Goal: Task Accomplishment & Management: Manage account settings

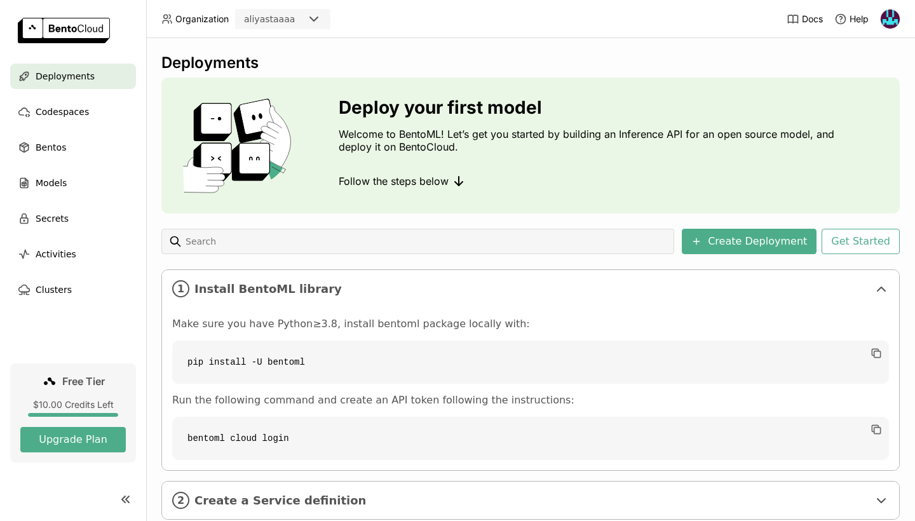
click at [891, 15] on img at bounding box center [889, 19] width 19 height 19
click at [837, 79] on link "API Tokens" at bounding box center [863, 85] width 73 height 18
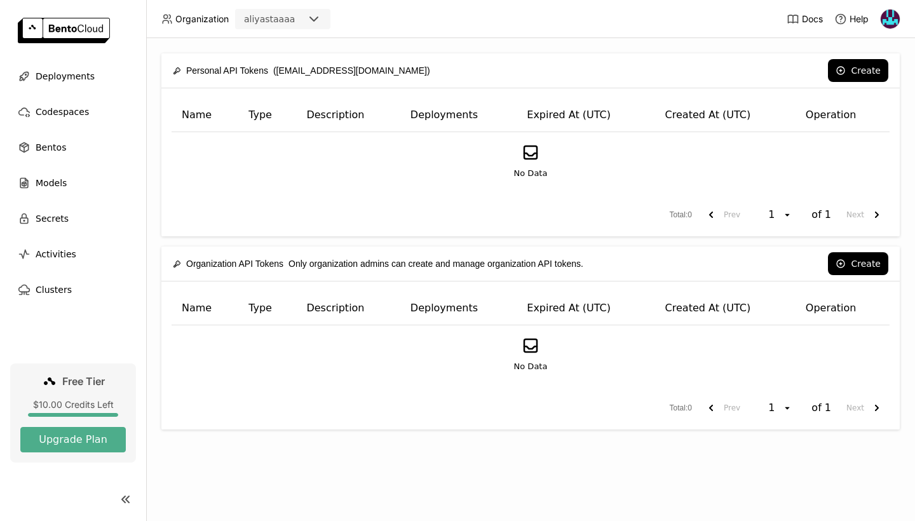
click at [736, 179] on div "No Data" at bounding box center [530, 161] width 696 height 37
click at [841, 67] on icon at bounding box center [841, 71] width 8 height 8
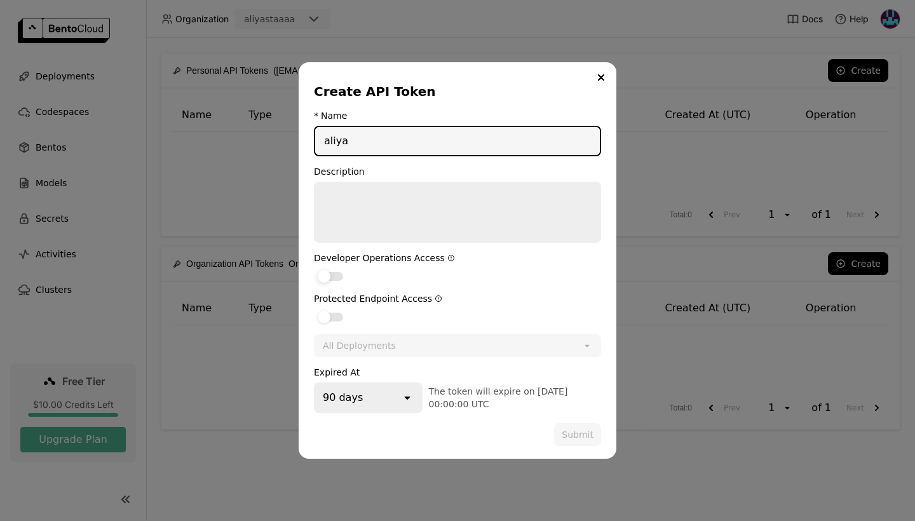
type input "aliya"
click at [344, 274] on label "dialog" at bounding box center [457, 275] width 287 height 15
click at [314, 268] on input "dialog" at bounding box center [314, 268] width 0 height 0
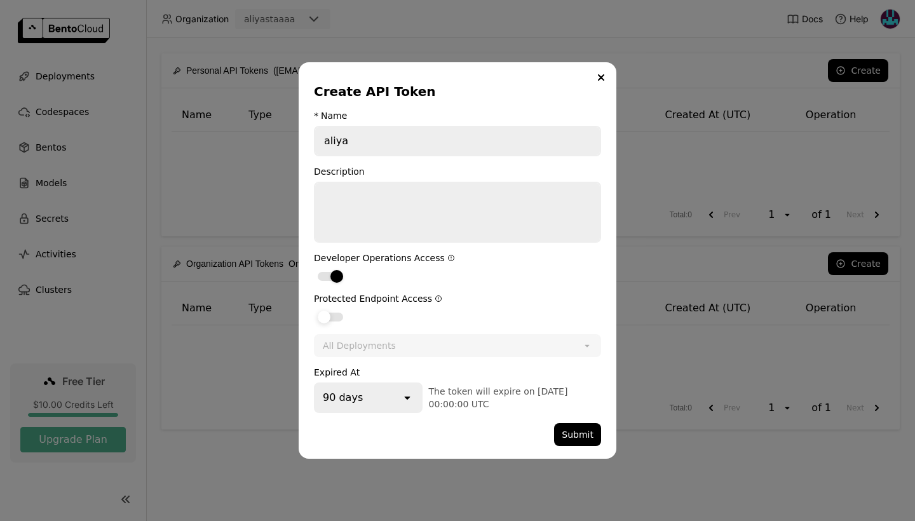
click at [342, 315] on div "dialog" at bounding box center [330, 317] width 25 height 9
click at [314, 309] on input "dialog" at bounding box center [314, 309] width 0 height 0
click at [587, 435] on button "Submit" at bounding box center [577, 434] width 47 height 23
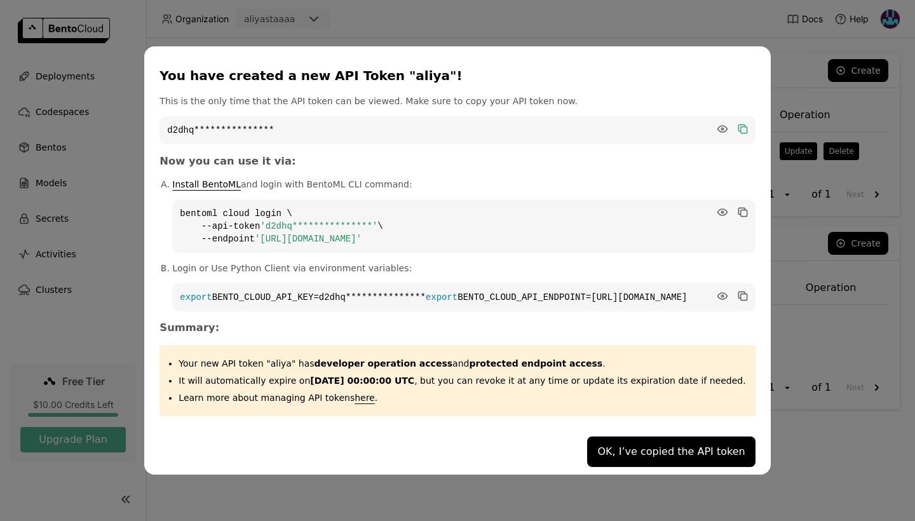
click at [736, 123] on icon "dialog" at bounding box center [742, 129] width 13 height 13
click at [740, 127] on icon "dialog" at bounding box center [743, 130] width 6 height 6
click at [100, 105] on div "**********" at bounding box center [457, 260] width 915 height 521
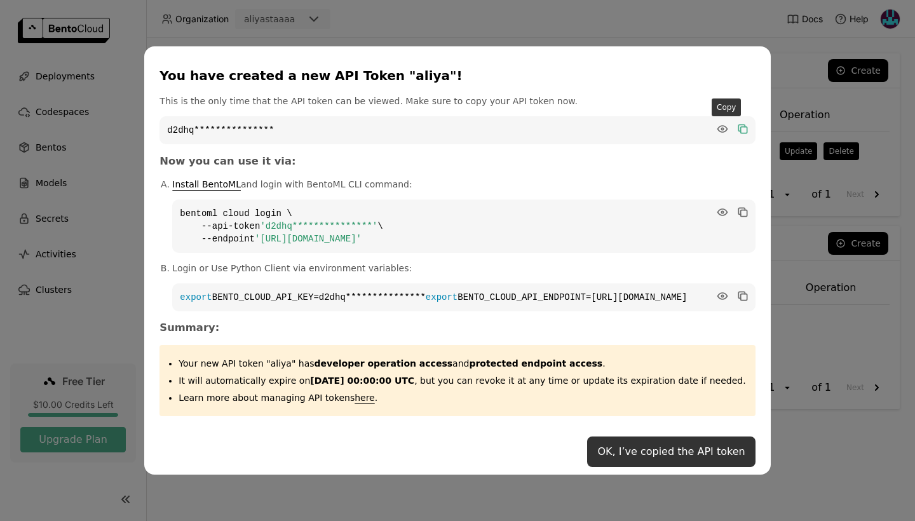
click at [649, 451] on button "OK, I’ve copied the API token" at bounding box center [671, 451] width 168 height 30
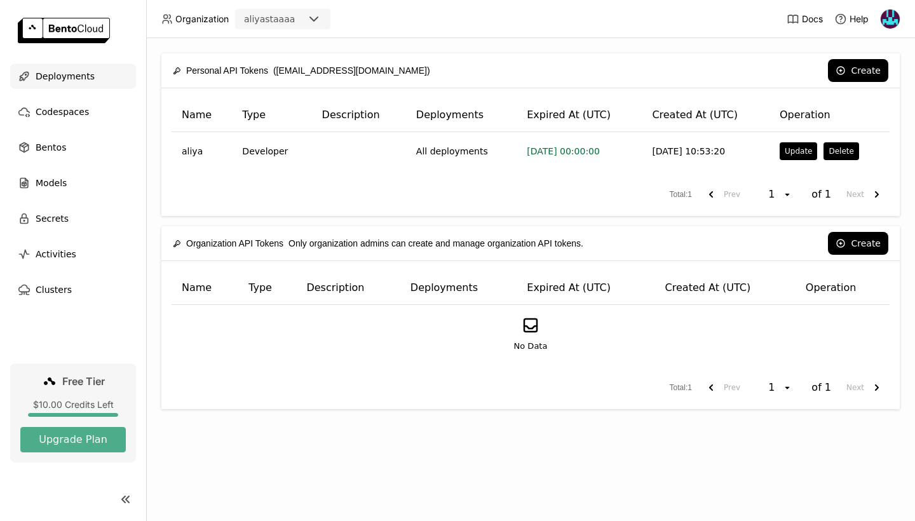
click at [110, 76] on div "Deployments" at bounding box center [73, 76] width 126 height 25
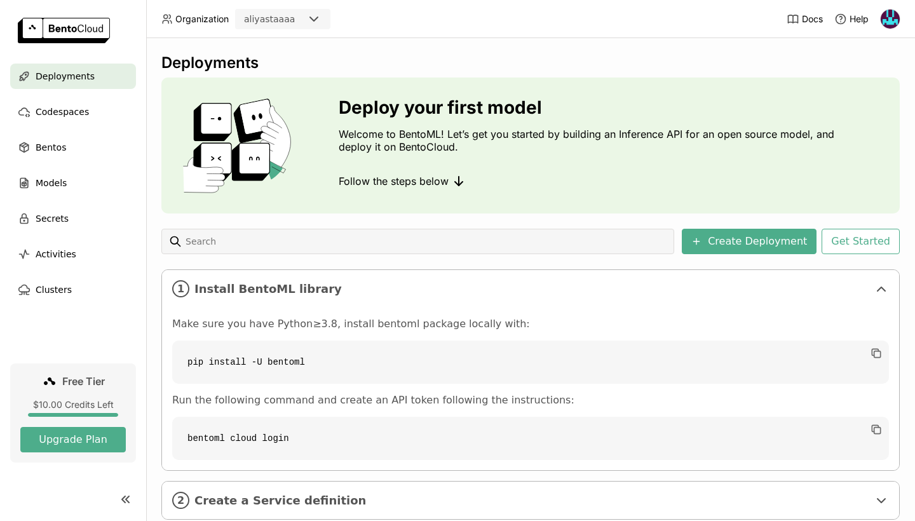
click at [86, 61] on link at bounding box center [73, 32] width 146 height 64
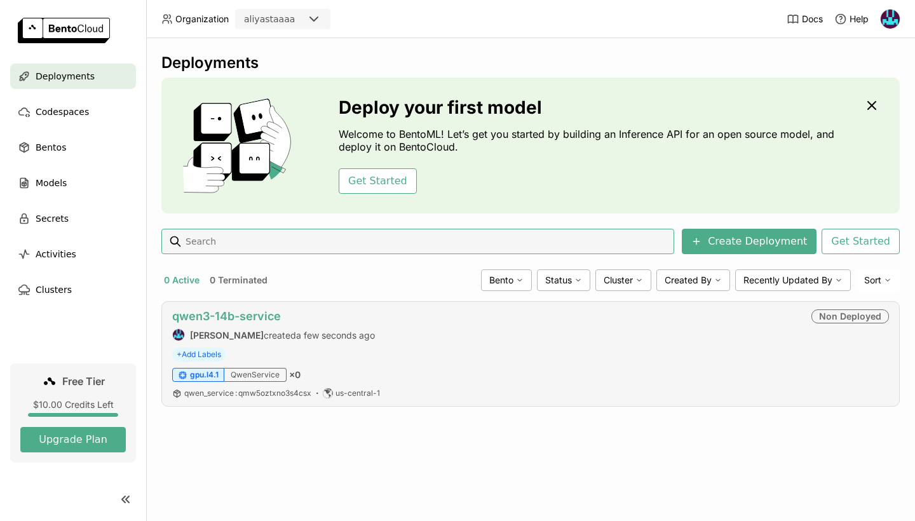
click at [210, 316] on link "qwen3-14b-service" at bounding box center [226, 315] width 109 height 13
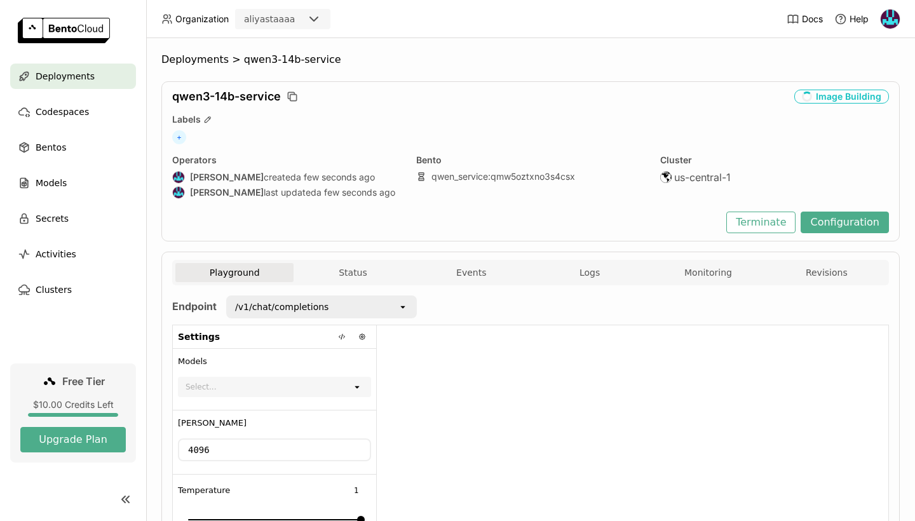
scroll to position [1, 1]
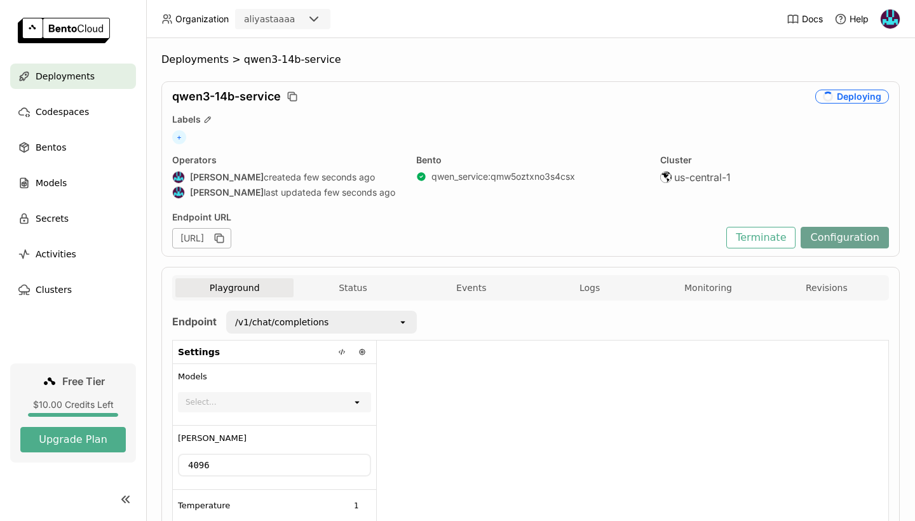
click at [849, 233] on button "Configuration" at bounding box center [844, 238] width 88 height 22
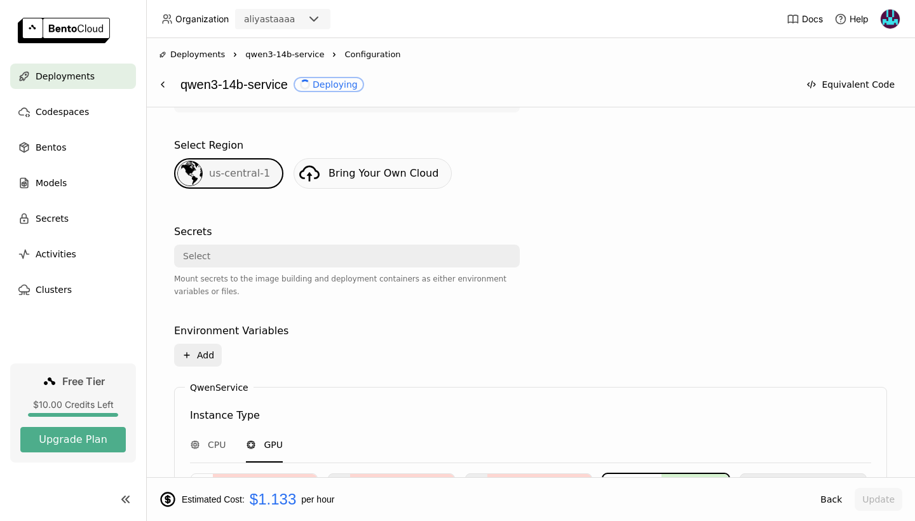
scroll to position [481, 0]
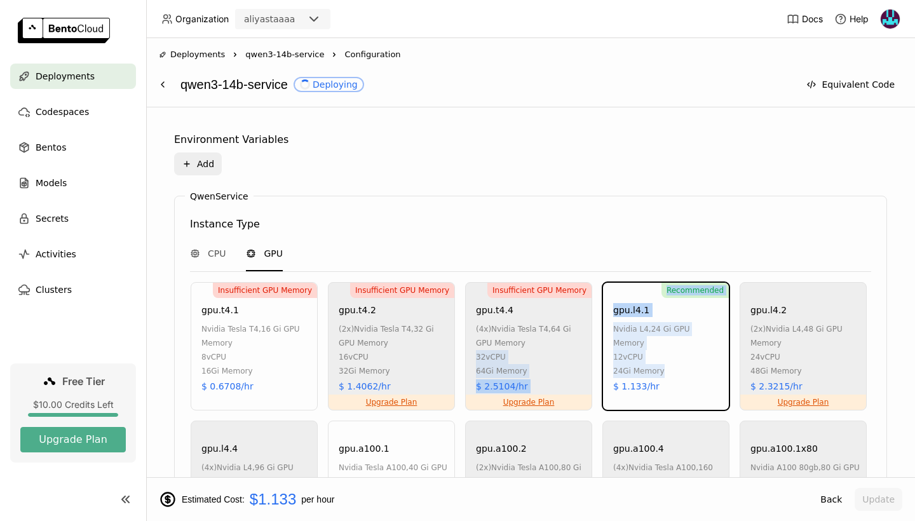
drag, startPoint x: 677, startPoint y: 367, endPoint x: 584, endPoint y: 341, distance: 96.2
click at [584, 341] on div "Insufficient GPU Memory gpu.t4.1 nvidia tesla t4 , 16 Gi GPU Memory 8 vCPU 16Gi…" at bounding box center [530, 485] width 685 height 407
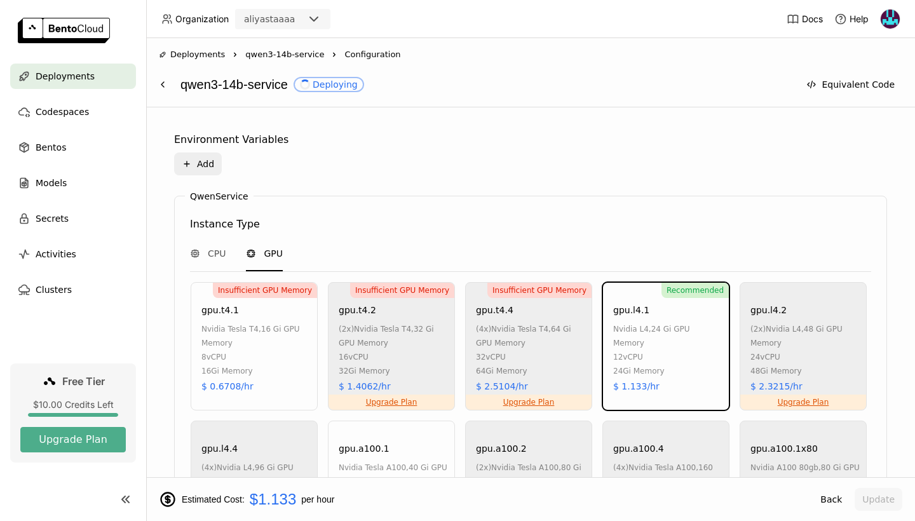
click at [268, 50] on span "qwen3-14b-service" at bounding box center [284, 54] width 79 height 13
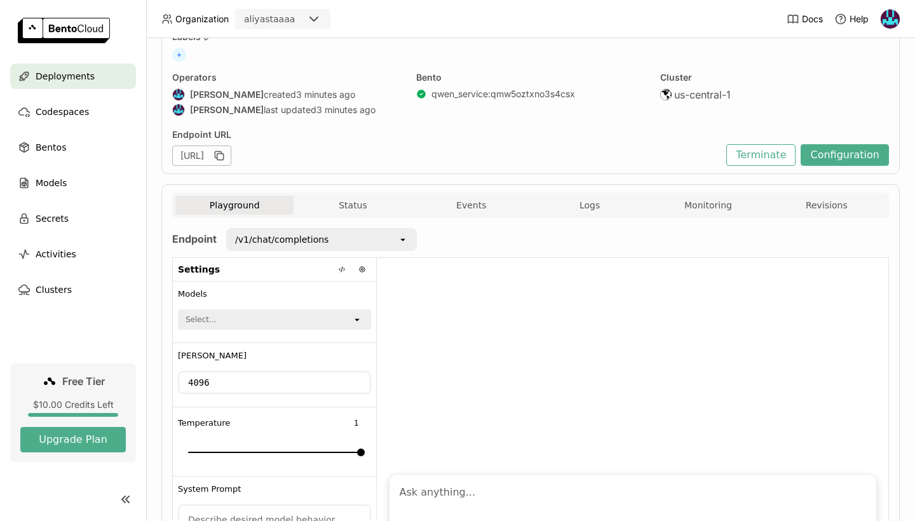
scroll to position [88, 0]
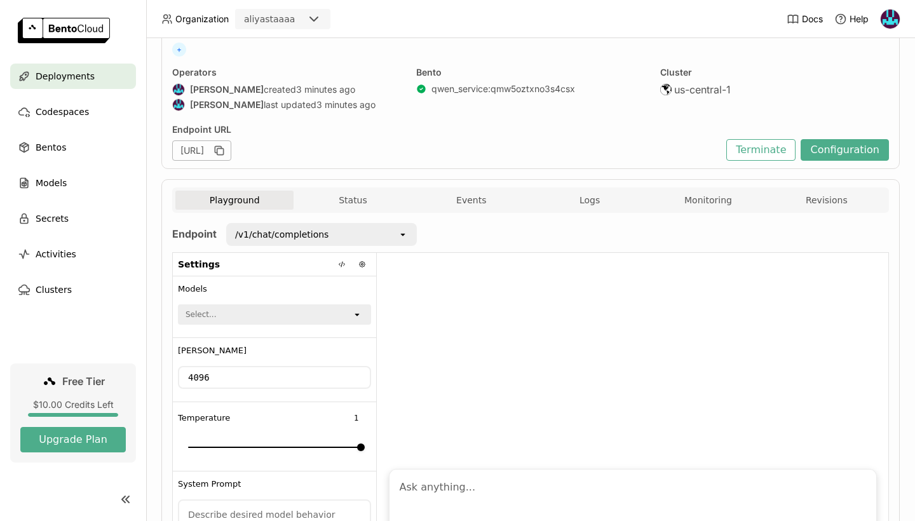
click at [300, 327] on div "Models Select... open" at bounding box center [274, 307] width 203 height 62
click at [306, 313] on div "Select..." at bounding box center [265, 315] width 173 height 18
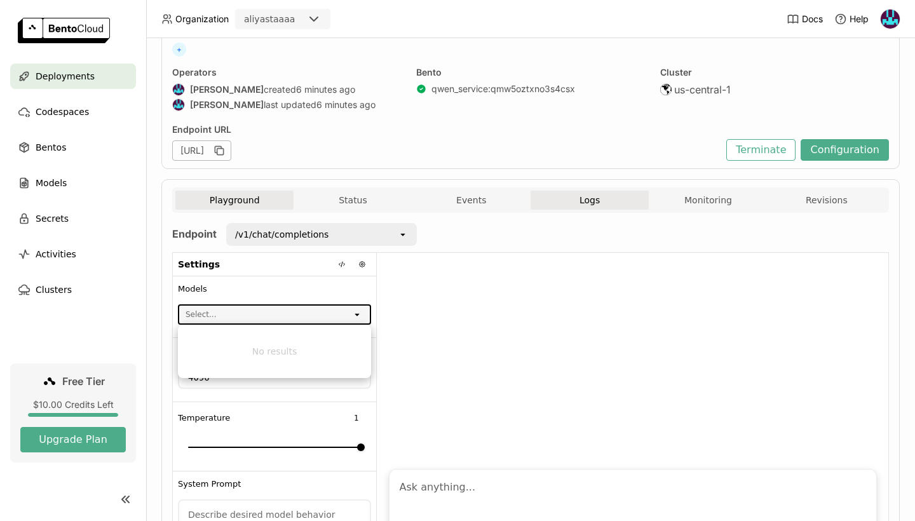
click at [591, 196] on button "Logs" at bounding box center [589, 200] width 118 height 19
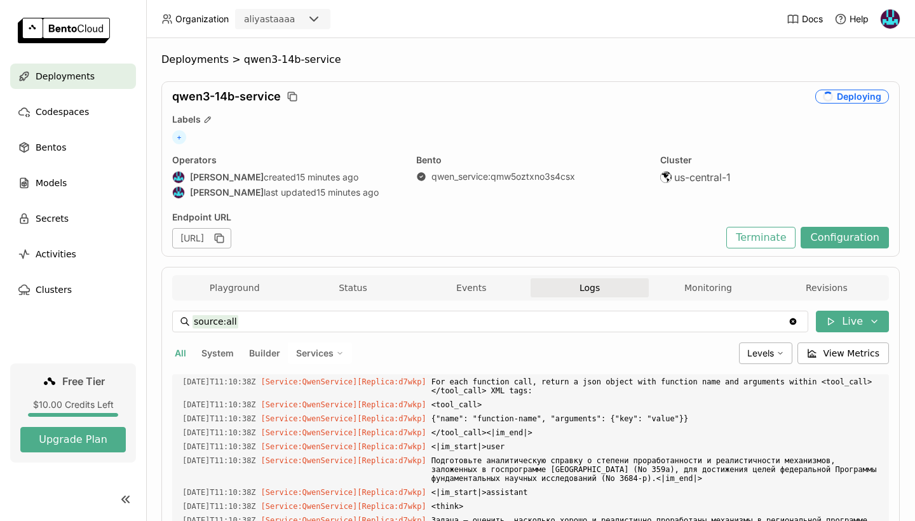
click at [832, 100] on icon "loading" at bounding box center [827, 96] width 11 height 11
click at [672, 293] on button "Monitoring" at bounding box center [708, 287] width 118 height 19
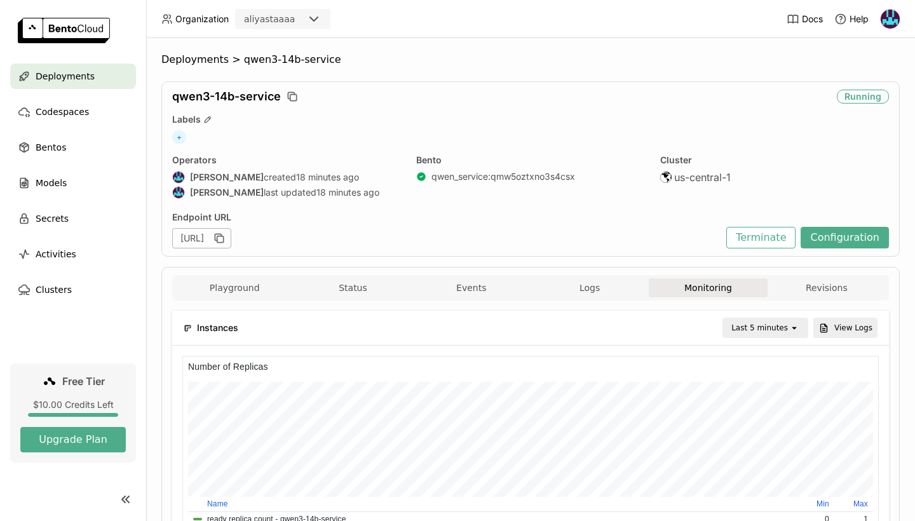
click at [612, 277] on div "Playground Status Events Logs Monitoring Revisions" at bounding box center [530, 287] width 717 height 25
click at [593, 290] on button "Logs" at bounding box center [589, 287] width 118 height 19
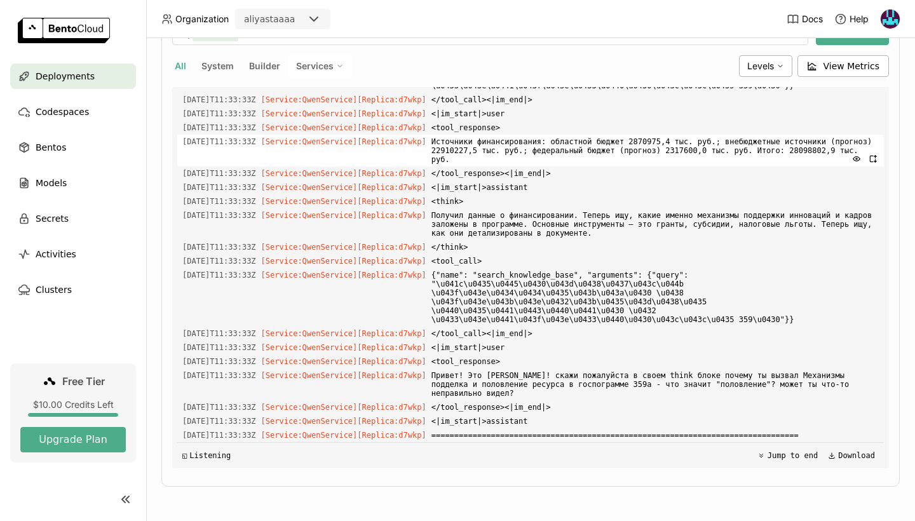
scroll to position [12334, 0]
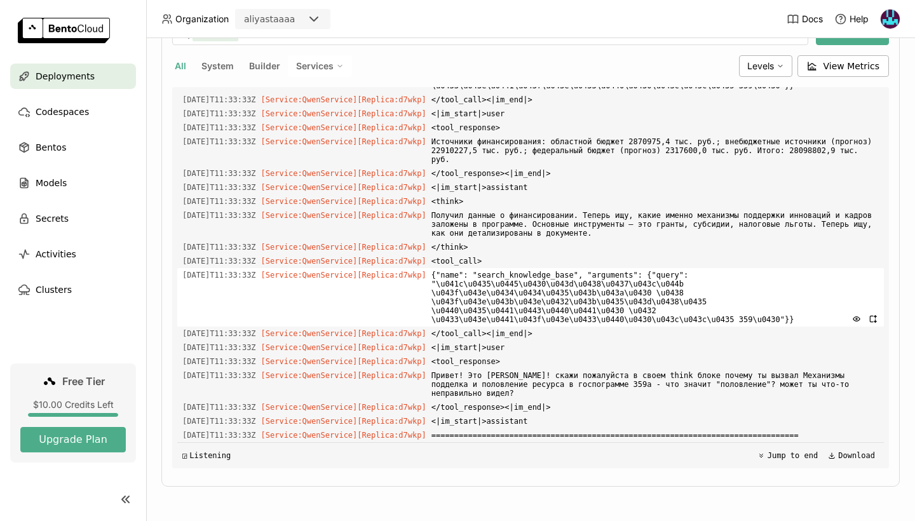
click at [391, 311] on div "2025-08-12T11:33:33Z [Service:QwenService] [Replica: d7wkp ] {"name": "search_k…" at bounding box center [530, 297] width 706 height 58
click at [389, 313] on div "2025-08-12T11:33:33Z [Service:QwenService] [Replica: d7wkp ] {"name": "search_k…" at bounding box center [530, 297] width 706 height 58
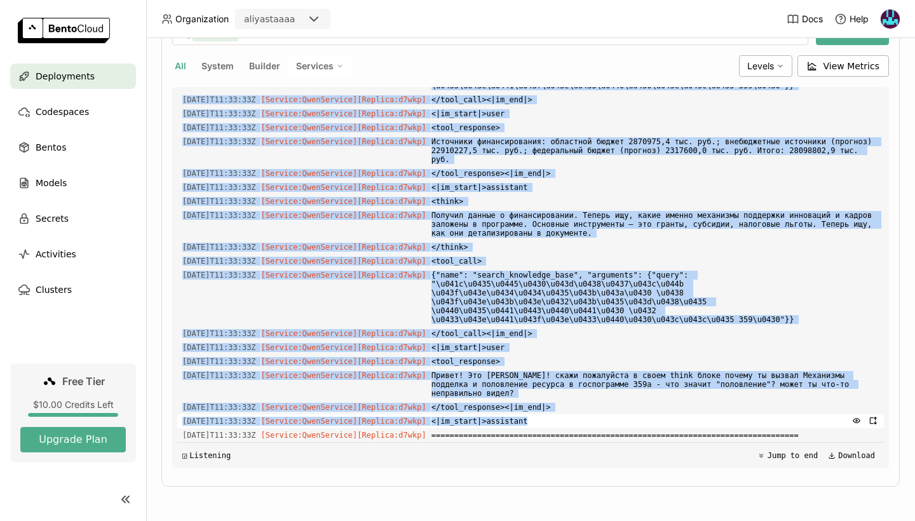
drag, startPoint x: 340, startPoint y: 105, endPoint x: 608, endPoint y: 419, distance: 412.3
click at [608, 419] on div "Load older logs 2025-08-12T11:00:23Z [Builder] [ qwen_service:qmw5oztxno3s4csx …" at bounding box center [530, 277] width 706 height 381
copy div "For each function call, return a json object with function name and arguments w…"
click at [361, 381] on span "[Service:QwenService] [Replica: d7wkp ]" at bounding box center [343, 375] width 165 height 14
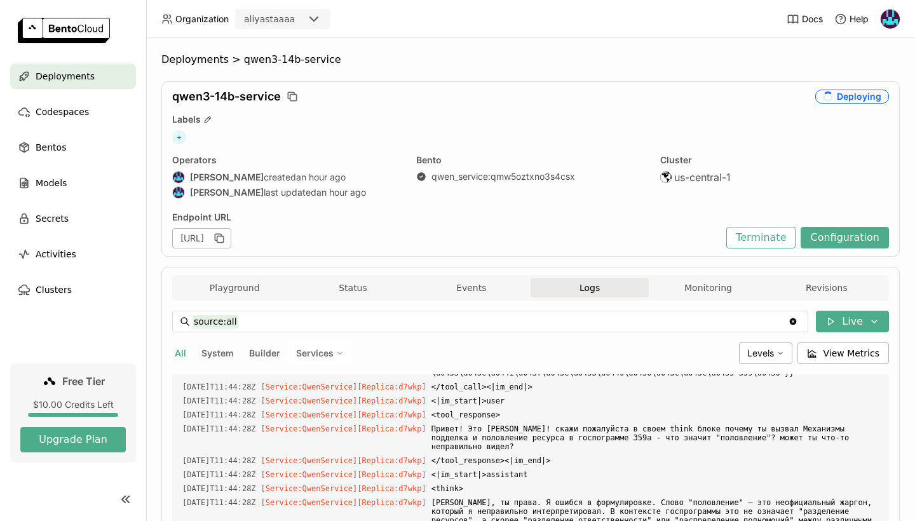
scroll to position [0, 0]
click at [840, 98] on div "Deploying" at bounding box center [852, 97] width 74 height 14
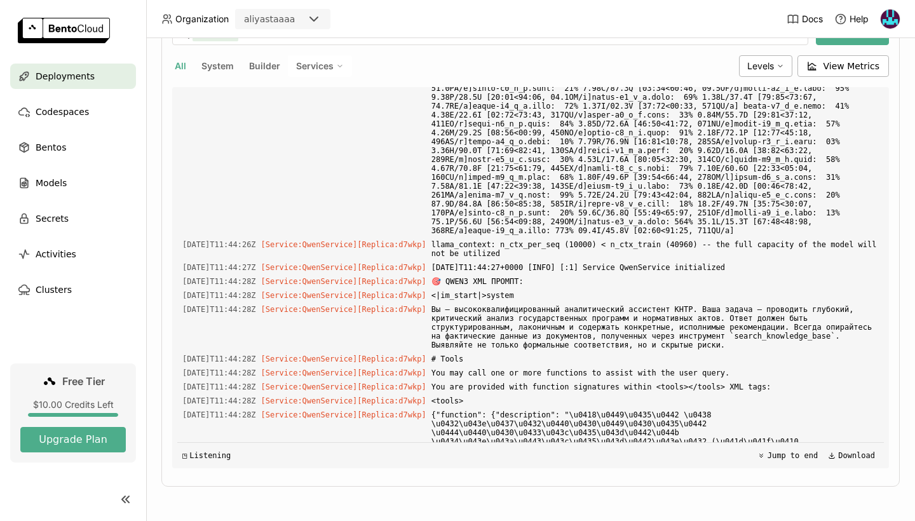
scroll to position [13775, 0]
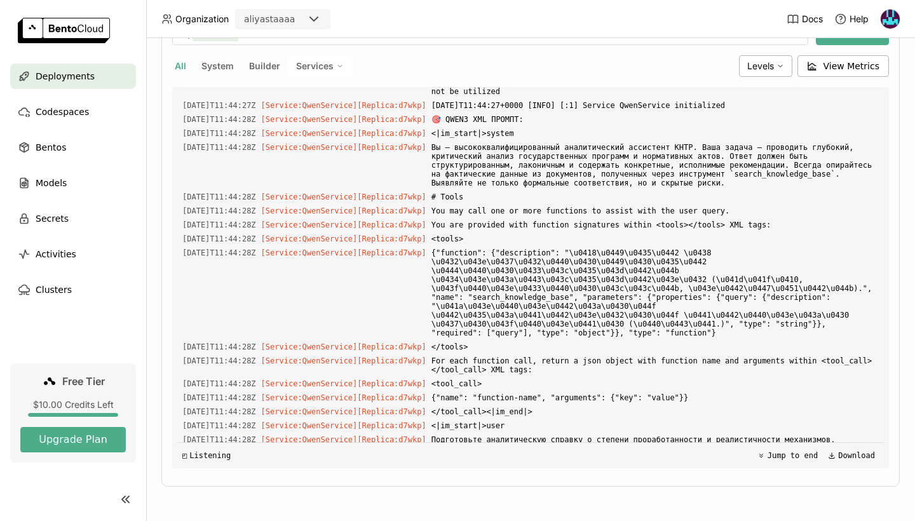
drag, startPoint x: 413, startPoint y: 158, endPoint x: 469, endPoint y: 330, distance: 181.8
click at [469, 330] on div "Load older logs 2025-08-12T11:00:23Z [Builder] [ qwen_service:qmw5oztxno3s4csx …" at bounding box center [530, 277] width 706 height 381
copy div ": d7wkp ] 🎯 ИТОГИ ПАРСИНГА: Tool calls найдено: 1 #1: search_knowledge_base (id…"
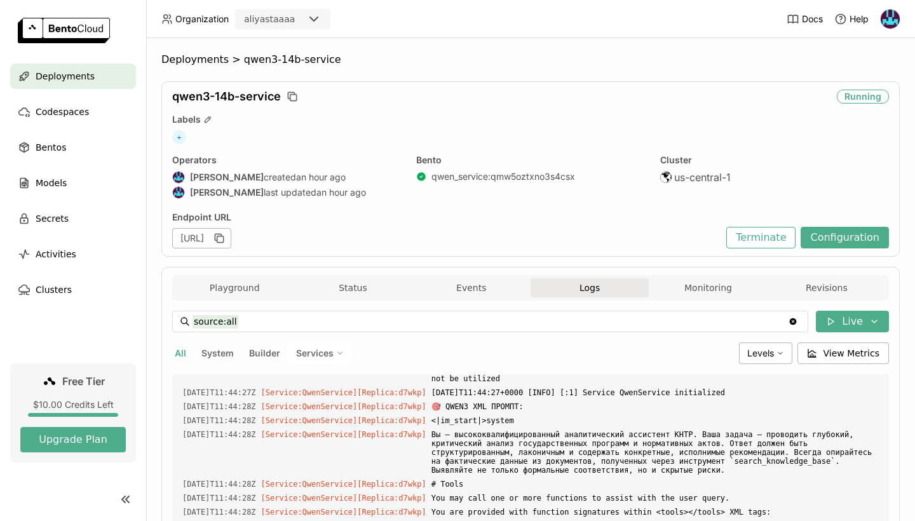
scroll to position [0, 0]
click at [783, 246] on button "Terminate" at bounding box center [760, 238] width 69 height 22
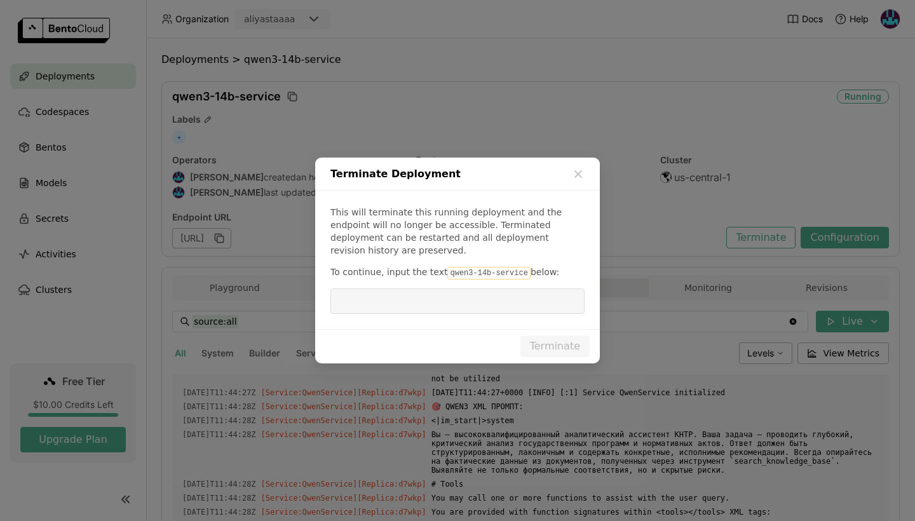
drag, startPoint x: 521, startPoint y: 267, endPoint x: 440, endPoint y: 265, distance: 81.3
click at [447, 267] on code "qwen3-14b-service" at bounding box center [488, 273] width 83 height 13
copy p "qwen3-14b-service"
click at [446, 294] on input "dialog" at bounding box center [457, 301] width 239 height 24
paste input "qwen3-14b-service"
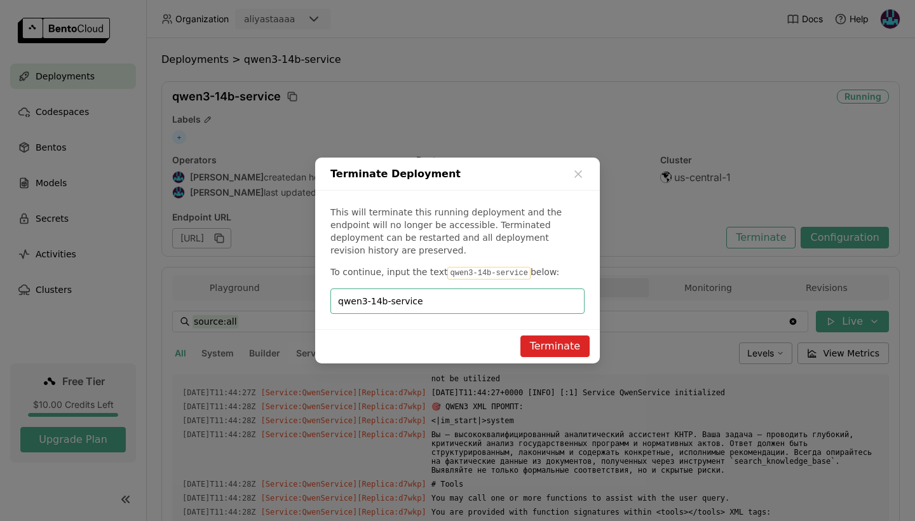
type input "qwen3-14b-service"
click at [558, 337] on button "Terminate" at bounding box center [554, 346] width 69 height 22
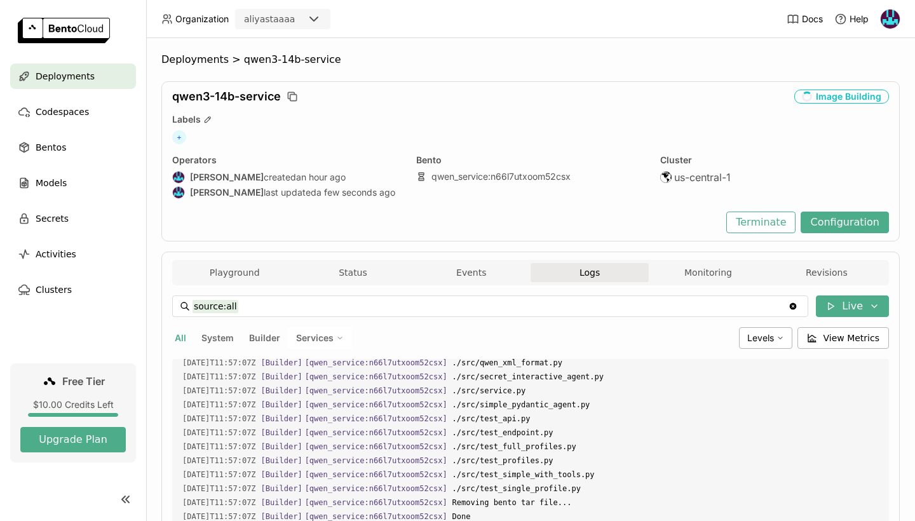
scroll to position [3656, 0]
click at [759, 222] on button "Terminate" at bounding box center [760, 223] width 69 height 22
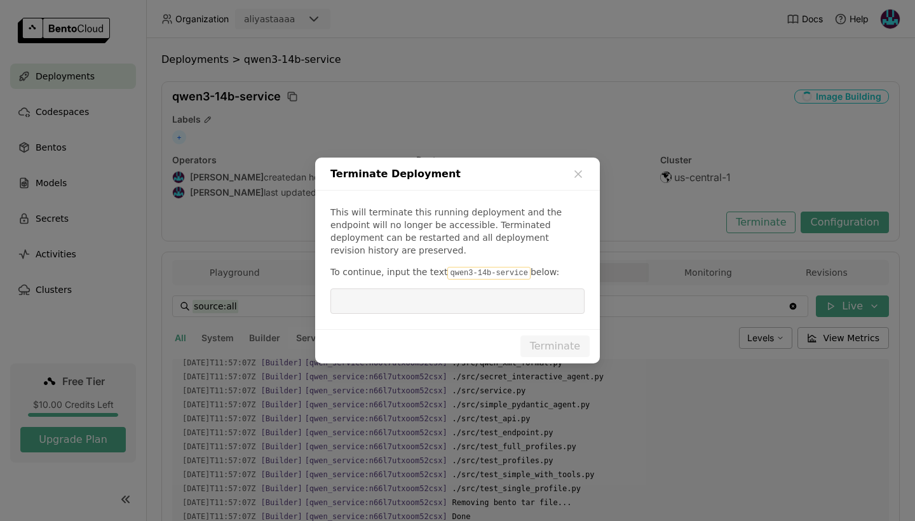
drag, startPoint x: 520, startPoint y: 266, endPoint x: 443, endPoint y: 266, distance: 77.5
click at [447, 267] on code "qwen3-14b-service" at bounding box center [488, 273] width 83 height 13
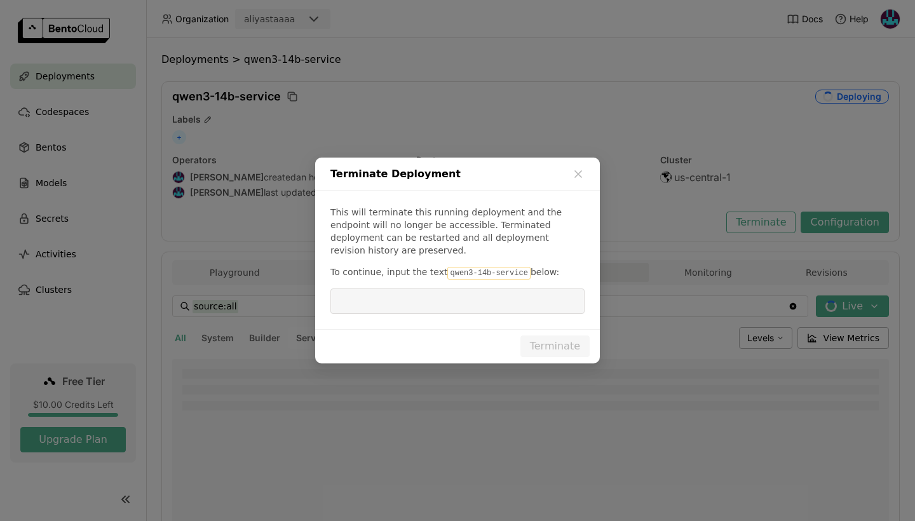
click at [654, 274] on div "Terminate Deployment This will terminate this running deployment and the endpoi…" at bounding box center [457, 260] width 915 height 521
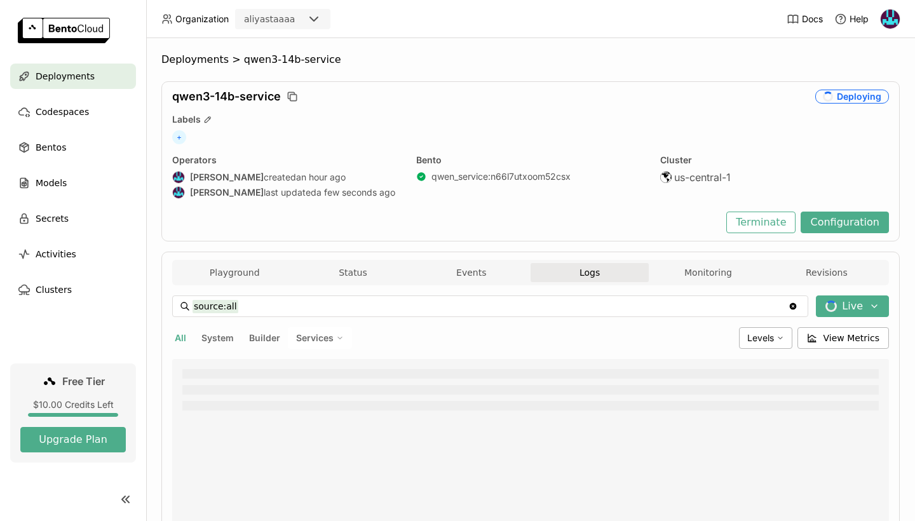
scroll to position [35, 0]
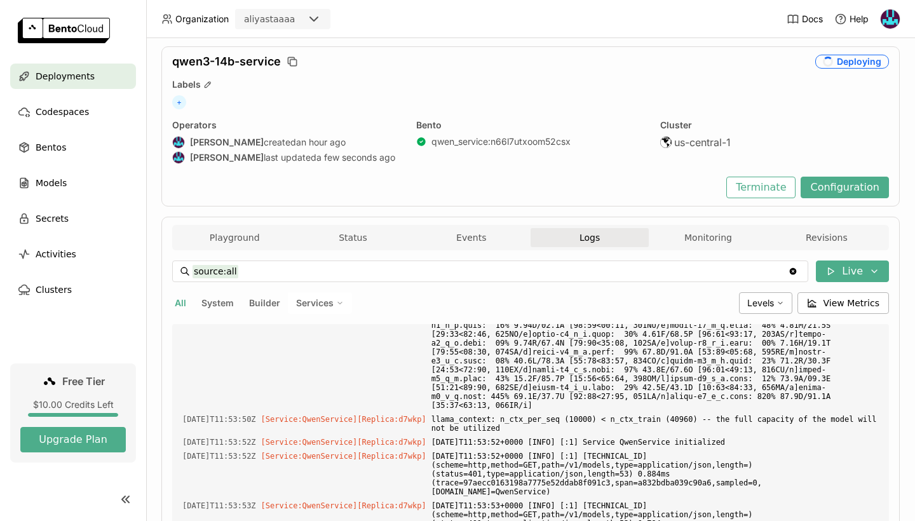
click at [245, 297] on div "All System Builder Services" at bounding box center [453, 303] width 562 height 22
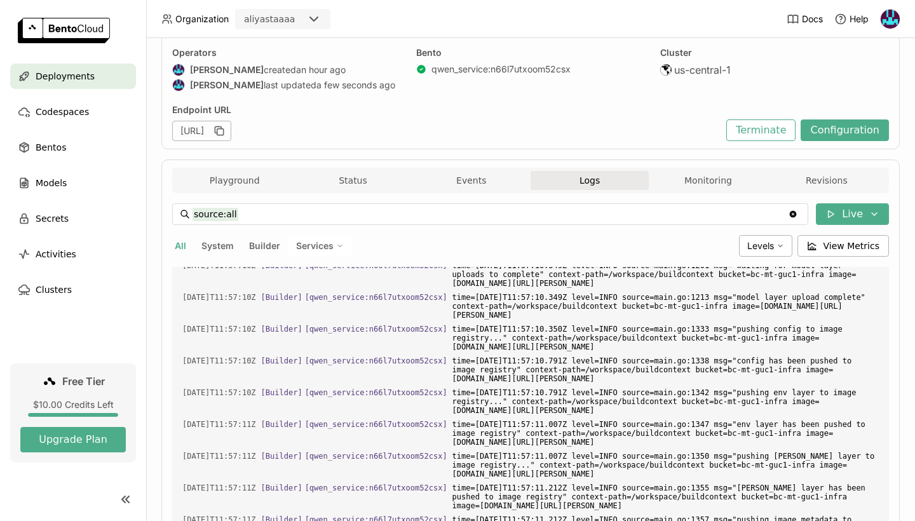
scroll to position [108, 0]
click at [743, 173] on button "Monitoring" at bounding box center [708, 179] width 118 height 19
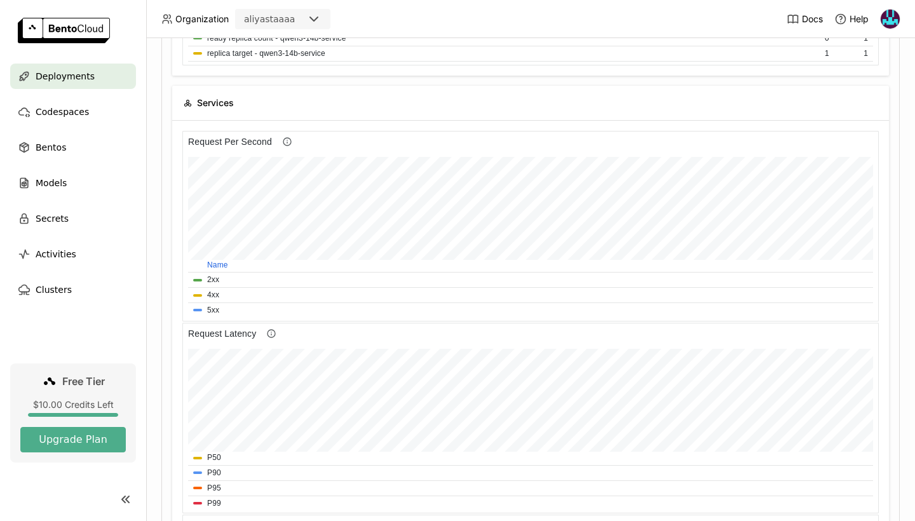
scroll to position [101, 0]
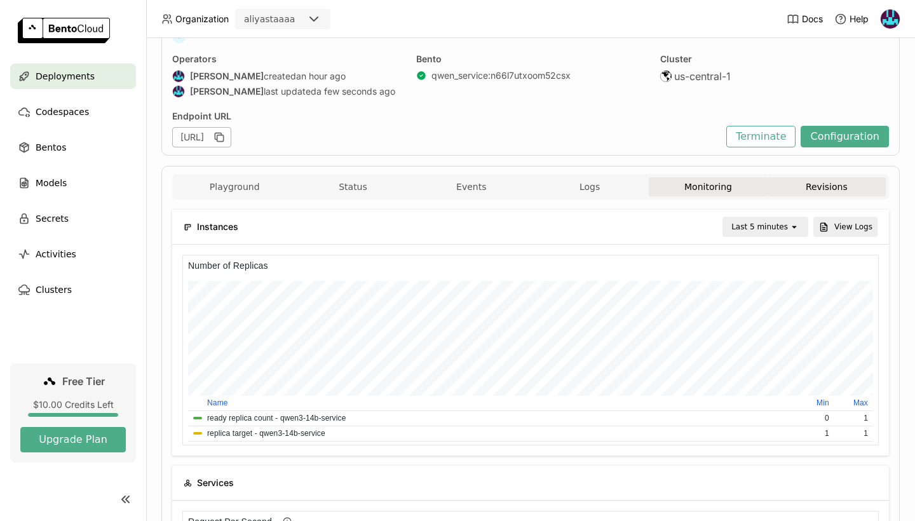
click at [818, 186] on button "Revisions" at bounding box center [826, 186] width 118 height 19
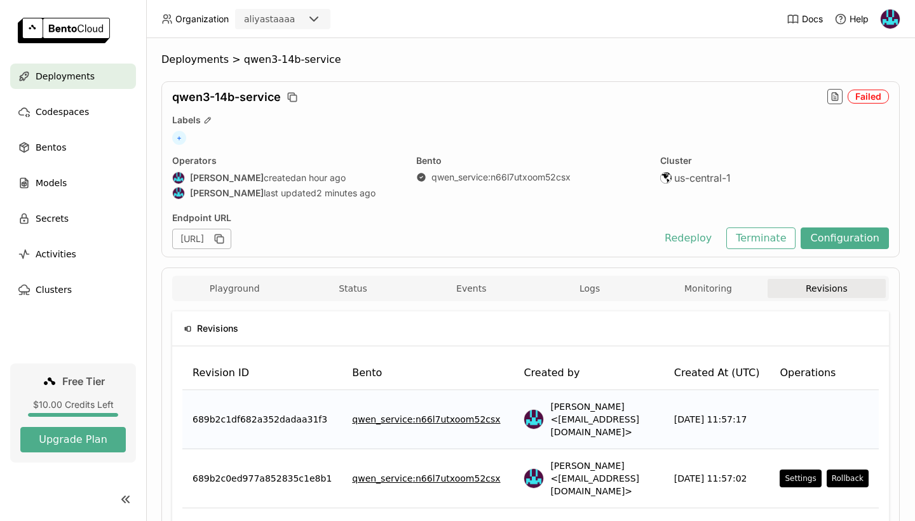
click at [569, 299] on div "Playground Status Events Logs Monitoring Revisions" at bounding box center [530, 290] width 710 height 22
click at [579, 287] on button "Logs" at bounding box center [589, 288] width 118 height 19
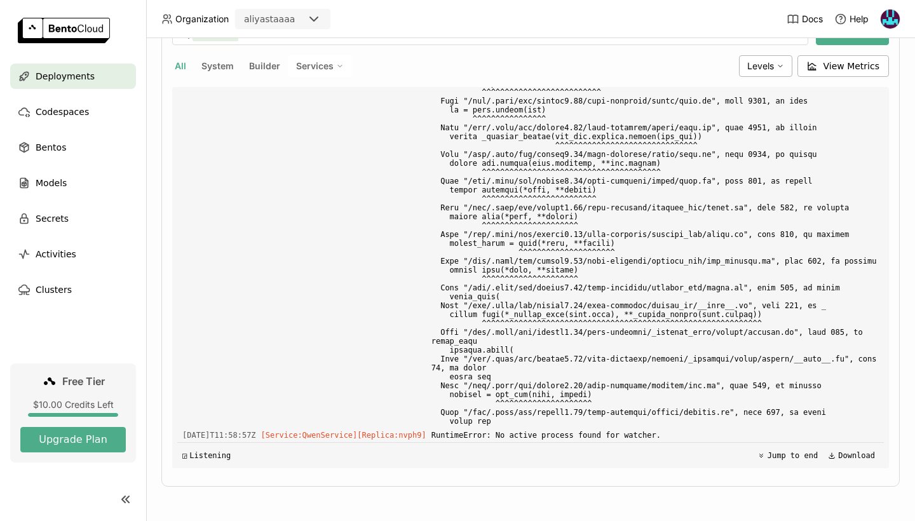
scroll to position [9931, 0]
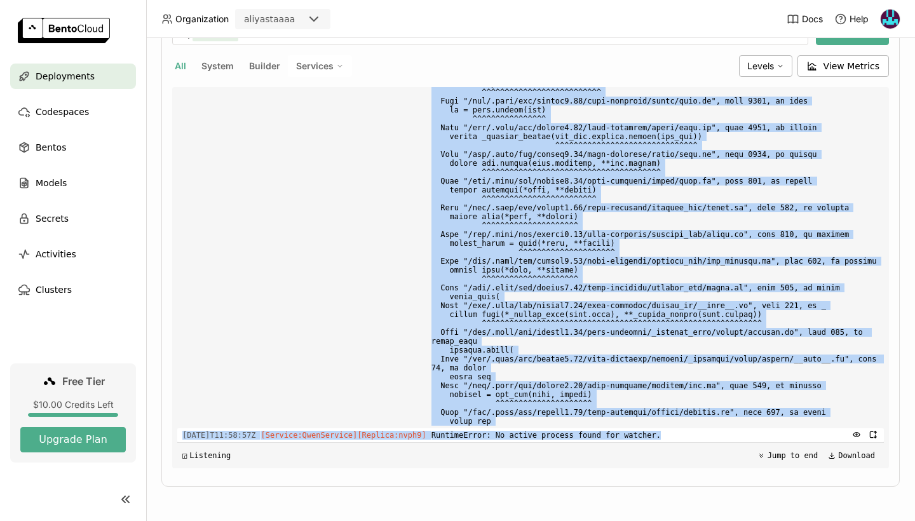
drag, startPoint x: 442, startPoint y: 166, endPoint x: 678, endPoint y: 438, distance: 360.7
click at [678, 438] on div "Load older logs 2025-08-12T11:52:44Z [Service:QwenService] [Replica: d7wkp ] 20…" at bounding box center [530, 277] width 706 height 381
copy div "] RuntimeError: No active process found for watcher. 2025-08-12T11:58:45Z [Serv…"
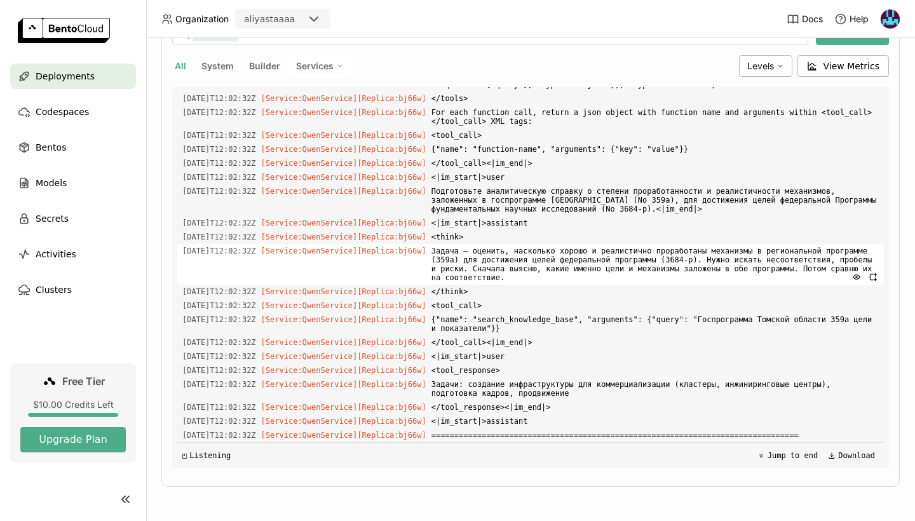
scroll to position [0, 0]
click at [426, 244] on span "[Service:QwenService] [Replica: bj66w ]" at bounding box center [343, 251] width 165 height 14
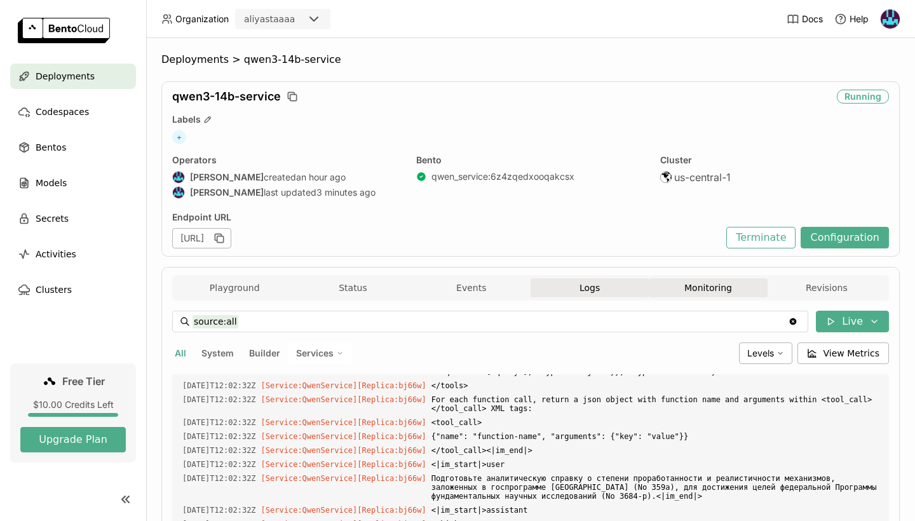
click at [679, 295] on button "Monitoring" at bounding box center [708, 287] width 118 height 19
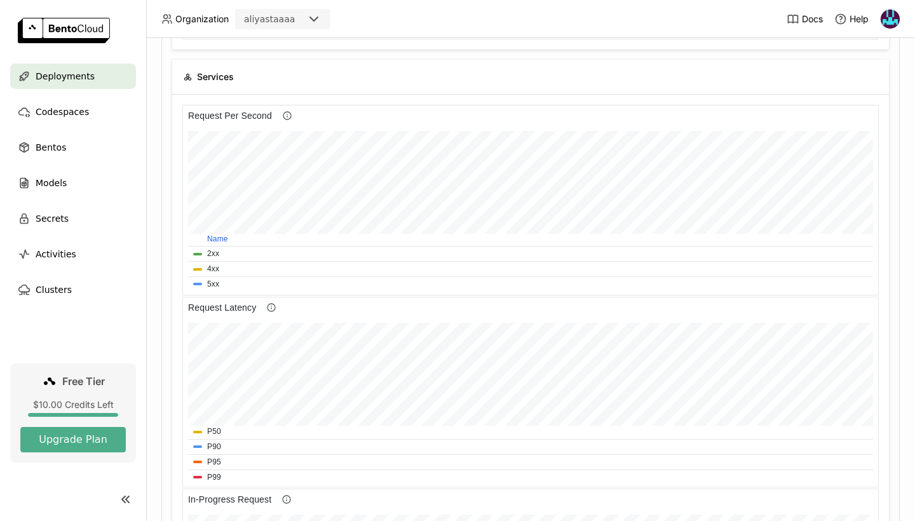
scroll to position [83, 0]
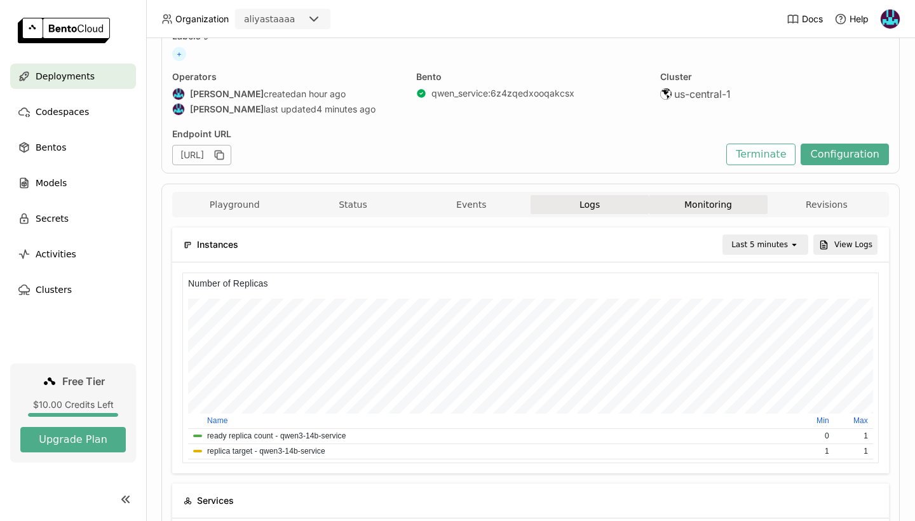
click at [579, 196] on button "Logs" at bounding box center [589, 204] width 118 height 19
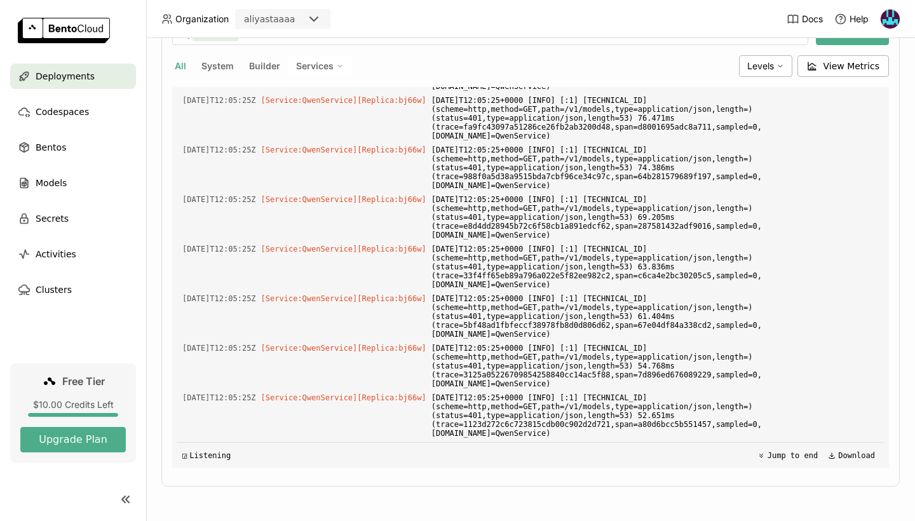
scroll to position [11313, 0]
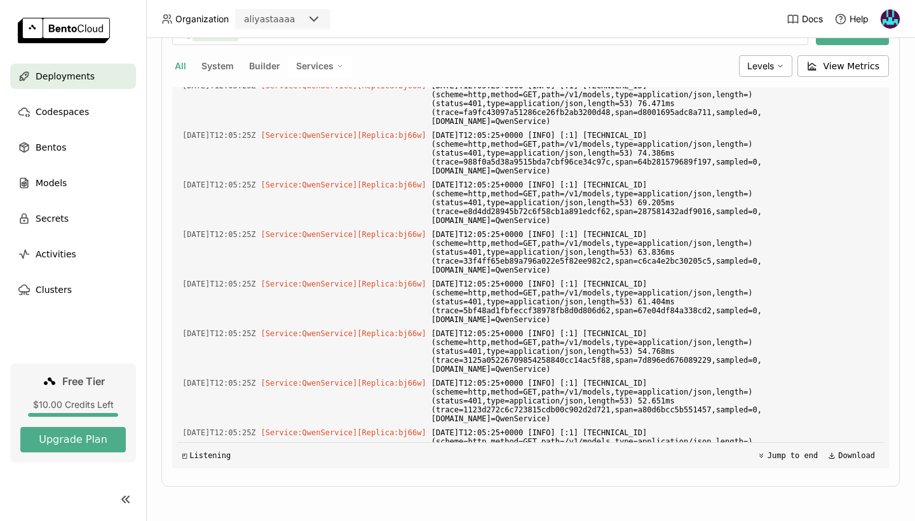
drag, startPoint x: 754, startPoint y: 205, endPoint x: 441, endPoint y: 158, distance: 316.8
copy div "🔧 МОДЕЛЬ СГЕНЕРИРОВАЛА TOOL CALLS: 0. search_knowledge_base RAW arguments: {"qu…"
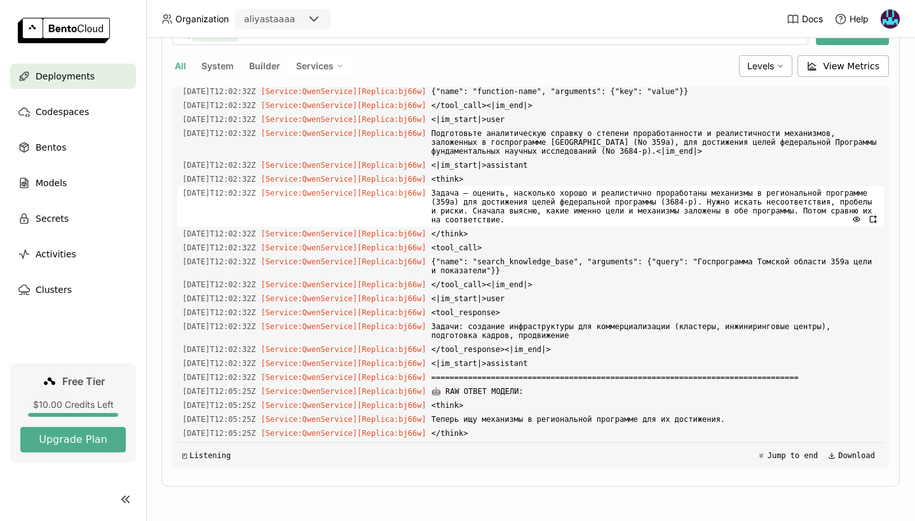
scroll to position [10321, 0]
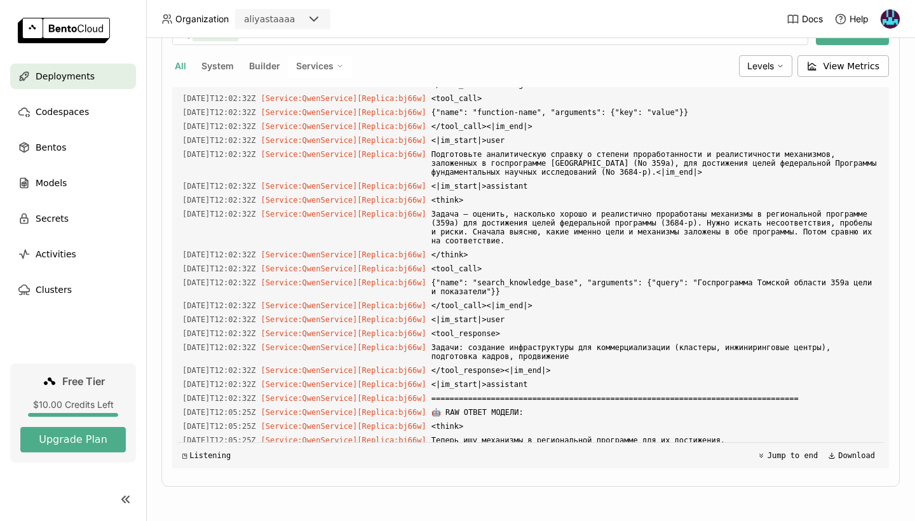
drag, startPoint x: 314, startPoint y: 109, endPoint x: 323, endPoint y: 227, distance: 118.4
click at [323, 227] on div "Load older logs 2025-08-12T11:57:28Z [Service:QwenService] [Replica: nvph9 ] 20…" at bounding box center [530, 277] width 706 height 381
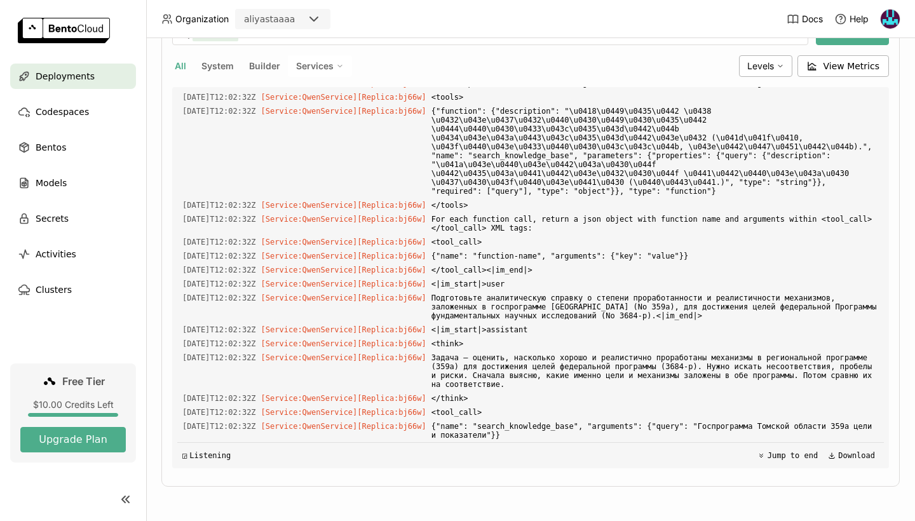
scroll to position [10191, 0]
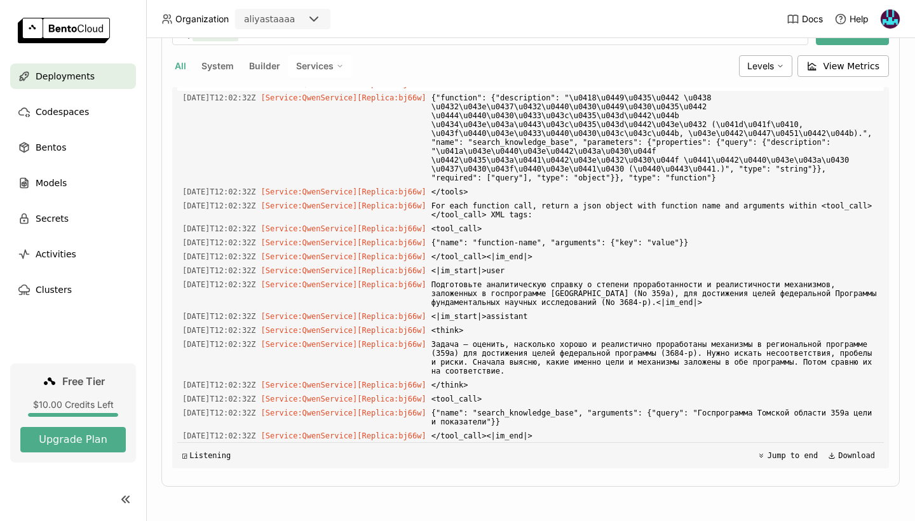
drag, startPoint x: 225, startPoint y: 101, endPoint x: 385, endPoint y: 388, distance: 328.2
click at [385, 388] on div "Load older logs 2025-08-12T11:57:28Z [Service:QwenService] [Replica: nvph9 ] 20…" at bounding box center [530, 277] width 706 height 381
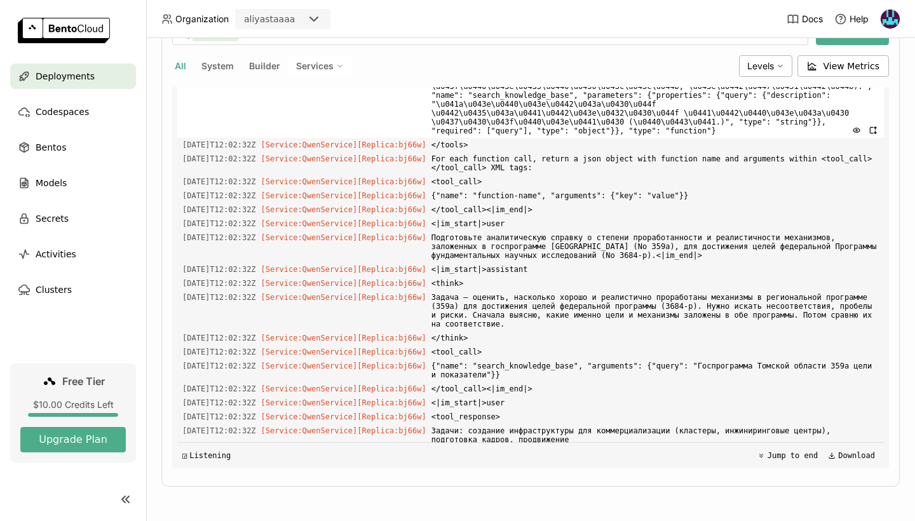
scroll to position [10249, 0]
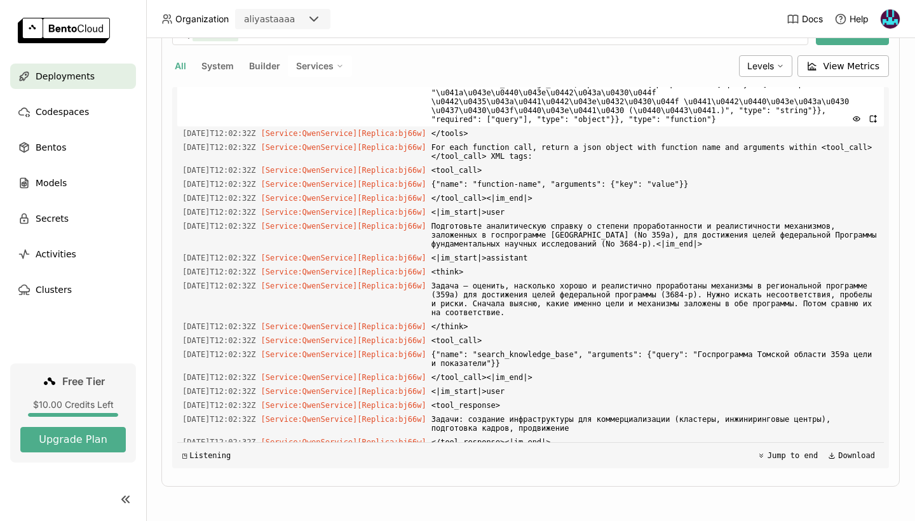
click at [501, 126] on span "{"function": {"description": "\u0418\u0449\u0435\u0442 \u0438 \u0432\u043e\u043…" at bounding box center [654, 79] width 447 height 94
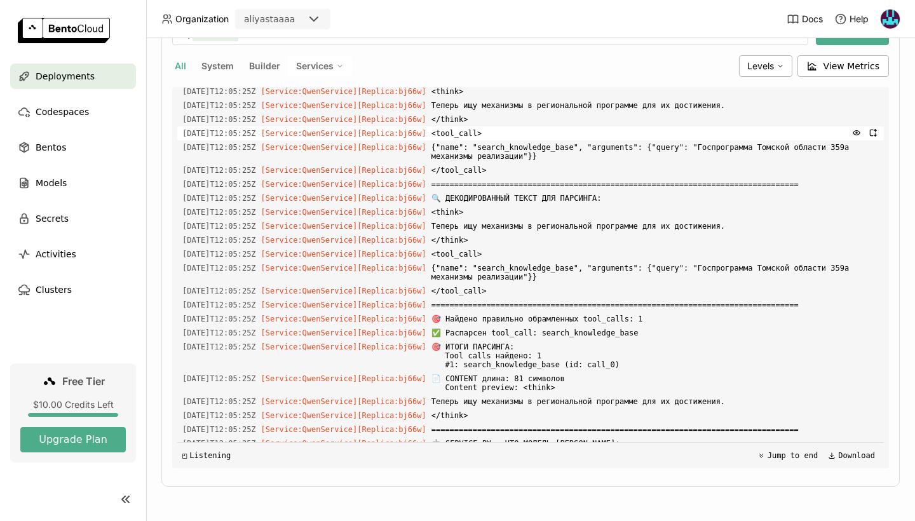
scroll to position [10659, 0]
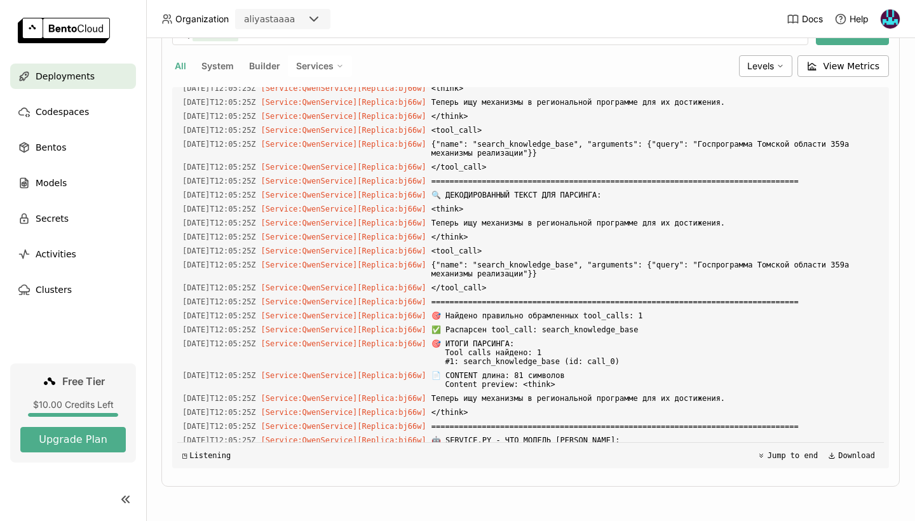
drag, startPoint x: 185, startPoint y: 111, endPoint x: 285, endPoint y: 394, distance: 300.4
click at [285, 394] on div "Load older logs 2025-08-12T11:57:28Z [Service:QwenService] [Replica: nvph9 ] 20…" at bounding box center [530, 277] width 706 height 381
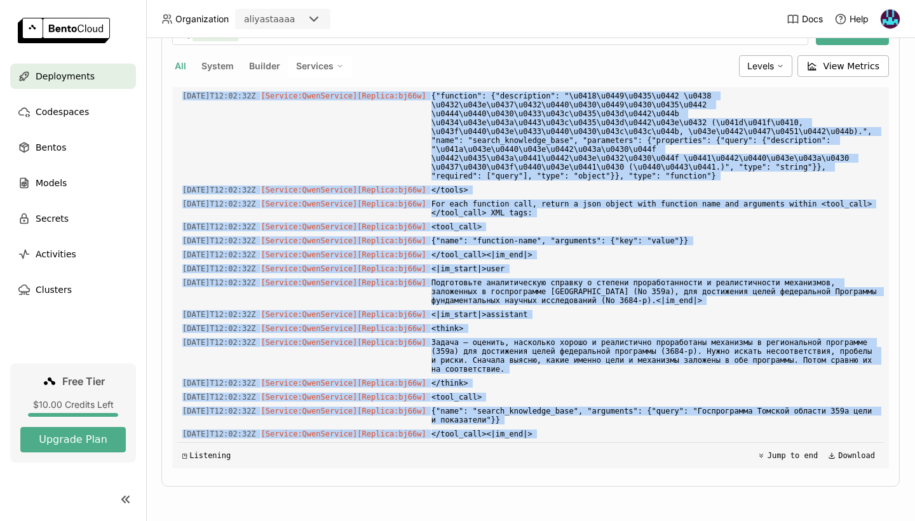
scroll to position [10191, 0]
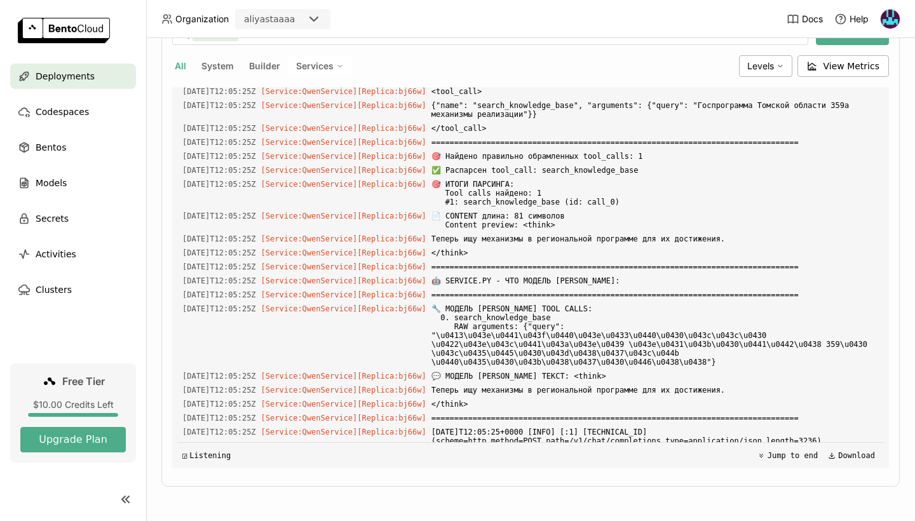
scroll to position [10836, 0]
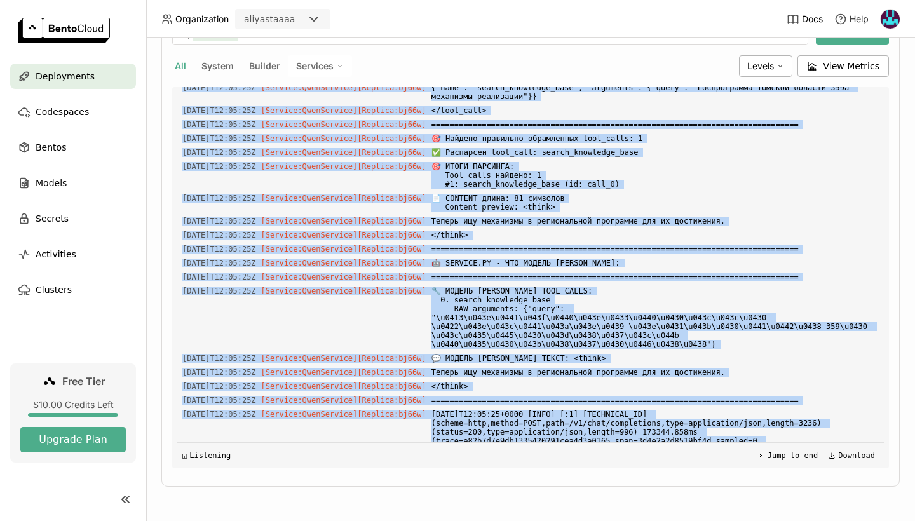
drag, startPoint x: 184, startPoint y: 170, endPoint x: 217, endPoint y: 450, distance: 281.5
click at [217, 450] on div "Load older logs 2025-08-12T11:57:28Z [Service:QwenService] [Replica: nvph9 ] 20…" at bounding box center [530, 277] width 706 height 381
copy div "2025-08-12T12:02:32Z [Service:QwenService] [Replica: bj66w ] 🔍 SERVICE.PY - ЧТО…"
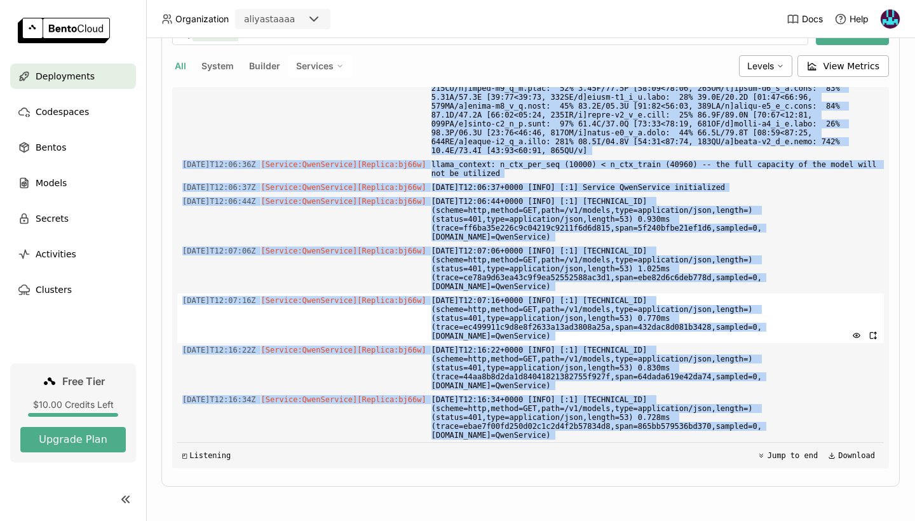
scroll to position [287, 0]
click at [464, 302] on span "2025-08-12T12:07:16+0000 [INFO] [:1] 10.1.11.253:51632 (scheme=http,method=GET,…" at bounding box center [654, 318] width 447 height 50
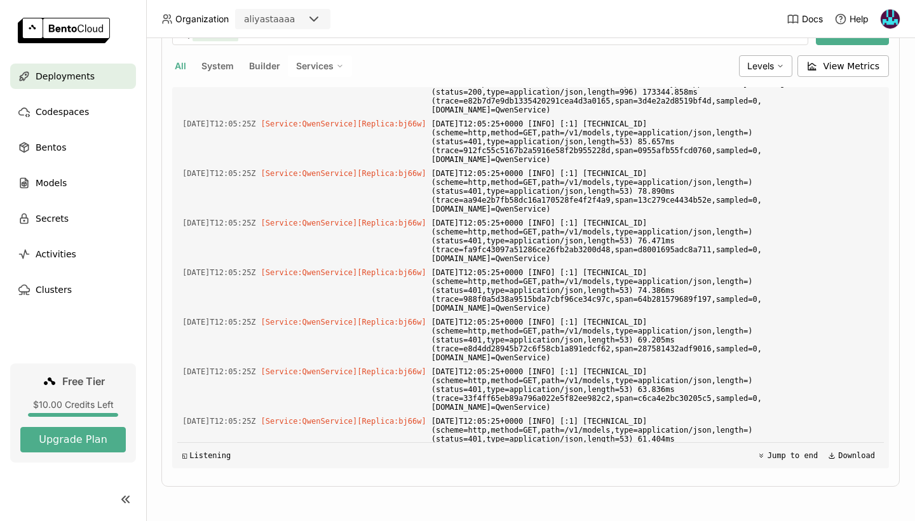
scroll to position [11181, 0]
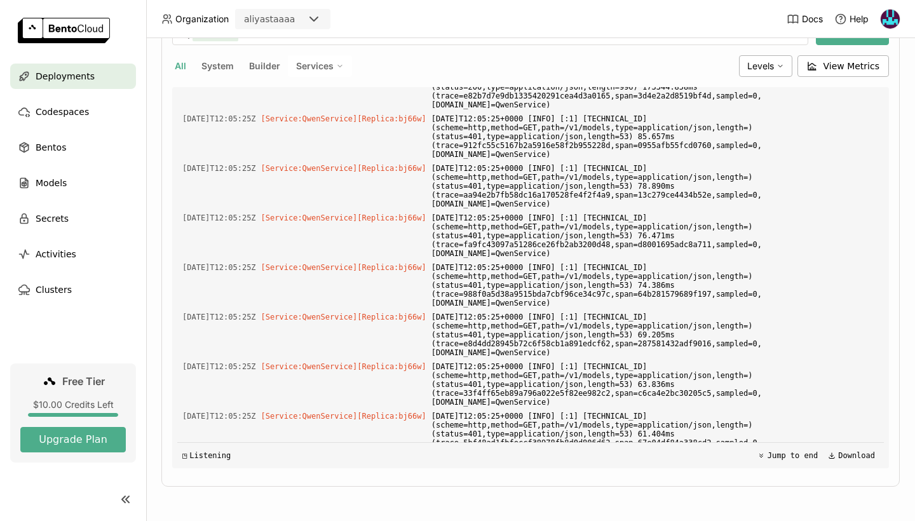
drag, startPoint x: 751, startPoint y: 336, endPoint x: 181, endPoint y: 267, distance: 573.9
click at [181, 267] on div "Load older logs 2025-08-12T11:57:28Z [Service:QwenService] [Replica: nvph9 ] 20…" at bounding box center [530, 277] width 706 height 381
copy div "2025-08-12T12:05:25Z [Service:QwenService] [Replica: bj66w ] ==================…"
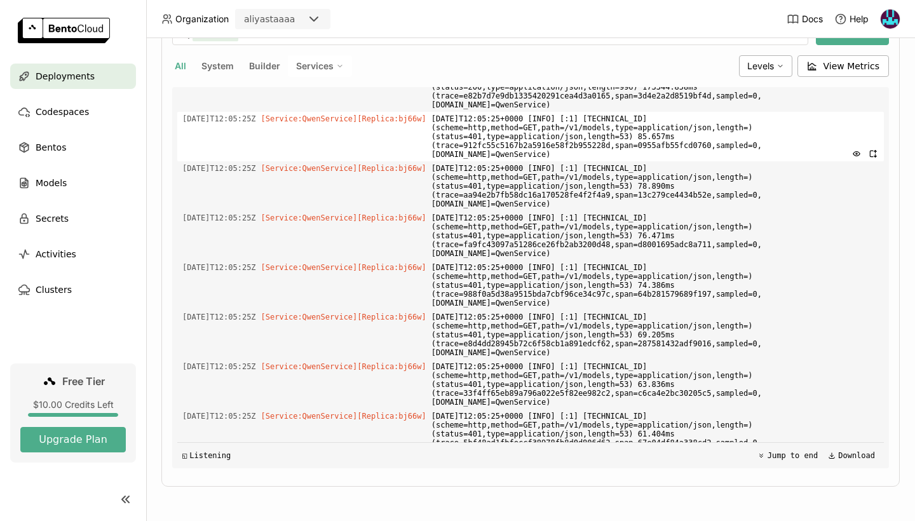
scroll to position [11364, 0]
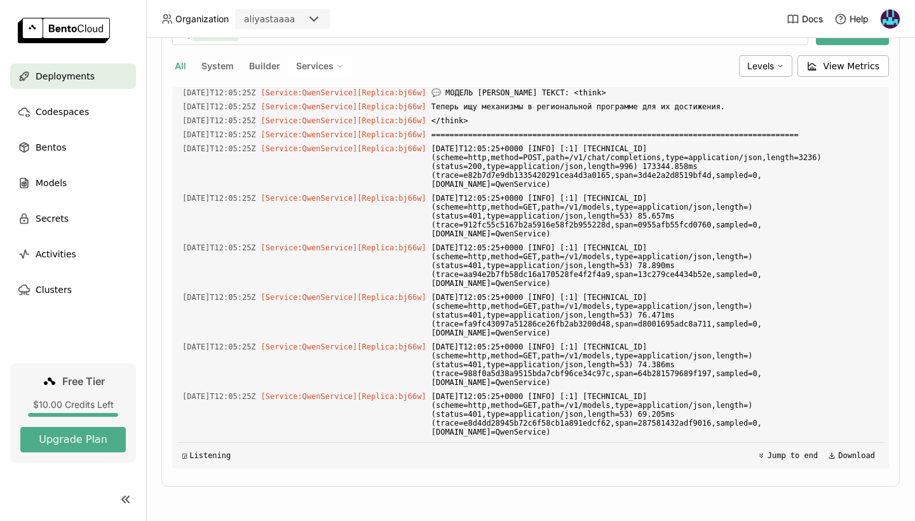
scroll to position [11071, 0]
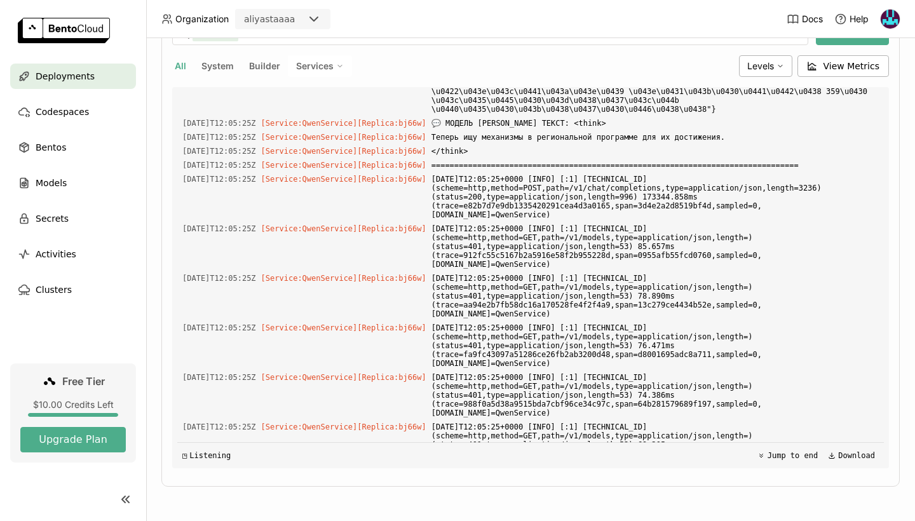
drag, startPoint x: 513, startPoint y: 195, endPoint x: 261, endPoint y: 111, distance: 265.8
click at [261, 111] on div "Load older logs 2025-08-12T11:57:28Z [Service:QwenService] [Replica: nvph9 ] 20…" at bounding box center [530, 277] width 706 height 381
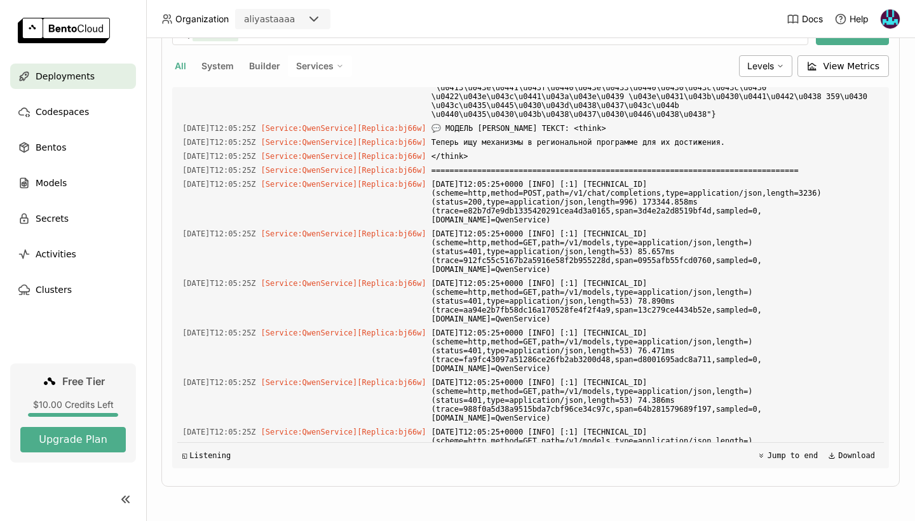
scroll to position [11065, 0]
copy div "25Z [Service:QwenService] [Replica: bj66w ] <think> 2025-08-12T12:05:25Z [Servi…"
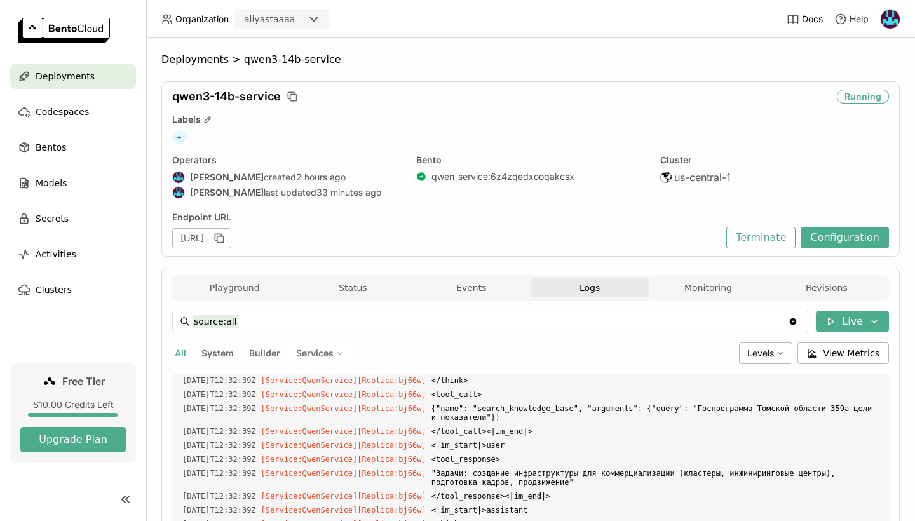
scroll to position [0, 0]
click at [836, 241] on button "Configuration" at bounding box center [844, 238] width 88 height 22
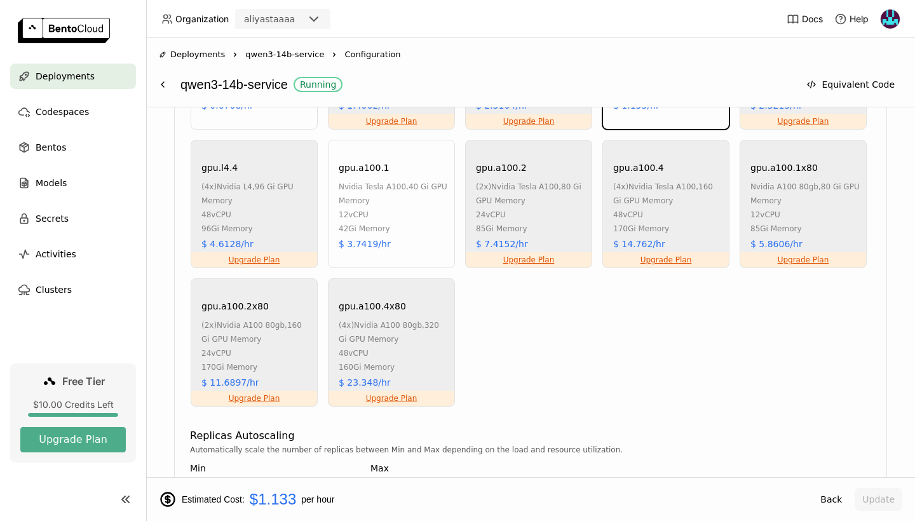
scroll to position [772, 0]
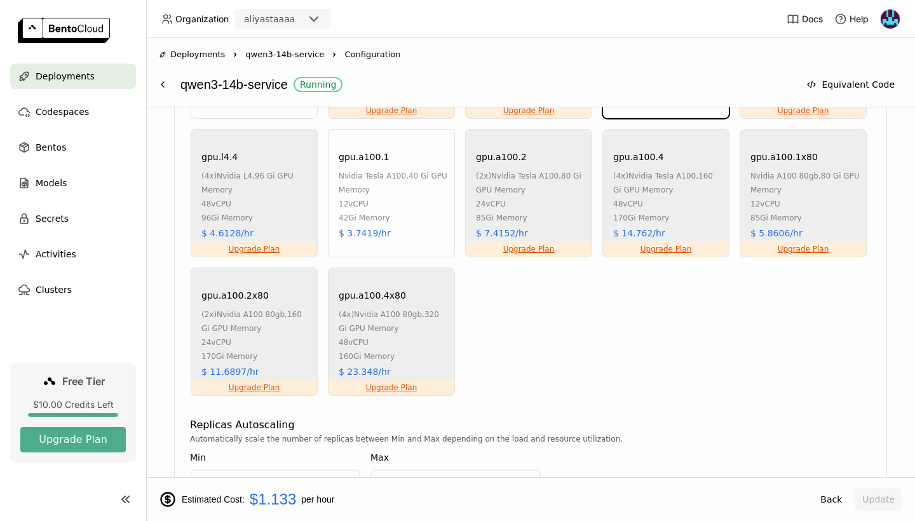
click at [372, 166] on div "gpu.a100.1 nvidia tesla a100 , 40 Gi GPU Memory 12 vCPU 42Gi Memory $ 3.7419/hr" at bounding box center [391, 193] width 127 height 128
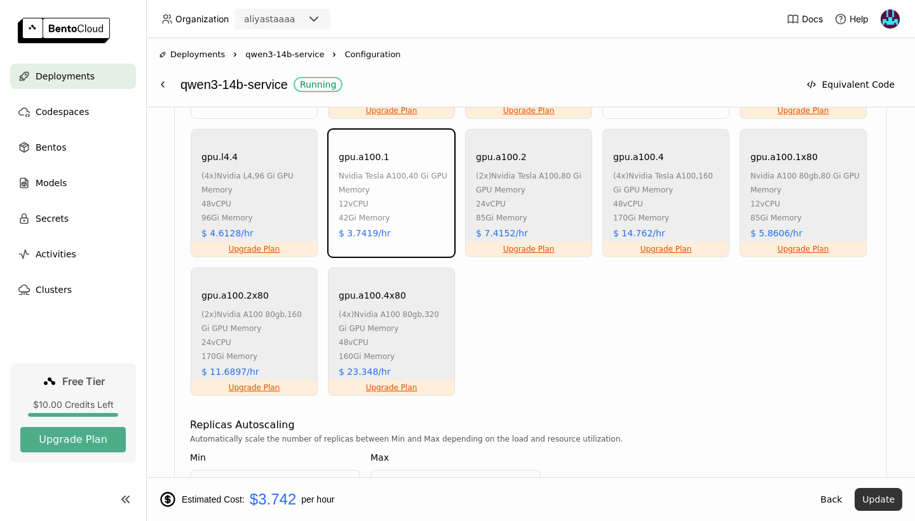
click at [859, 495] on button "Update" at bounding box center [878, 499] width 48 height 23
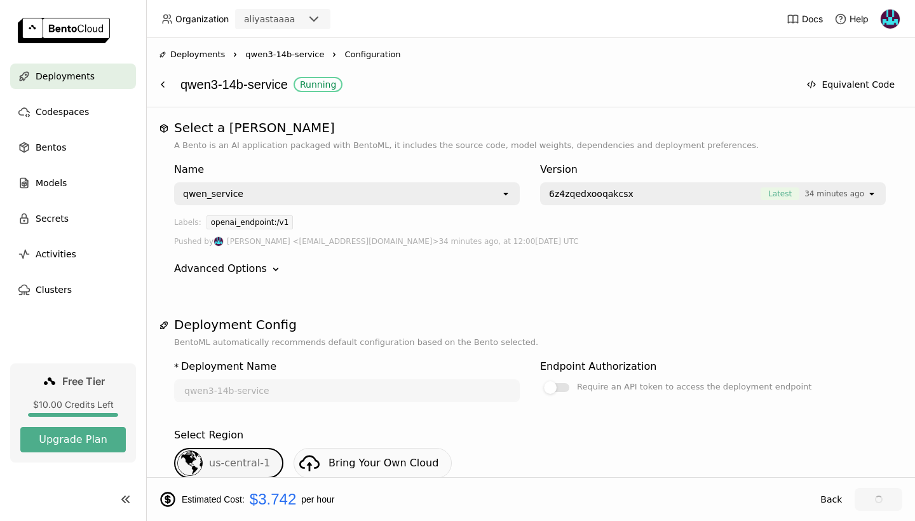
scroll to position [0, 0]
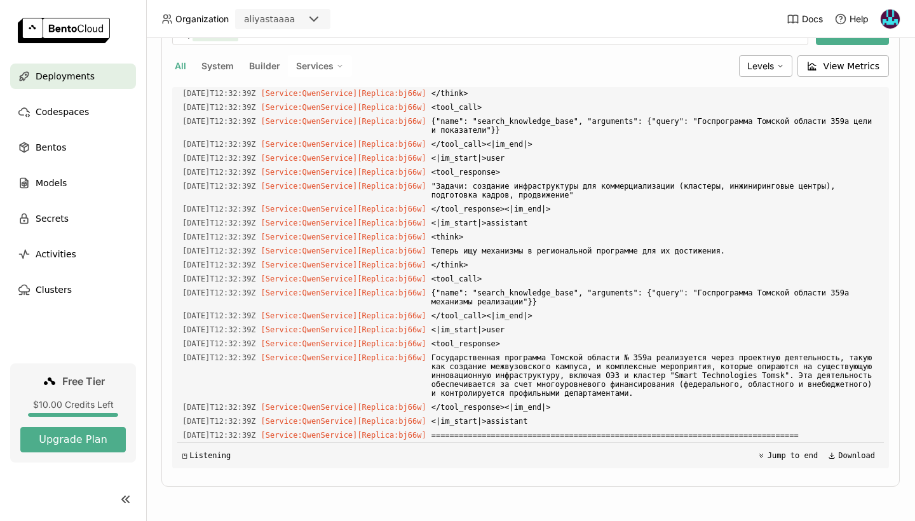
scroll to position [287, 0]
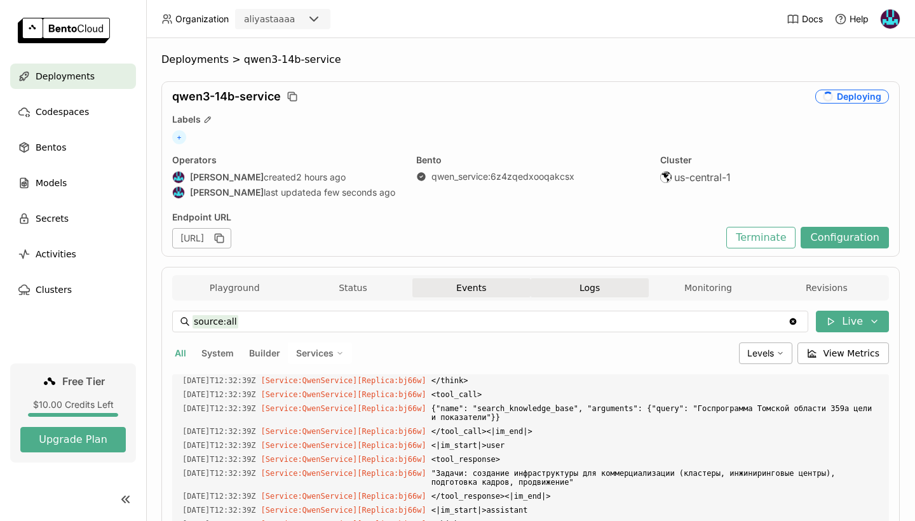
click at [473, 288] on button "Events" at bounding box center [471, 287] width 118 height 19
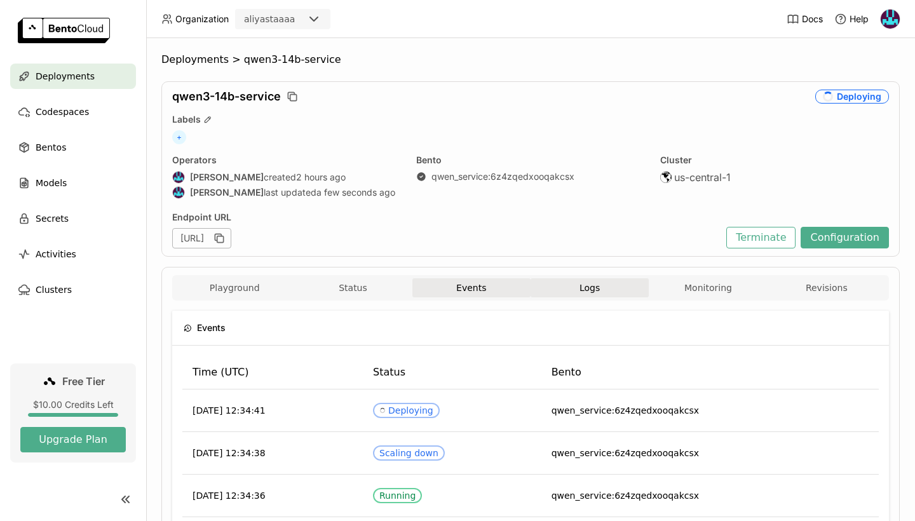
click at [570, 286] on button "Logs" at bounding box center [589, 287] width 118 height 19
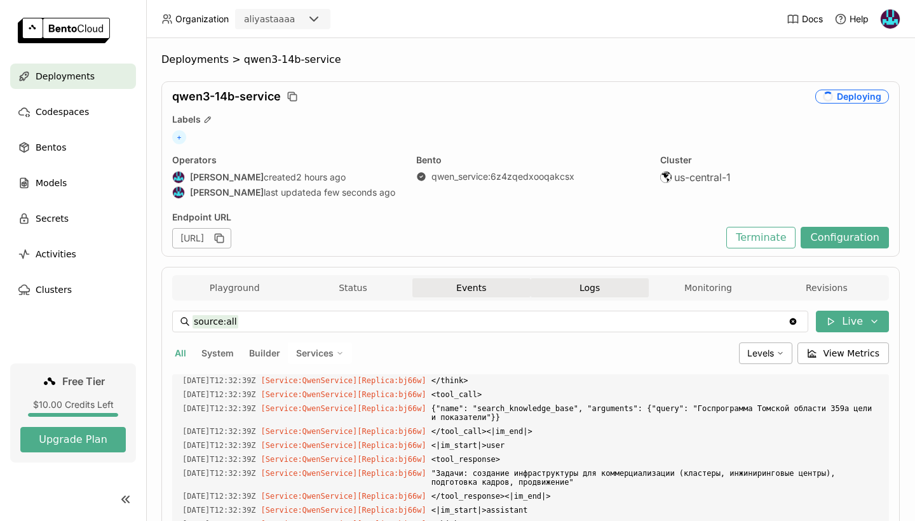
click at [499, 289] on button "Events" at bounding box center [471, 287] width 118 height 19
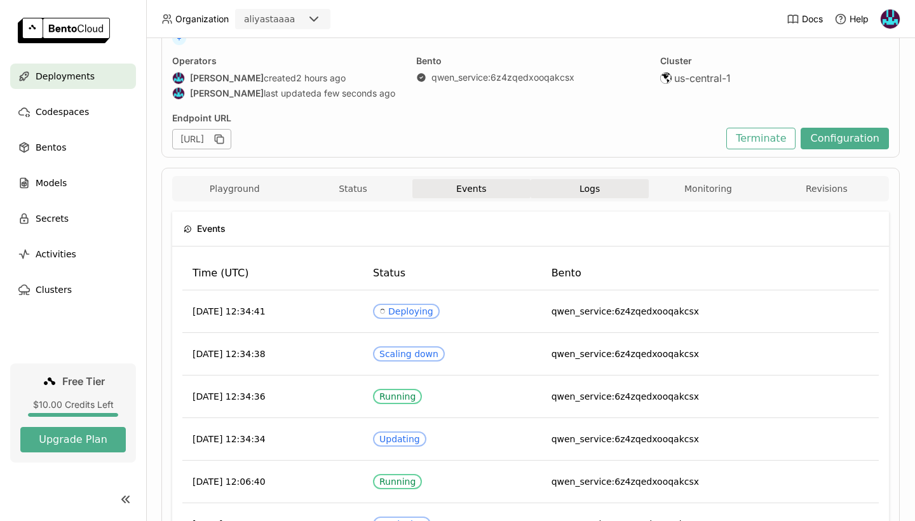
click at [569, 190] on button "Logs" at bounding box center [589, 188] width 118 height 19
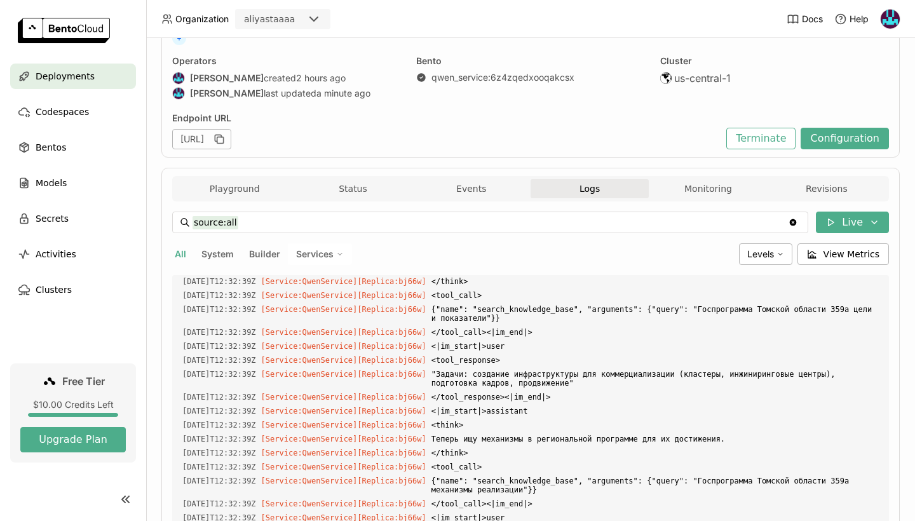
click at [217, 246] on button "System" at bounding box center [217, 254] width 37 height 17
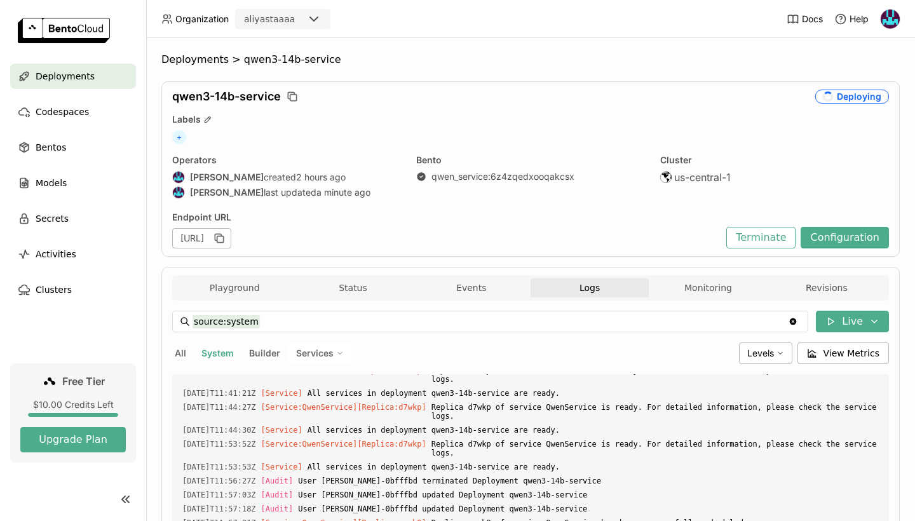
click at [260, 355] on button "Builder" at bounding box center [264, 353] width 36 height 17
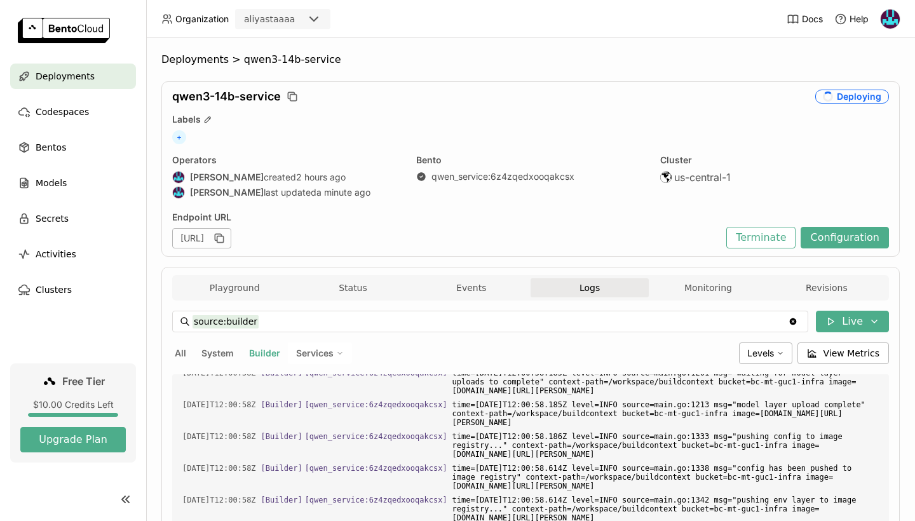
click at [306, 354] on span "Services" at bounding box center [314, 352] width 37 height 11
click at [297, 382] on div "QwenService" at bounding box center [275, 384] width 137 height 15
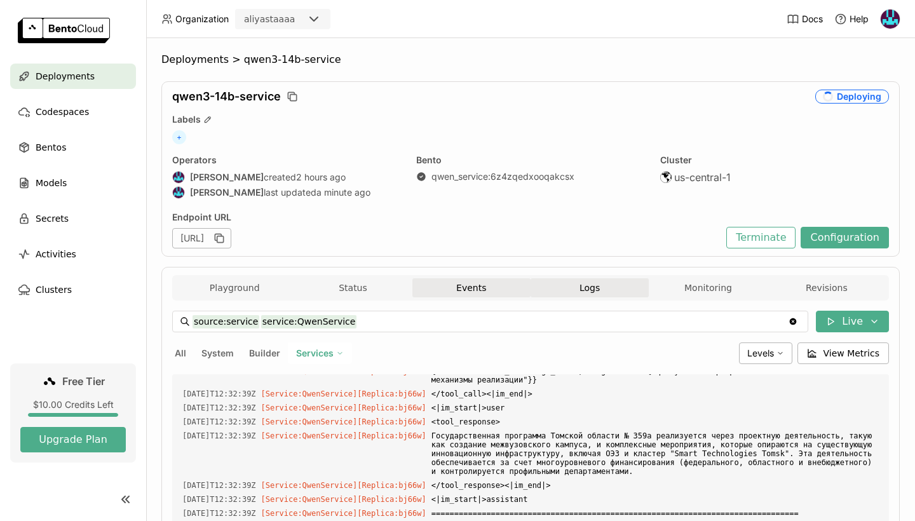
click at [452, 283] on button "Events" at bounding box center [471, 287] width 118 height 19
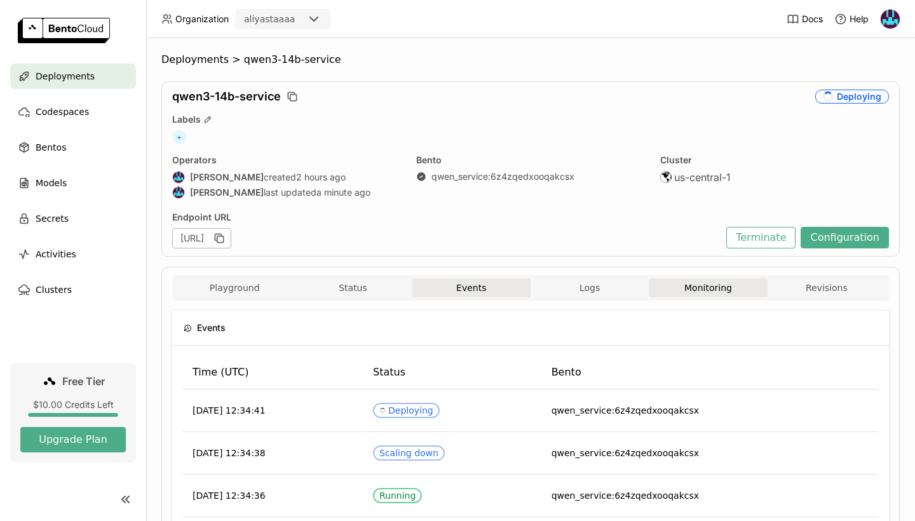
click at [656, 288] on button "Monitoring" at bounding box center [708, 287] width 118 height 19
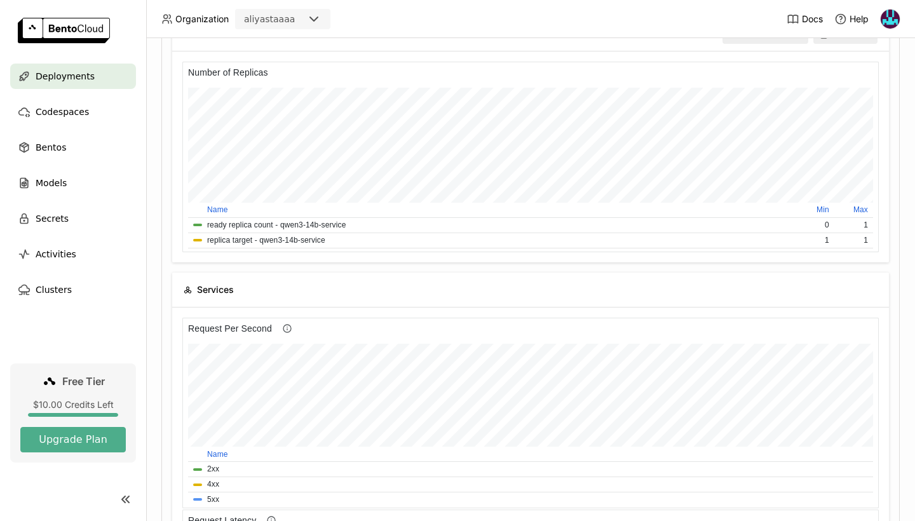
scroll to position [315, 0]
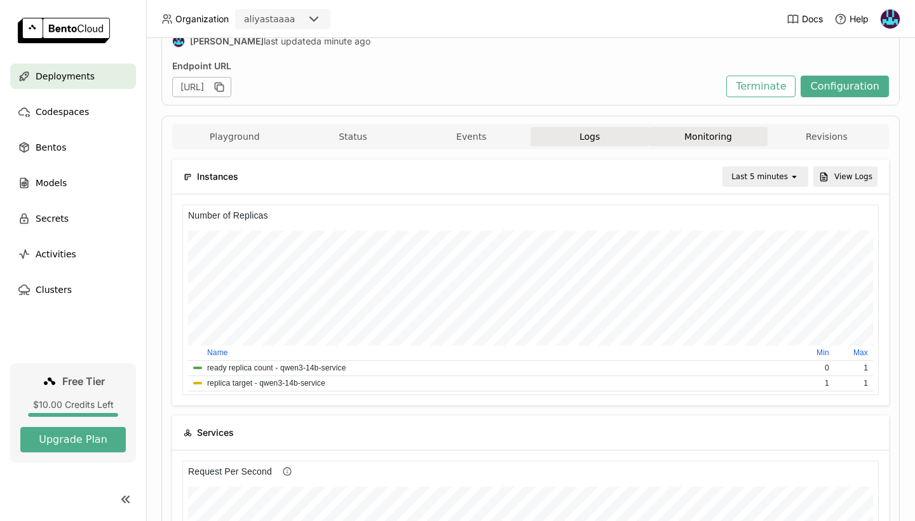
click at [592, 133] on button "Logs" at bounding box center [589, 136] width 118 height 19
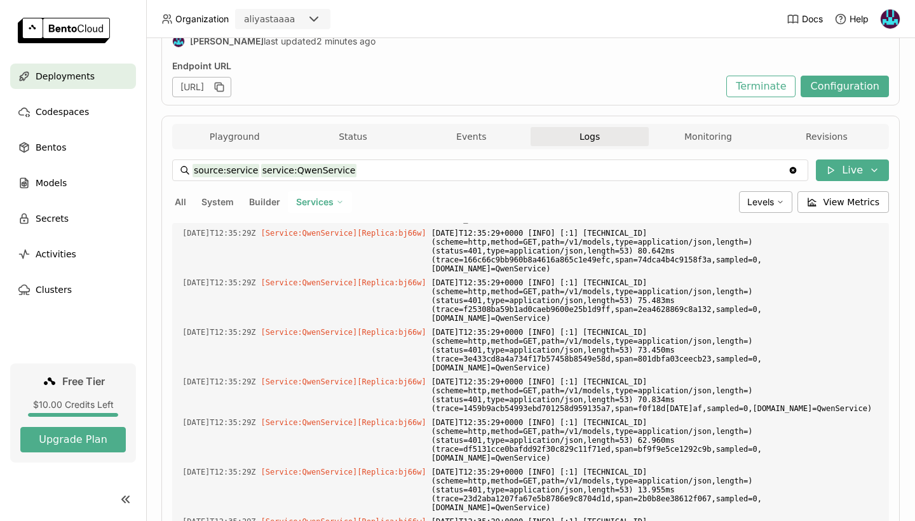
click at [592, 133] on button "Logs" at bounding box center [589, 136] width 118 height 19
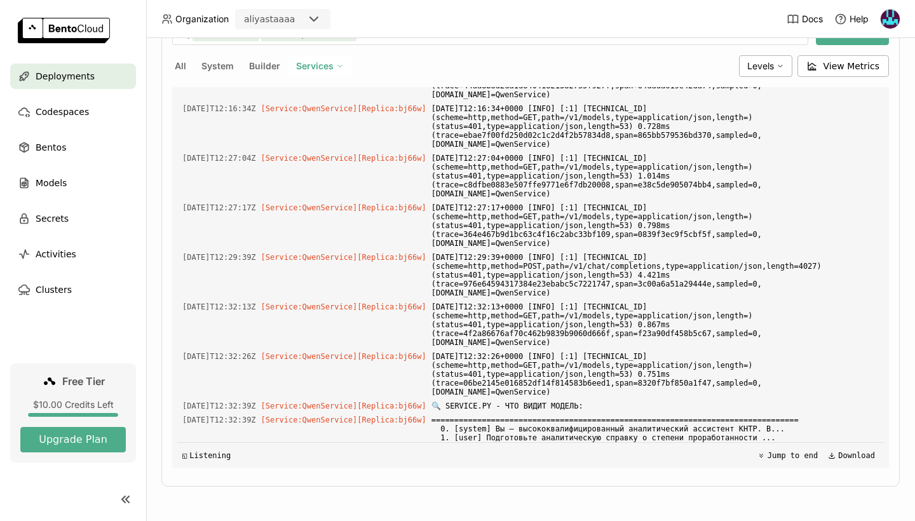
click at [260, 69] on button "Builder" at bounding box center [264, 66] width 36 height 17
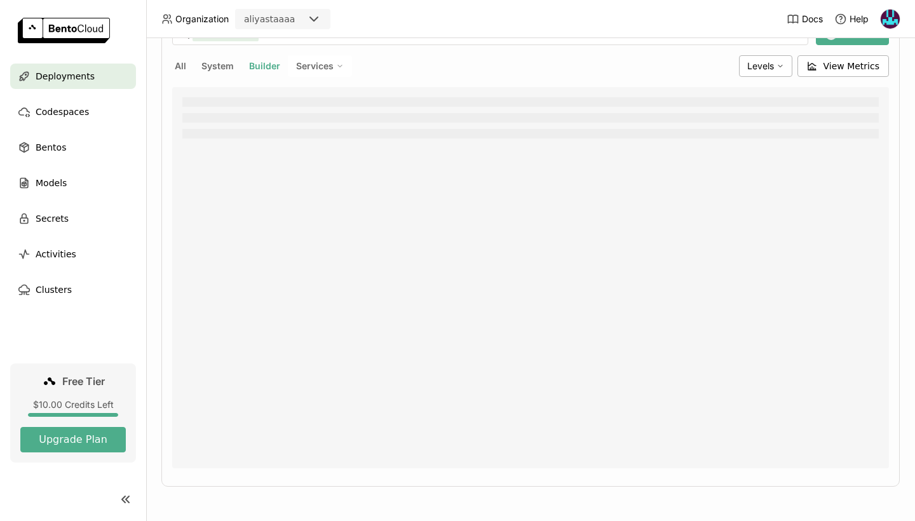
click at [170, 65] on div "Playground Status Events Logs Monitoring Revisions Endpoint /v1/chat/completion…" at bounding box center [530, 233] width 738 height 507
click at [180, 62] on button "All" at bounding box center [180, 66] width 17 height 17
type input "source:all"
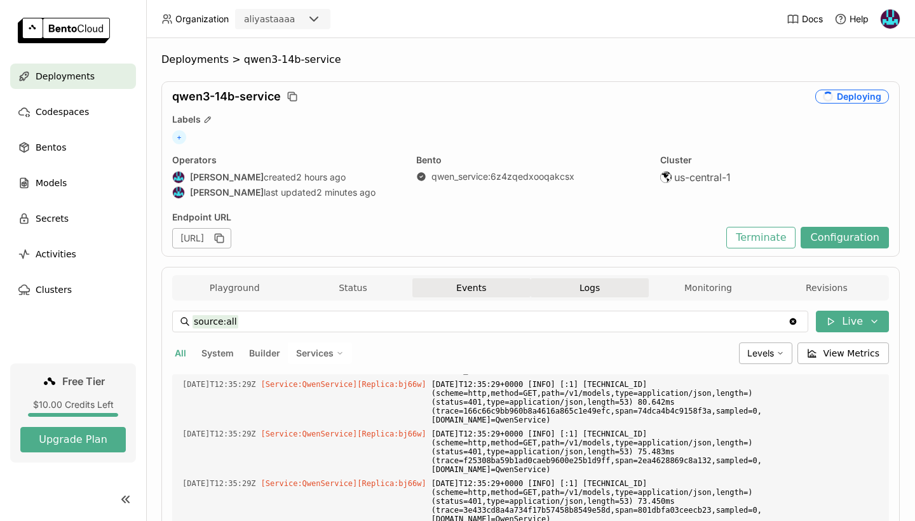
click at [497, 282] on button "Events" at bounding box center [471, 287] width 118 height 19
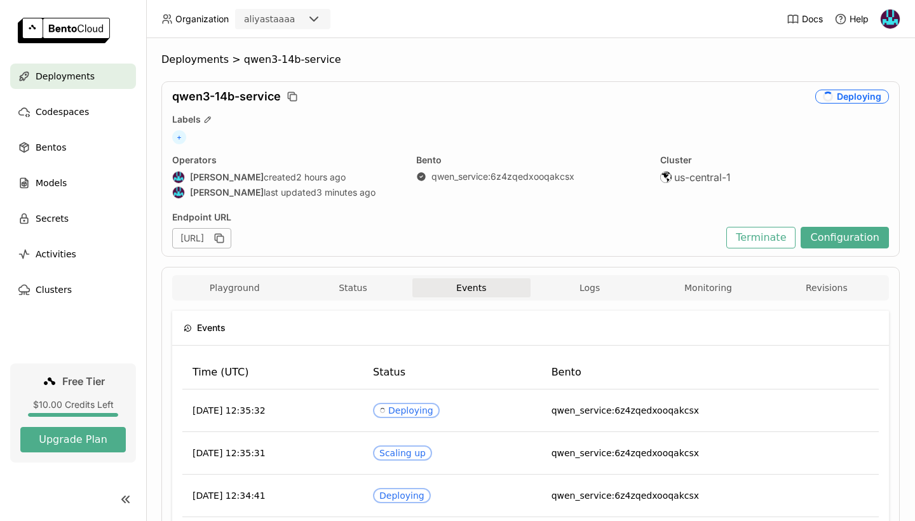
click at [497, 282] on button "Events" at bounding box center [471, 287] width 118 height 19
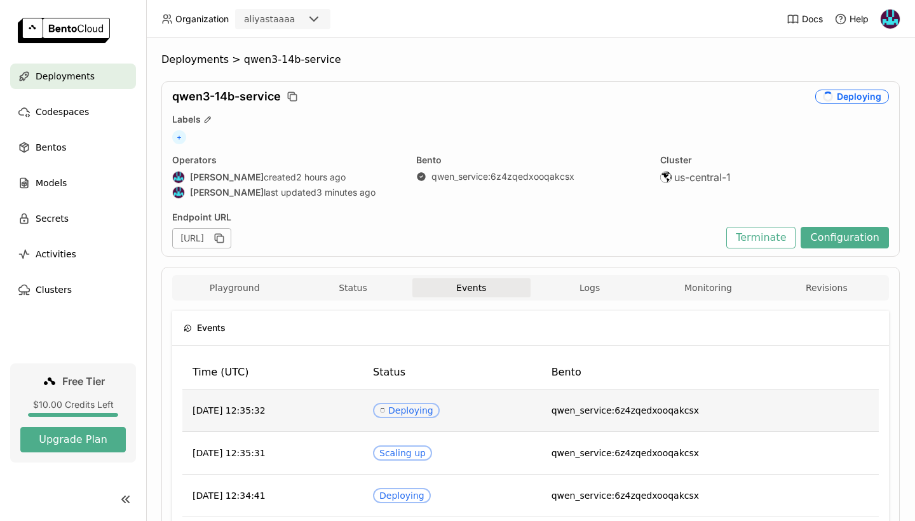
click at [425, 415] on span "Spinner Deploying" at bounding box center [406, 410] width 67 height 15
click at [430, 410] on div "Spinner Deploying" at bounding box center [406, 410] width 54 height 10
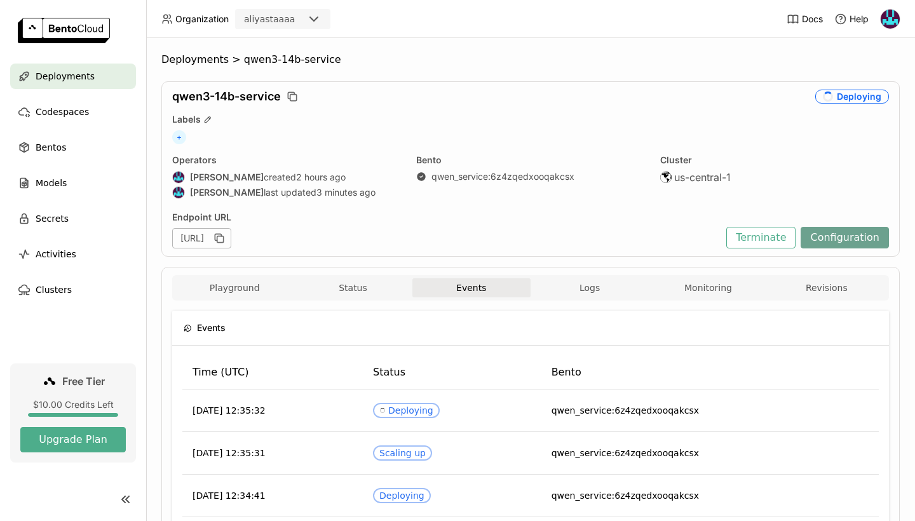
click at [837, 244] on button "Configuration" at bounding box center [844, 238] width 88 height 22
click at [750, 233] on button "Terminate" at bounding box center [760, 238] width 69 height 22
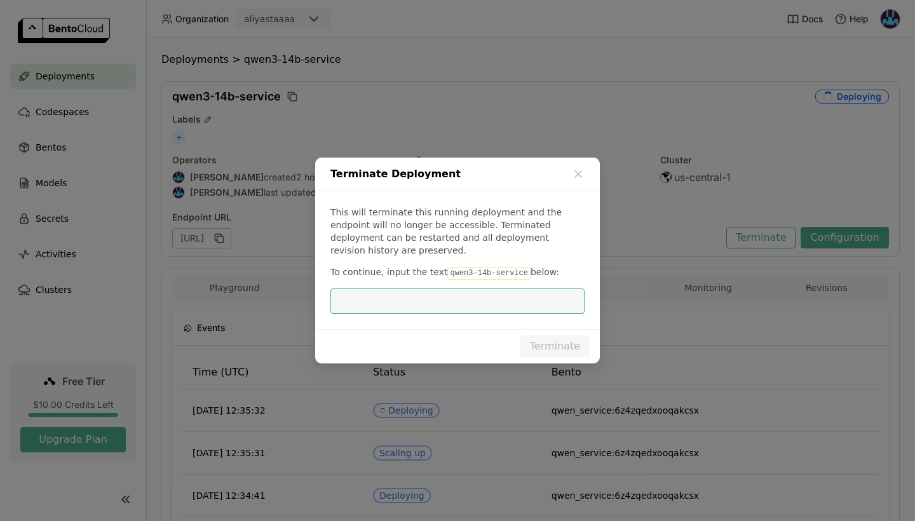
scroll to position [1, 1]
drag, startPoint x: 520, startPoint y: 267, endPoint x: 442, endPoint y: 266, distance: 77.5
click at [447, 267] on code "qwen3-14b-service" at bounding box center [488, 273] width 83 height 13
copy p "qwen3-14b-service"
click at [439, 306] on input "dialog" at bounding box center [457, 301] width 239 height 24
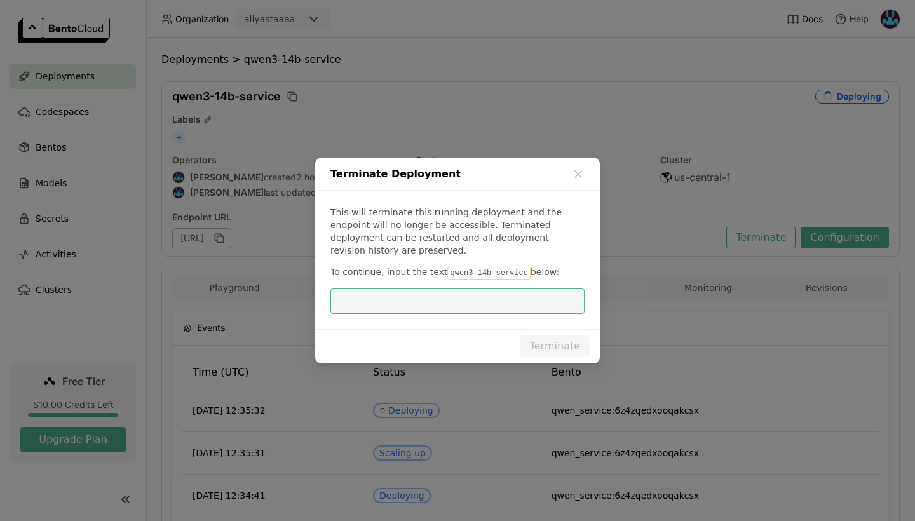
paste input "qwen3-14b-service"
type input "qwen3-14b-service"
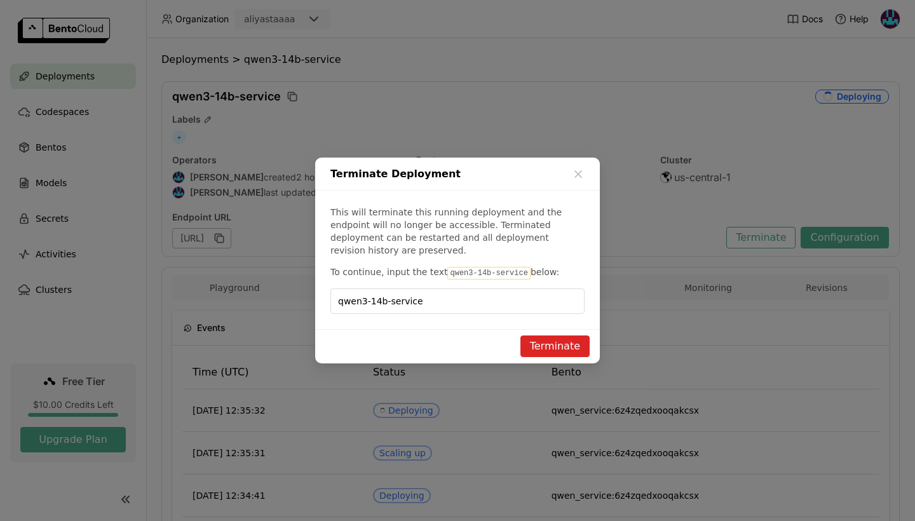
click at [544, 337] on button "Terminate" at bounding box center [554, 346] width 69 height 22
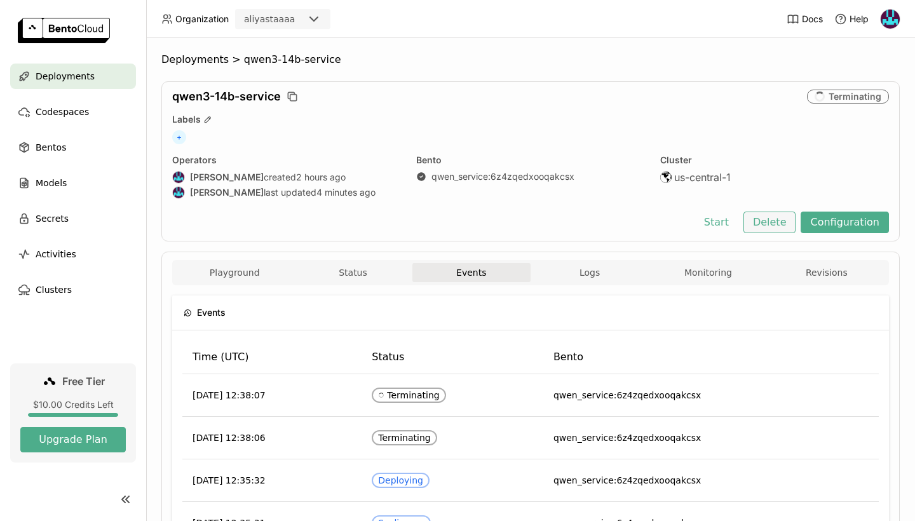
click at [760, 221] on button "Delete" at bounding box center [769, 223] width 53 height 22
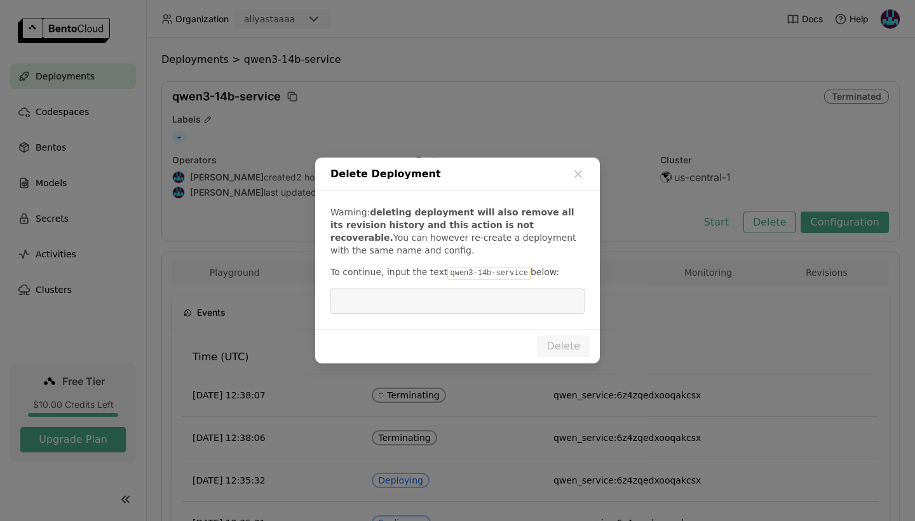
drag, startPoint x: 519, startPoint y: 274, endPoint x: 440, endPoint y: 274, distance: 78.8
click at [447, 274] on code "qwen3-14b-service" at bounding box center [488, 273] width 83 height 13
copy p "qwen3-14b-service"
click at [431, 300] on input "dialog" at bounding box center [457, 301] width 239 height 24
paste input "qwen3-14b-service"
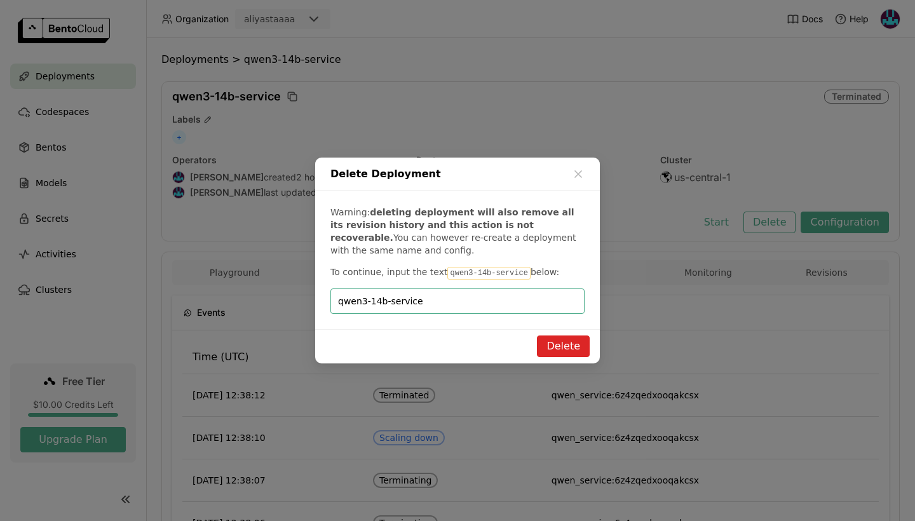
type input "qwen3-14b-service"
click at [561, 342] on button "Delete" at bounding box center [563, 346] width 53 height 22
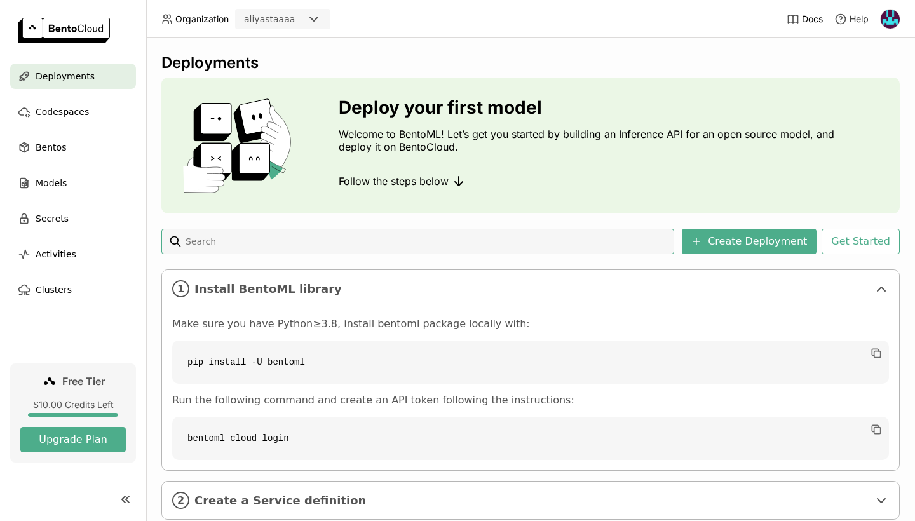
click at [81, 81] on span "Deployments" at bounding box center [65, 76] width 59 height 15
click at [72, 68] on div "Deployments" at bounding box center [73, 76] width 126 height 25
click at [72, 110] on span "Codespaces" at bounding box center [62, 111] width 53 height 15
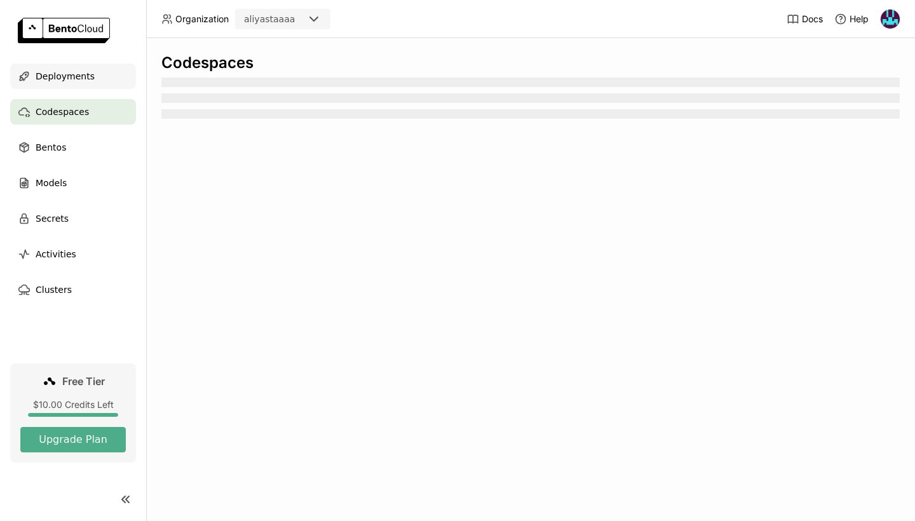
click at [88, 76] on span "Deployments" at bounding box center [65, 76] width 59 height 15
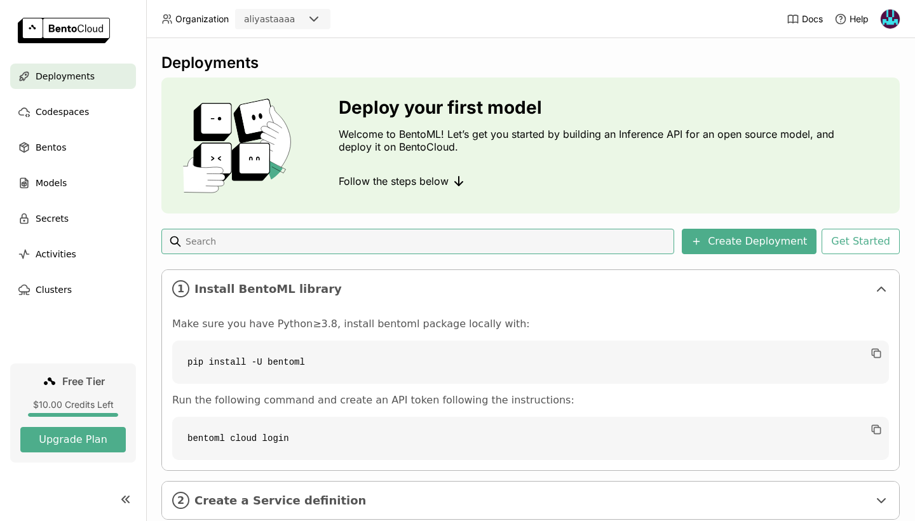
click at [97, 67] on div "Deployments" at bounding box center [73, 76] width 126 height 25
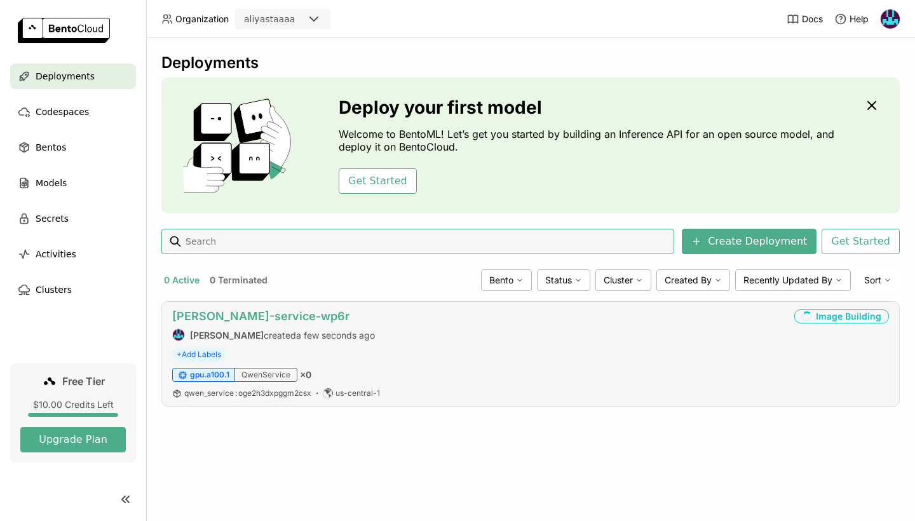
click at [231, 316] on link "[PERSON_NAME]-service-wp6r" at bounding box center [260, 315] width 177 height 13
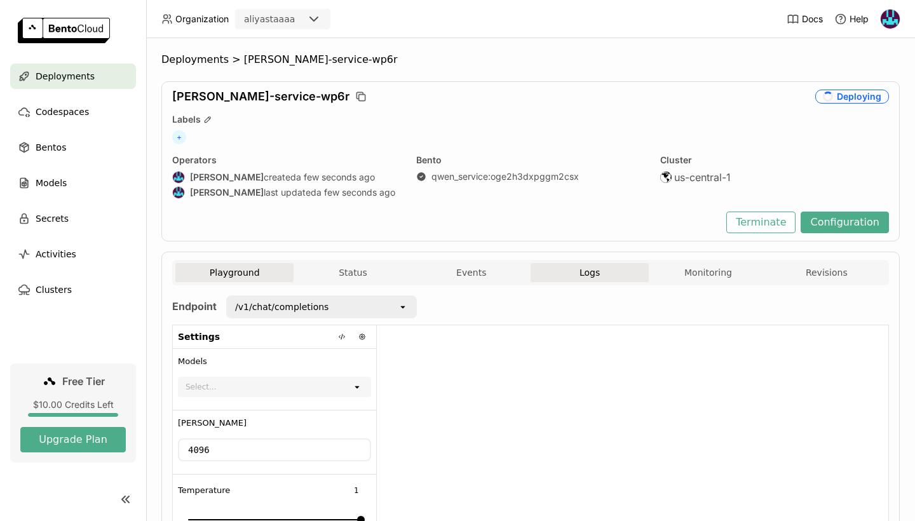
click at [602, 276] on button "Logs" at bounding box center [589, 272] width 118 height 19
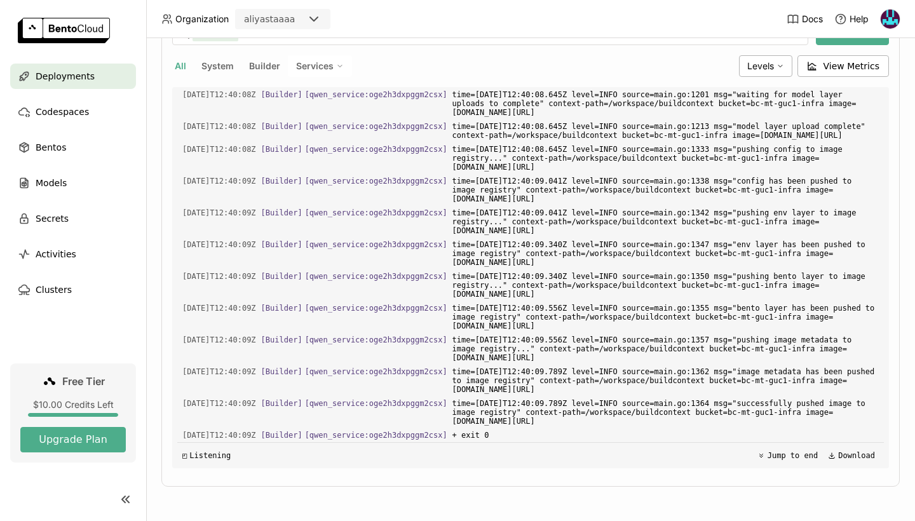
click at [214, 58] on button "System" at bounding box center [217, 66] width 37 height 17
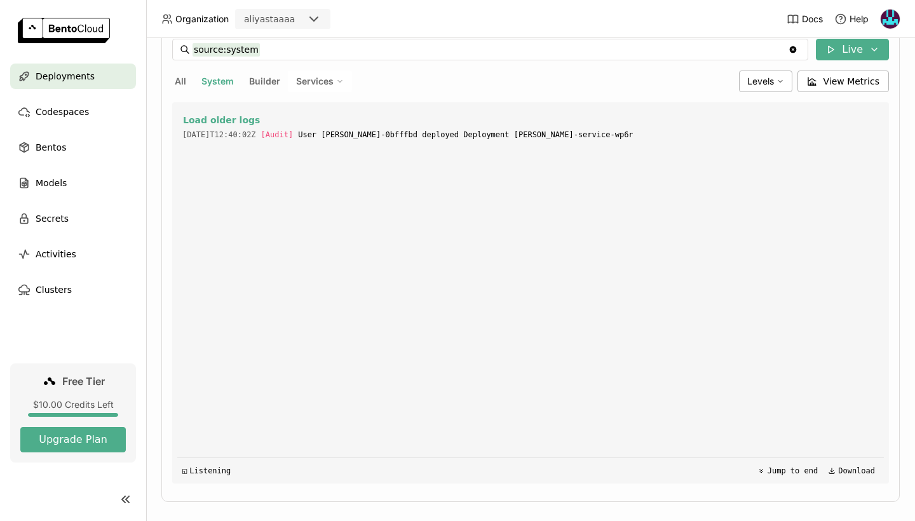
click at [260, 86] on button "Builder" at bounding box center [264, 81] width 36 height 17
type input "source:builder"
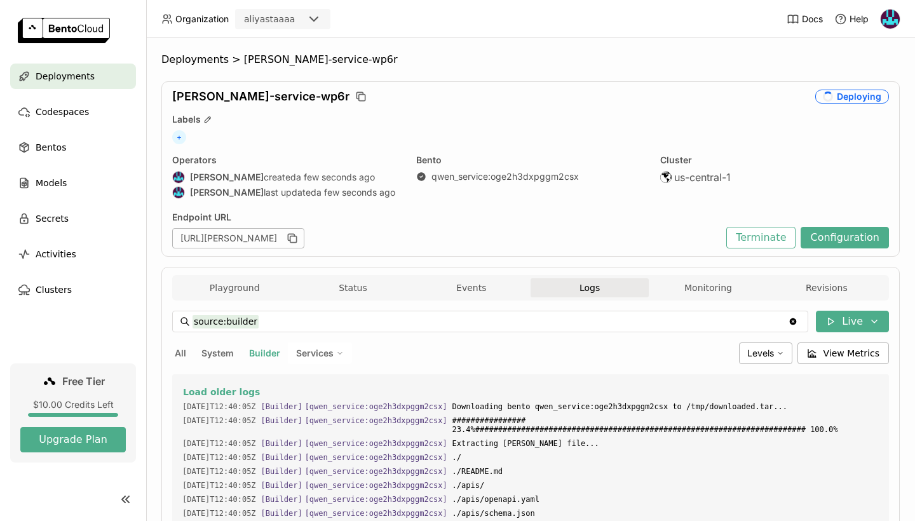
scroll to position [1244, 0]
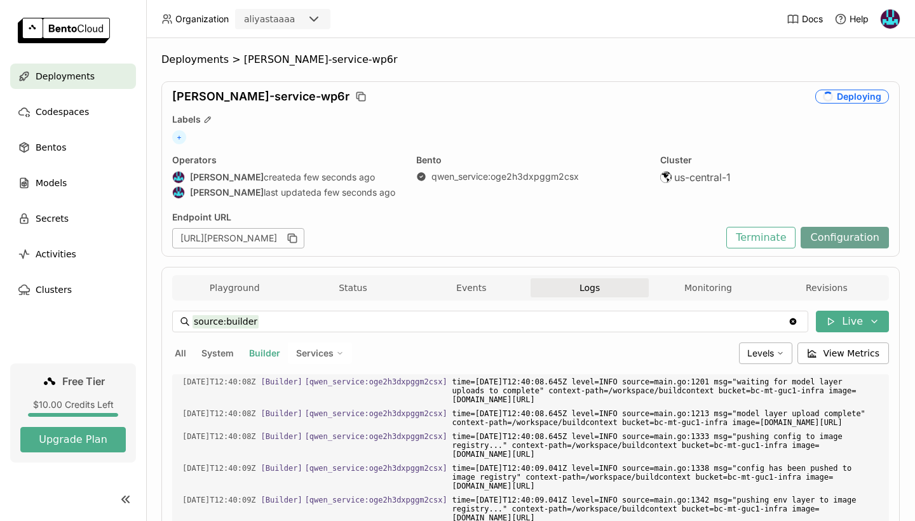
click at [837, 233] on button "Configuration" at bounding box center [844, 238] width 88 height 22
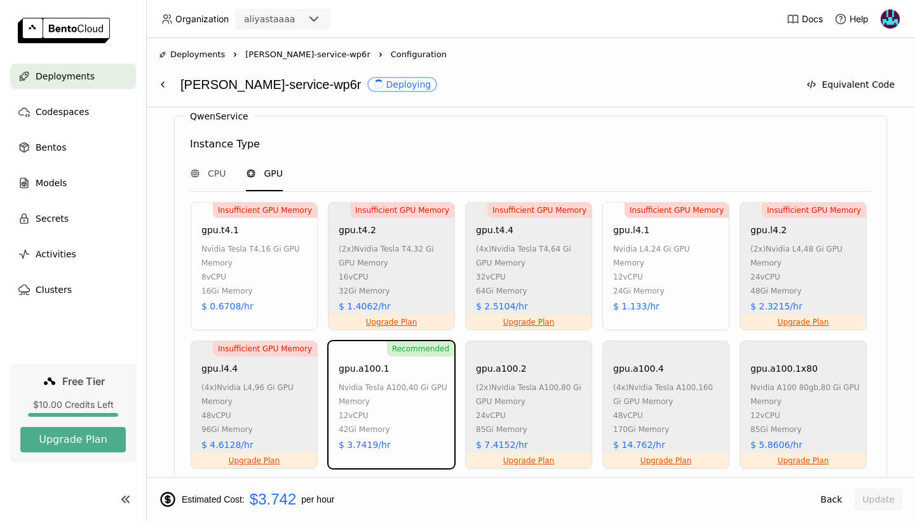
scroll to position [562, 0]
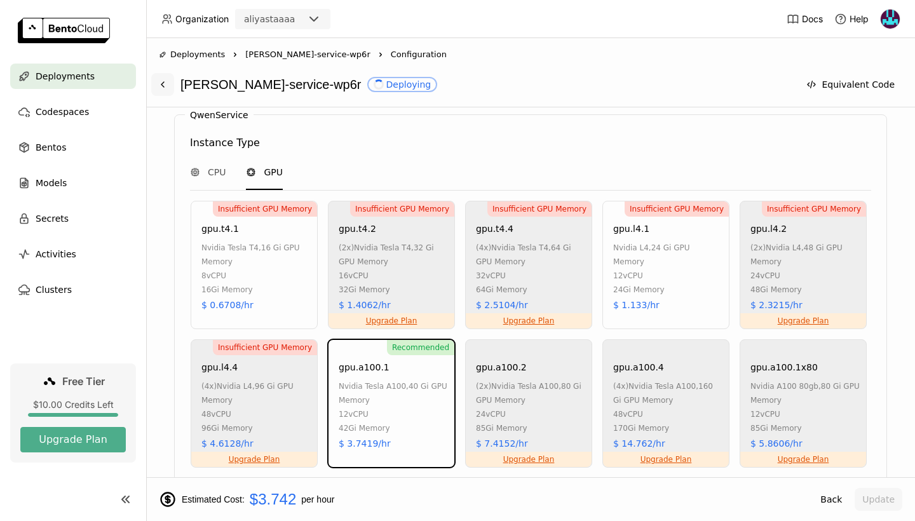
click at [162, 84] on icon at bounding box center [163, 84] width 10 height 10
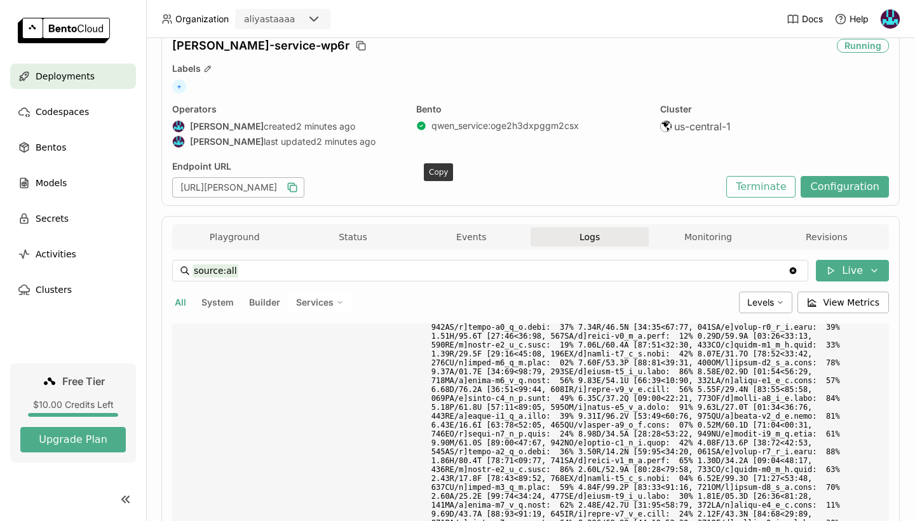
scroll to position [51, 0]
click at [299, 191] on icon "button" at bounding box center [292, 187] width 13 height 13
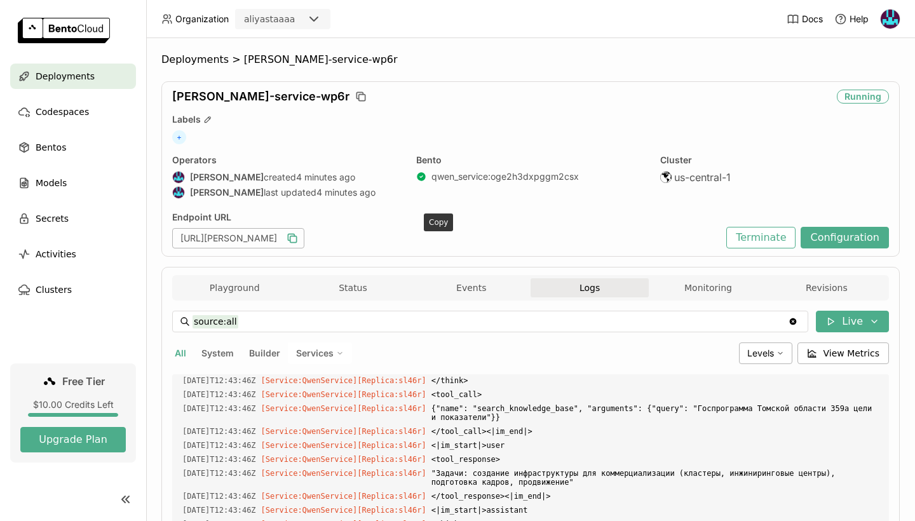
scroll to position [13, 0]
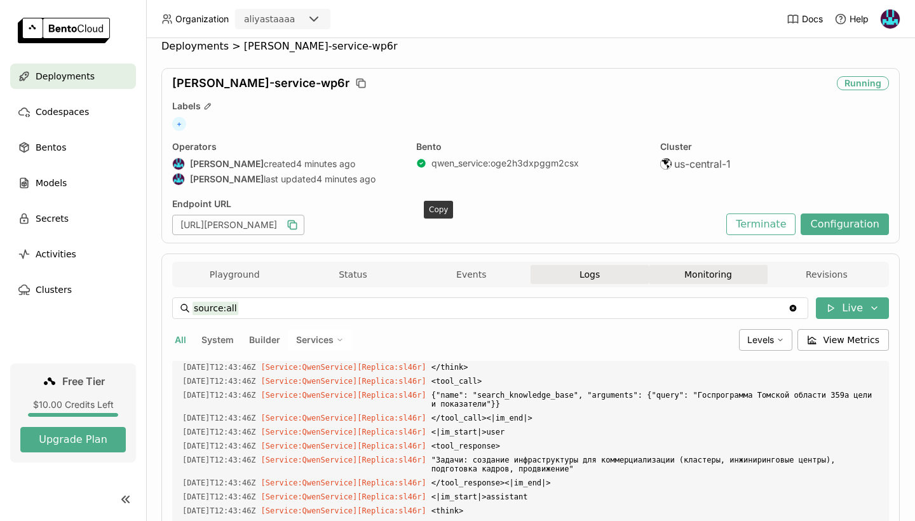
click at [670, 269] on button "Monitoring" at bounding box center [708, 274] width 118 height 19
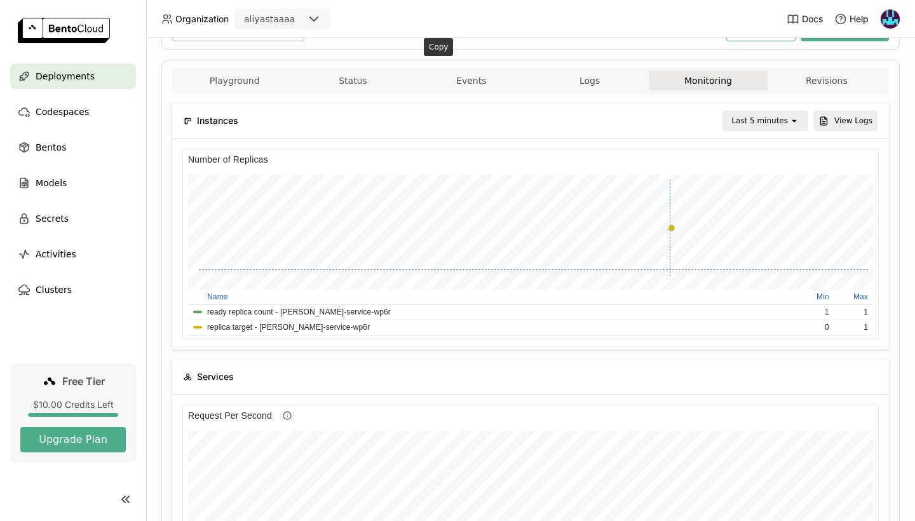
scroll to position [191, 231]
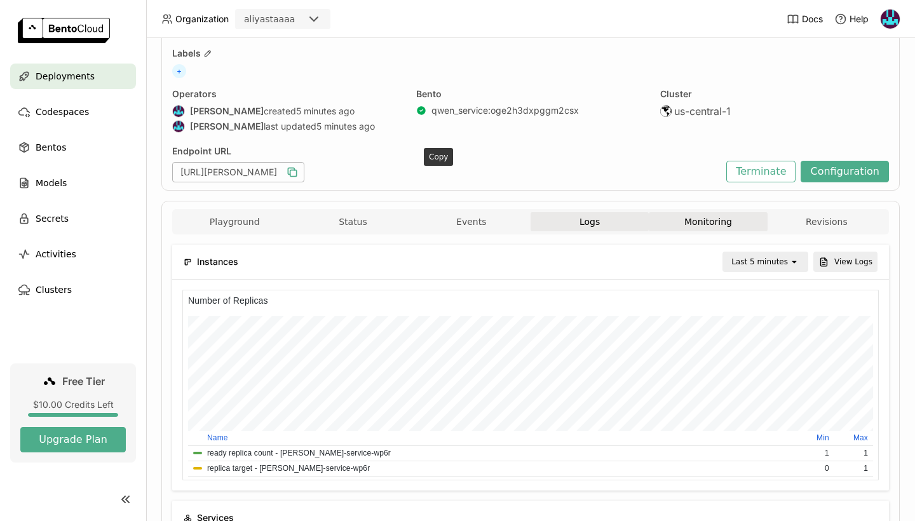
click at [577, 226] on button "Logs" at bounding box center [589, 221] width 118 height 19
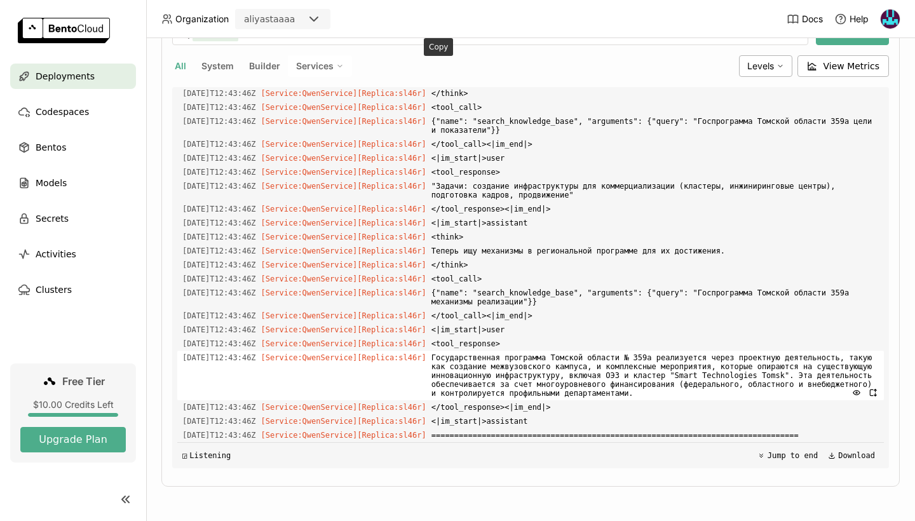
click at [608, 376] on span "Государственная программа Томской области № 359а реализуется через проектную де…" at bounding box center [654, 376] width 447 height 50
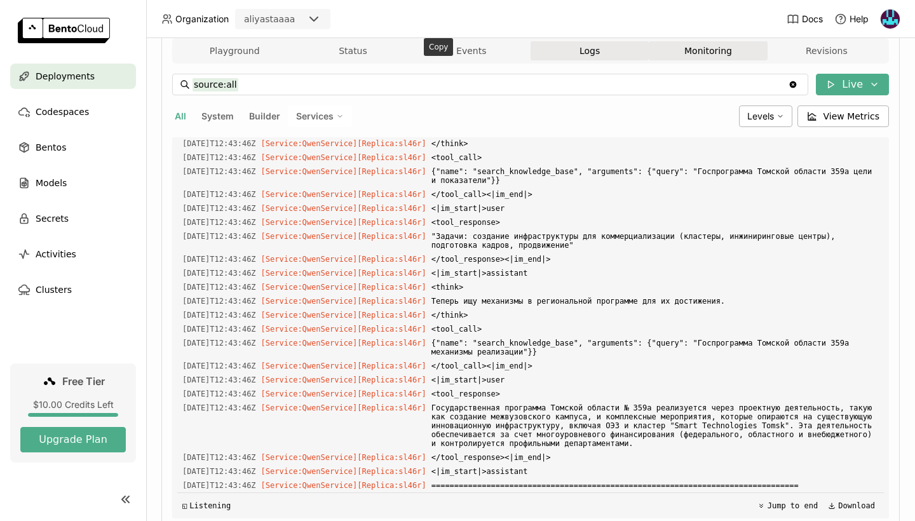
click at [685, 50] on button "Monitoring" at bounding box center [708, 50] width 118 height 19
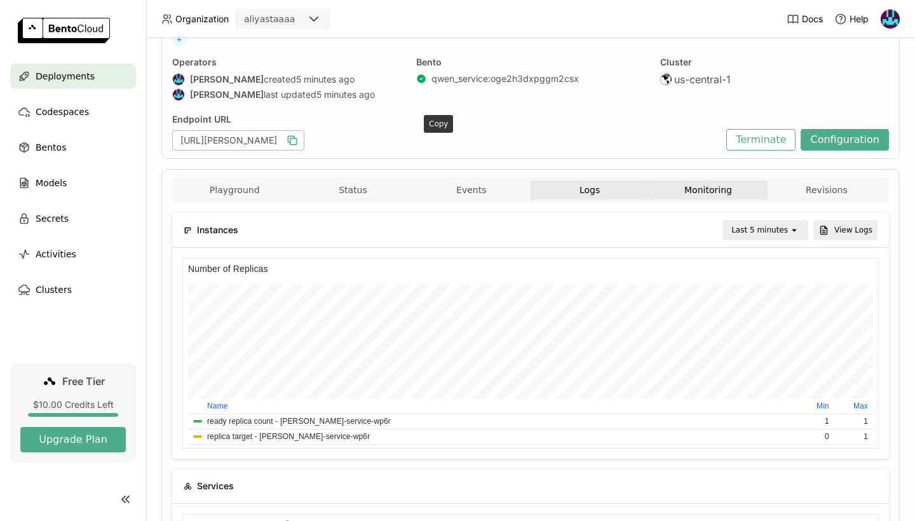
scroll to position [99, 0]
click at [587, 182] on button "Logs" at bounding box center [589, 188] width 118 height 19
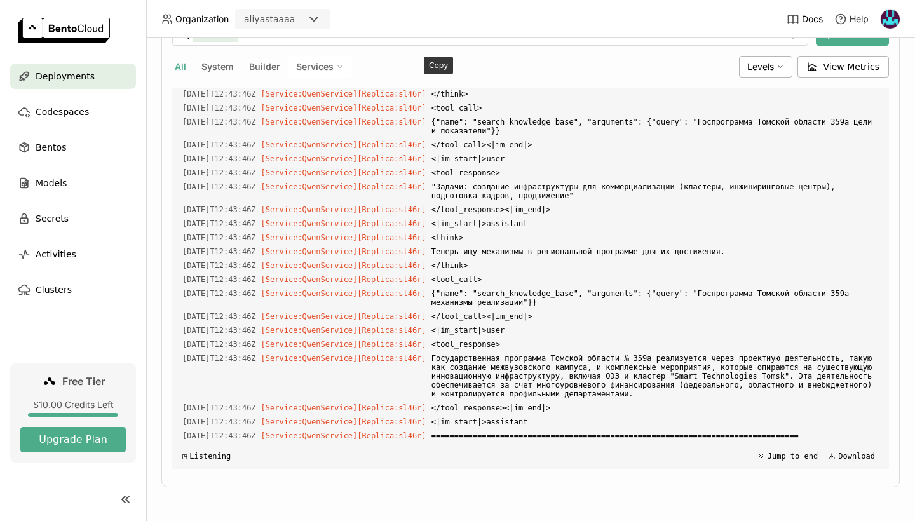
scroll to position [1, 0]
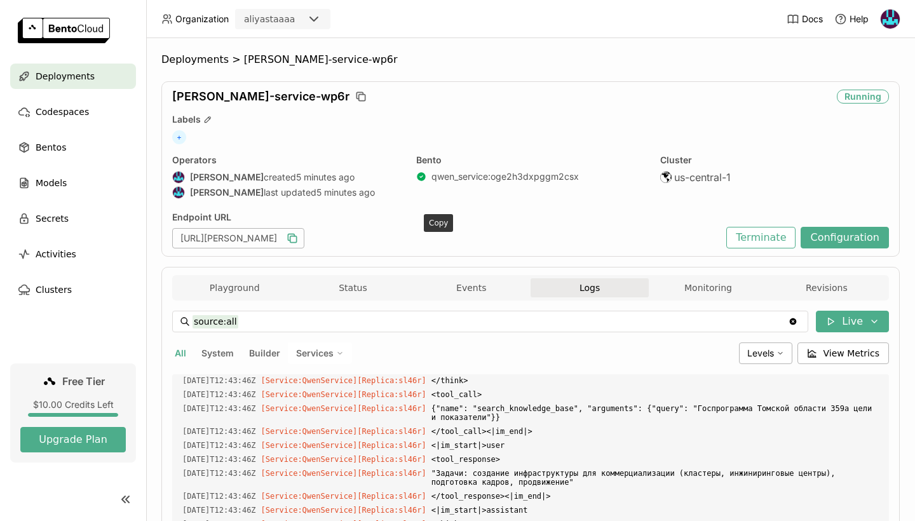
click at [604, 278] on button "Logs" at bounding box center [589, 287] width 118 height 19
click at [579, 288] on button "Logs" at bounding box center [589, 287] width 118 height 19
click at [738, 290] on button "Monitoring" at bounding box center [708, 287] width 118 height 19
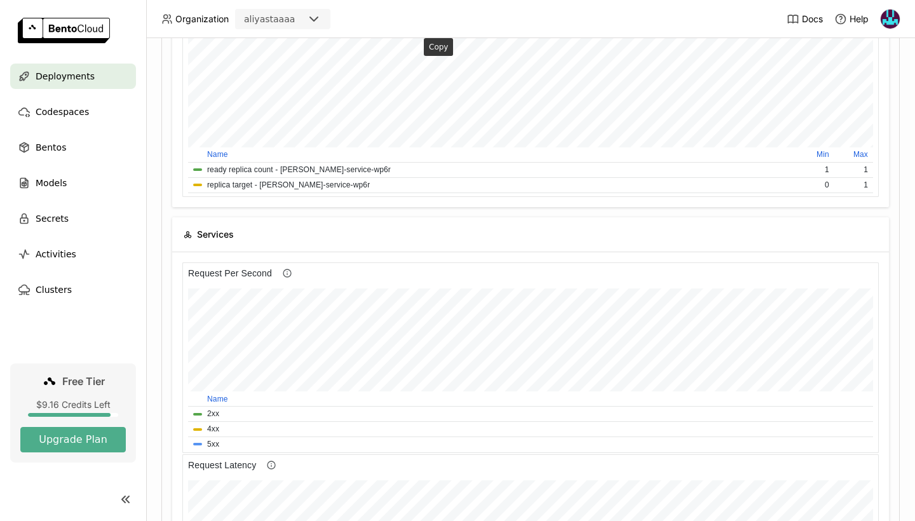
scroll to position [78, 0]
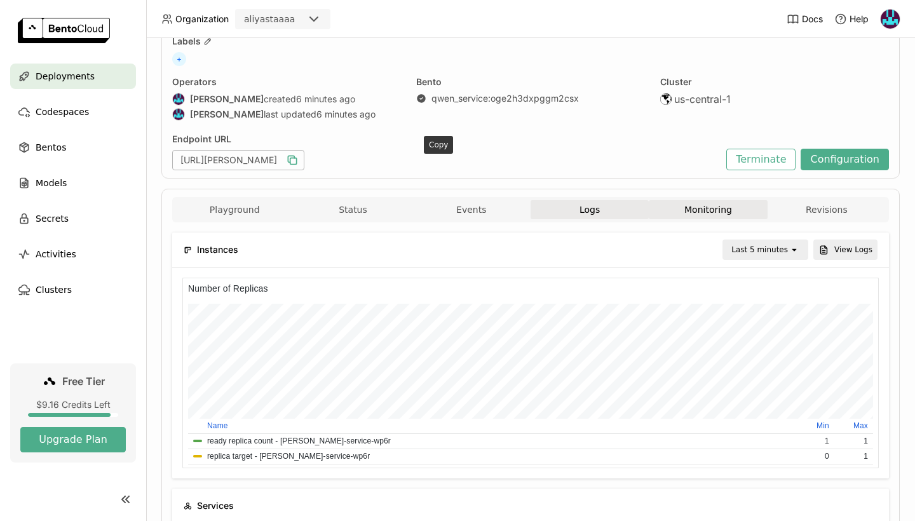
click at [581, 213] on button "Logs" at bounding box center [589, 209] width 118 height 19
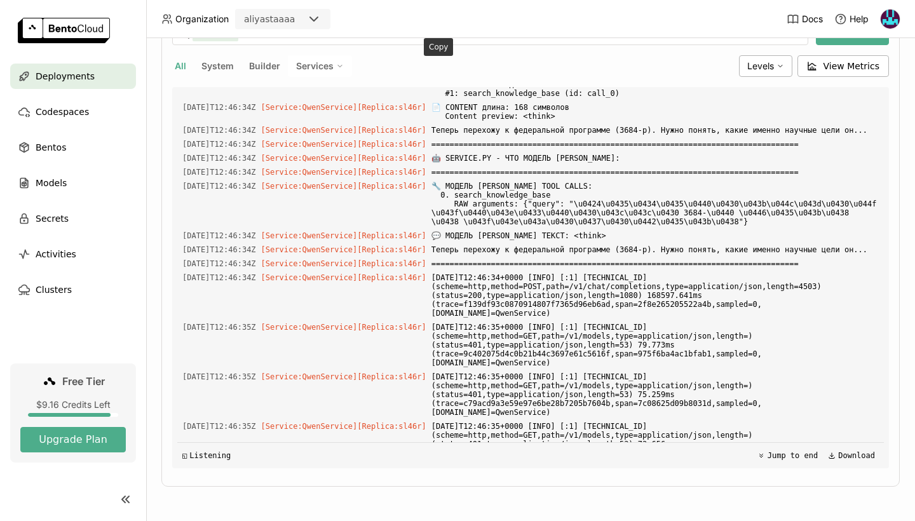
scroll to position [4035, 0]
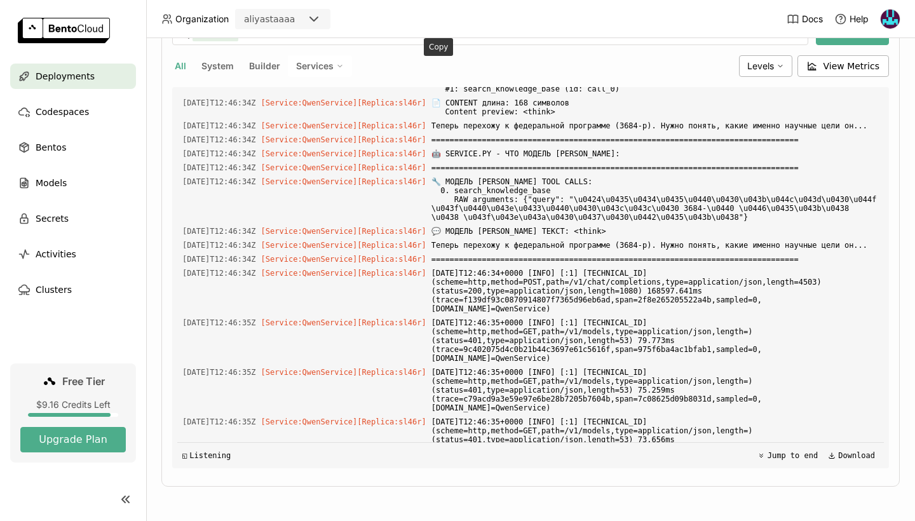
drag, startPoint x: 716, startPoint y: 372, endPoint x: 496, endPoint y: 382, distance: 220.0
copy span "Федеральная программа 3684-р цели и показатели"
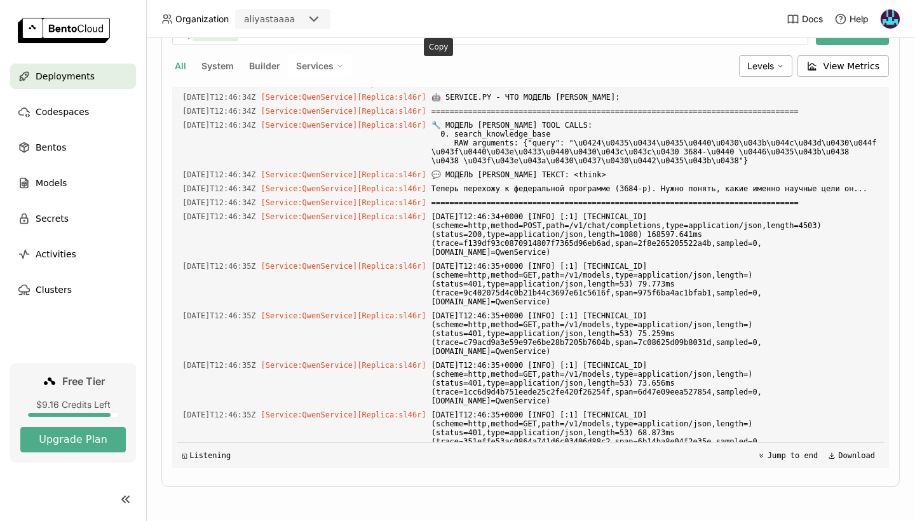
scroll to position [4093, 0]
drag, startPoint x: 550, startPoint y: 205, endPoint x: 179, endPoint y: 93, distance: 387.5
click at [179, 93] on div "Load older logs [DATE]T12:40:05Z [Builder] [ qwen_service:oge2h3dxpggm2csx ] Do…" at bounding box center [530, 277] width 706 height 381
copy div "[DATE]T12:46:34Z [Service:QwenService] [Replica: sl46r ] 🤖 RAW ОТВЕТ МОДЕЛИ: [D…"
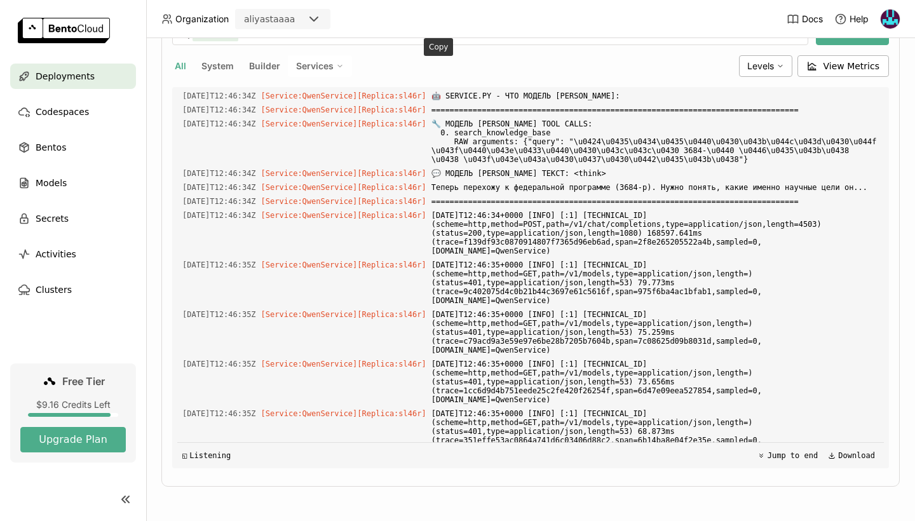
drag, startPoint x: 711, startPoint y: 179, endPoint x: 499, endPoint y: 187, distance: 213.0
copy span ""Федеральная программа 3684-р цели и показатели""
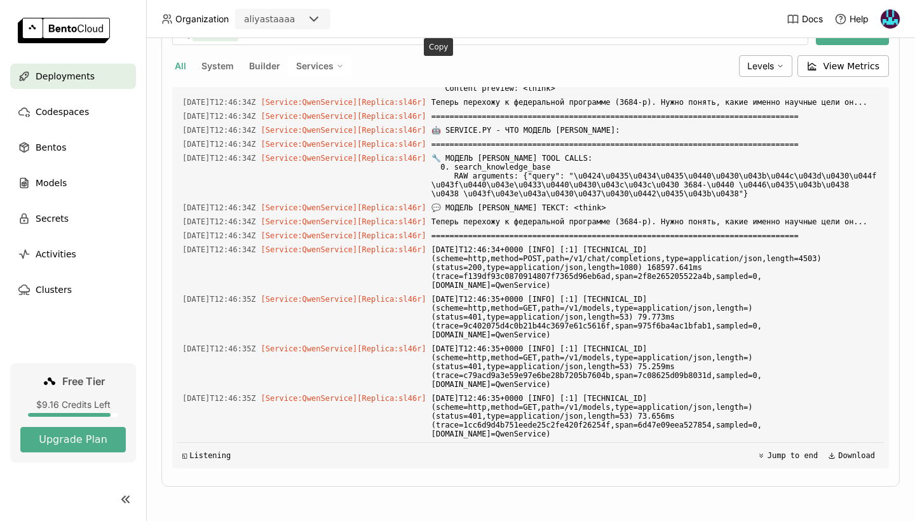
drag, startPoint x: 518, startPoint y: 369, endPoint x: 210, endPoint y: 273, distance: 322.7
click at [210, 273] on div "Load older logs [DATE]T12:40:05Z [Builder] [ qwen_service:oge2h3dxpggm2csx ] Do…" at bounding box center [530, 277] width 706 height 381
copy div "[Service:QwenService] [Replica: sl46r ] 🔍 ДЕКОДИРОВАННЫЙ ТЕКСТ ДЛЯ ПАРСИНГА: [D…"
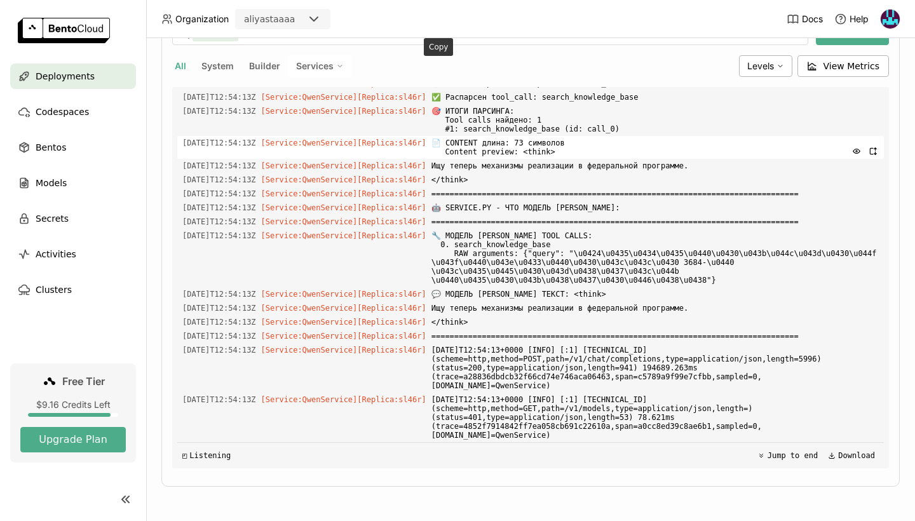
scroll to position [7647, 0]
drag, startPoint x: 717, startPoint y: 272, endPoint x: 544, endPoint y: 282, distance: 173.7
click at [544, 48] on span "{"name": "search_knowledge_base", "arguments": {"query": "Федеральная программа…" at bounding box center [654, 36] width 447 height 23
copy span "Федеральная программа 3684-р механизмы реализации""
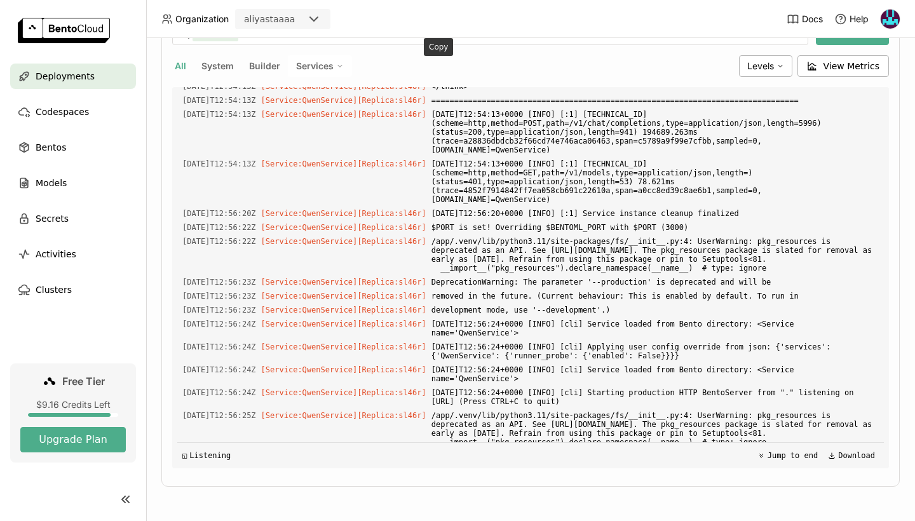
scroll to position [7634, 0]
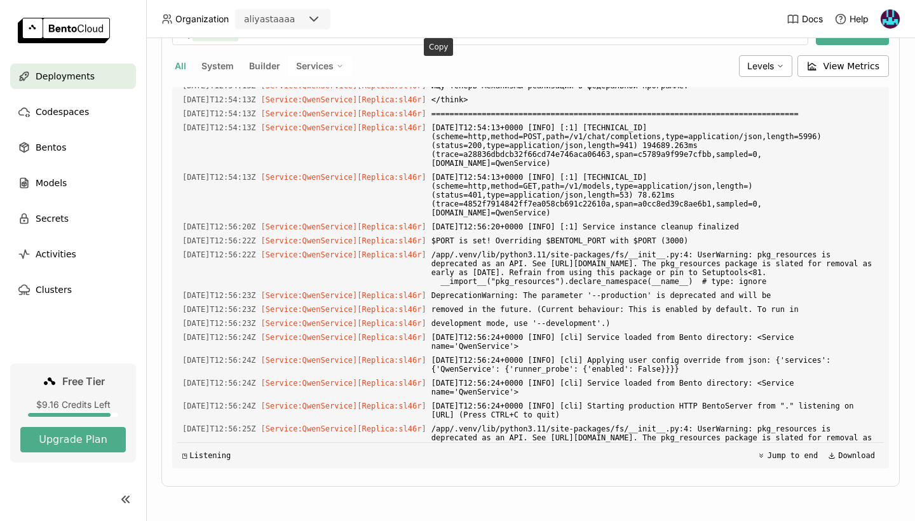
drag, startPoint x: 540, startPoint y: 185, endPoint x: 174, endPoint y: 106, distance: 374.4
click at [174, 106] on div "Load older logs [DATE]T12:40:05Z [Builder] [ qwen_service:oge2h3dxpggm2csx ] Do…" at bounding box center [530, 277] width 717 height 381
copy div "Load older logs [DATE]T12:40:05Z [Builder] [ qwen_service:oge2h3dxpggm2csx ] Do…"
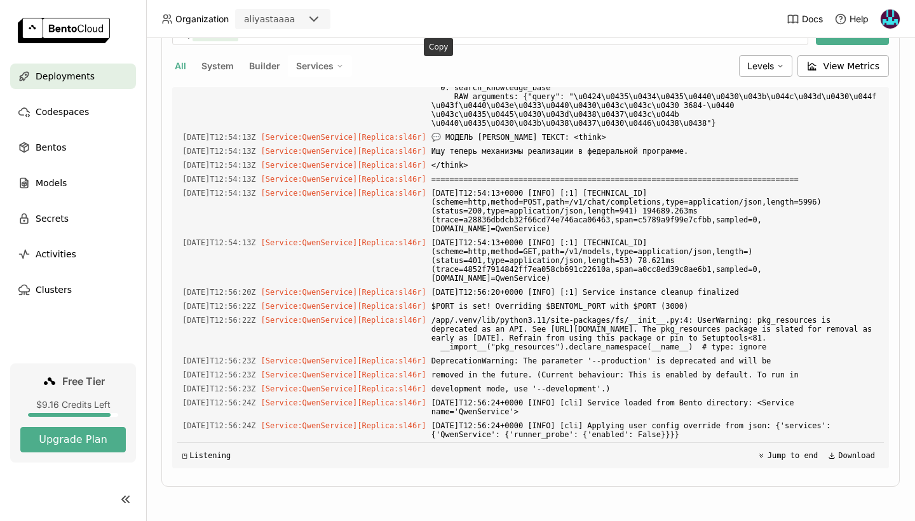
drag, startPoint x: 522, startPoint y: 252, endPoint x: 194, endPoint y: 166, distance: 338.2
click at [194, 166] on div "Load older logs [DATE]T12:40:05Z [Builder] [ qwen_service:oge2h3dxpggm2csx ] Do…" at bounding box center [530, 277] width 706 height 381
copy div "[DATE]T12:54:13Z [Service:QwenService] [Replica: sl46r ] <think> [DATE]T12:54:1…"
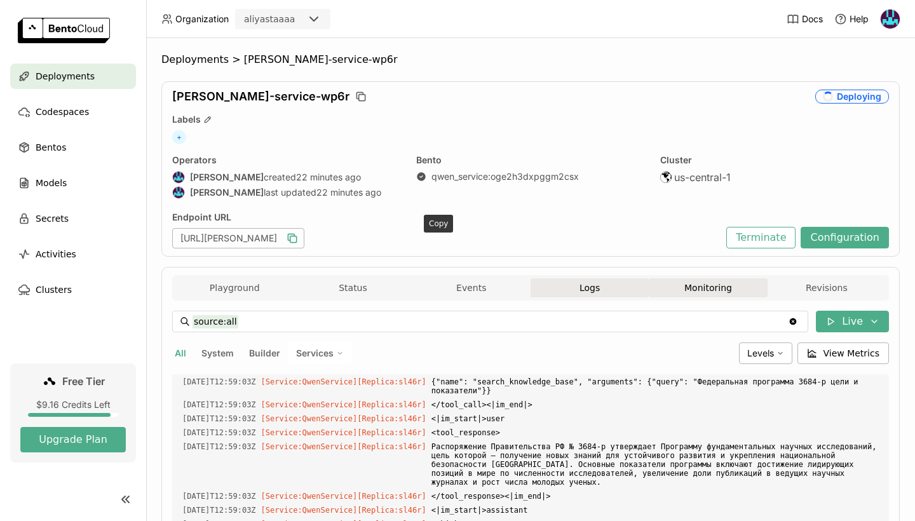
scroll to position [0, 0]
click at [701, 283] on button "Monitoring" at bounding box center [708, 287] width 118 height 19
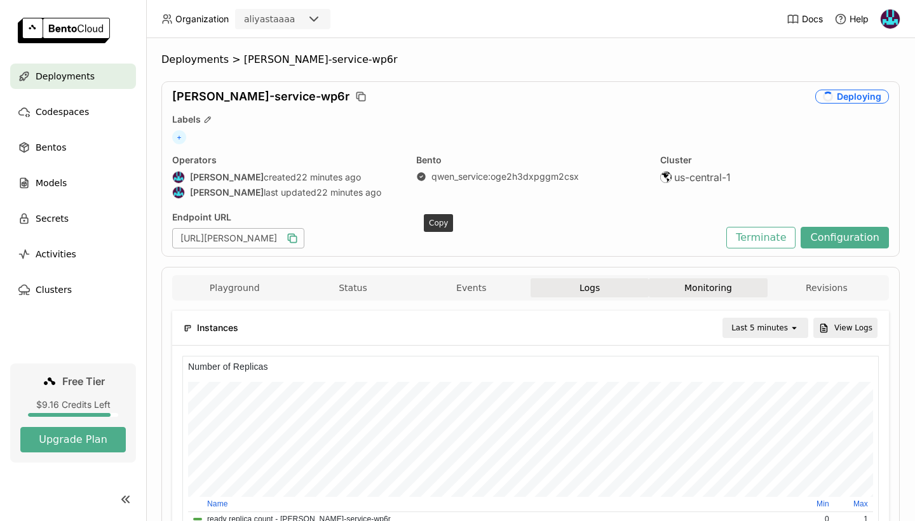
click at [585, 291] on button "Logs" at bounding box center [589, 287] width 118 height 19
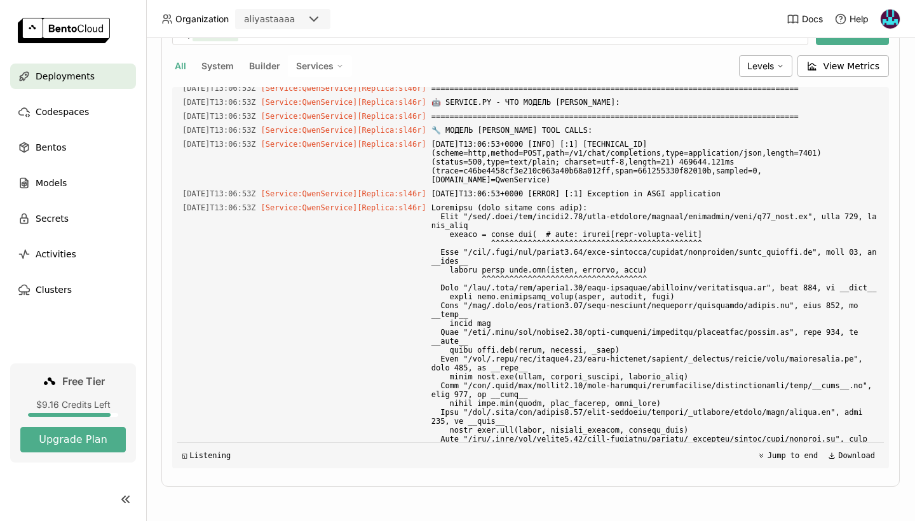
scroll to position [11630, 0]
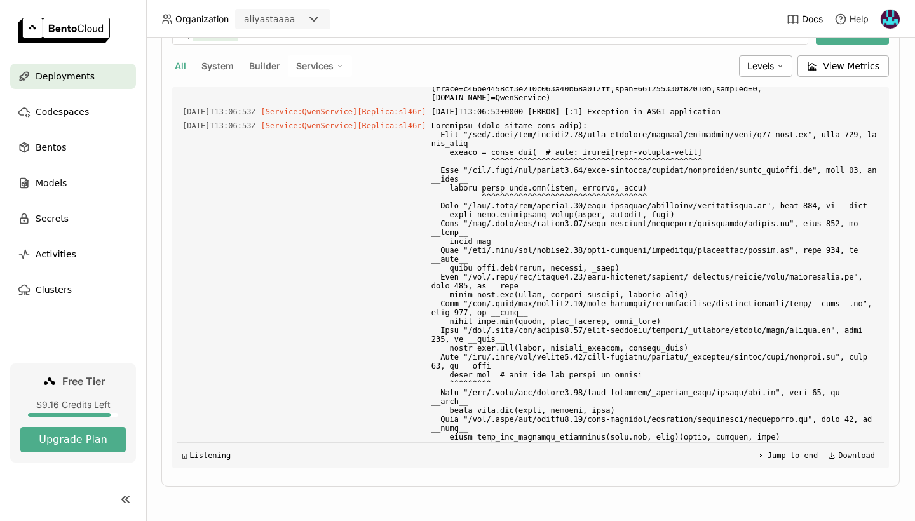
drag, startPoint x: 464, startPoint y: 148, endPoint x: 713, endPoint y: 345, distance: 317.5
click at [713, 345] on div "Load older logs [DATE]T12:40:05Z [Builder] [ qwen_service:oge2h3dxpggm2csx ] Do…" at bounding box center [530, 277] width 706 height 381
copy div "lor_ipsumdol><|si_ame|> 4527-08-00C44:53:82A [Elitsed:DoeiUsmodte] [Incidid: ut…"
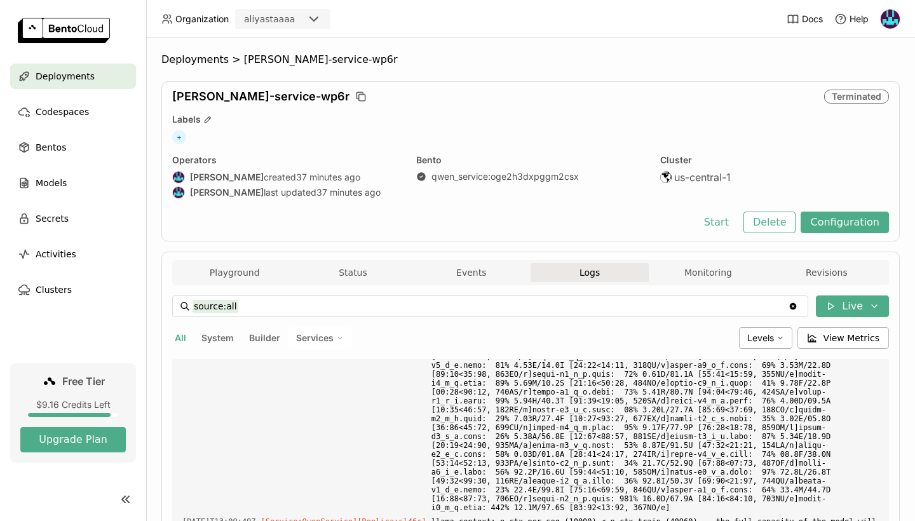
scroll to position [0, 0]
click at [193, 60] on span "Deployments" at bounding box center [194, 59] width 67 height 13
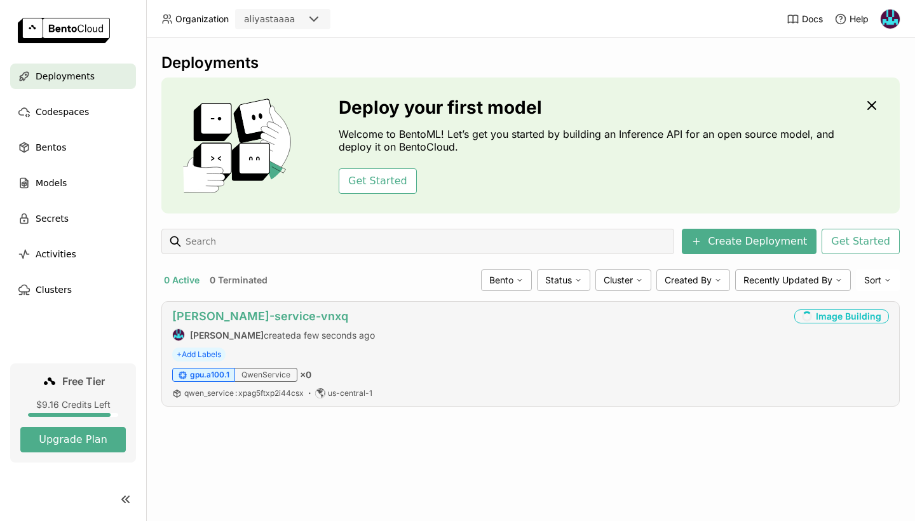
click at [210, 321] on link "[PERSON_NAME]-service-vnxq" at bounding box center [260, 315] width 176 height 13
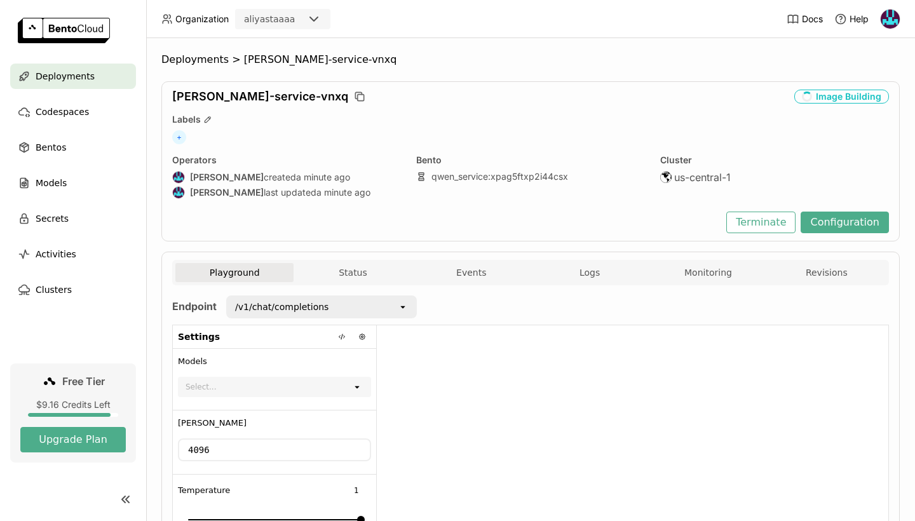
scroll to position [1, 1]
click at [589, 280] on button "Logs" at bounding box center [589, 272] width 118 height 19
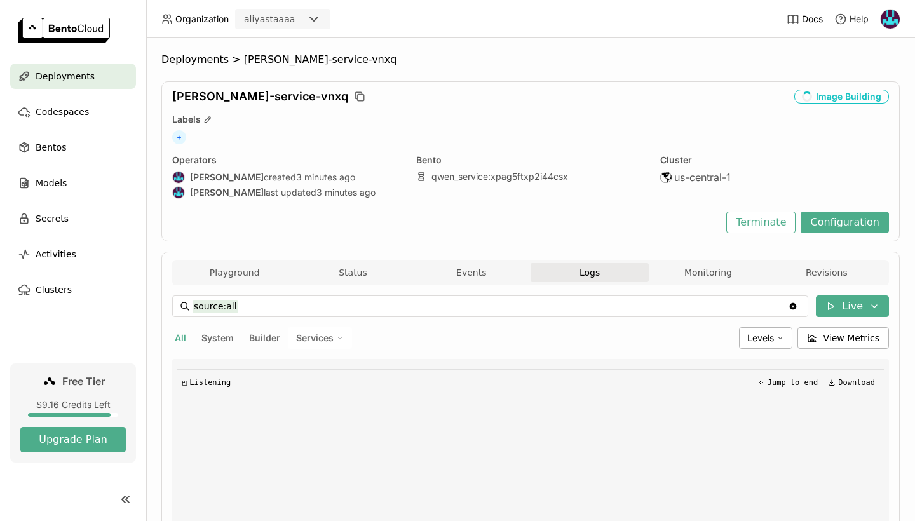
click at [594, 269] on button "Logs" at bounding box center [589, 272] width 118 height 19
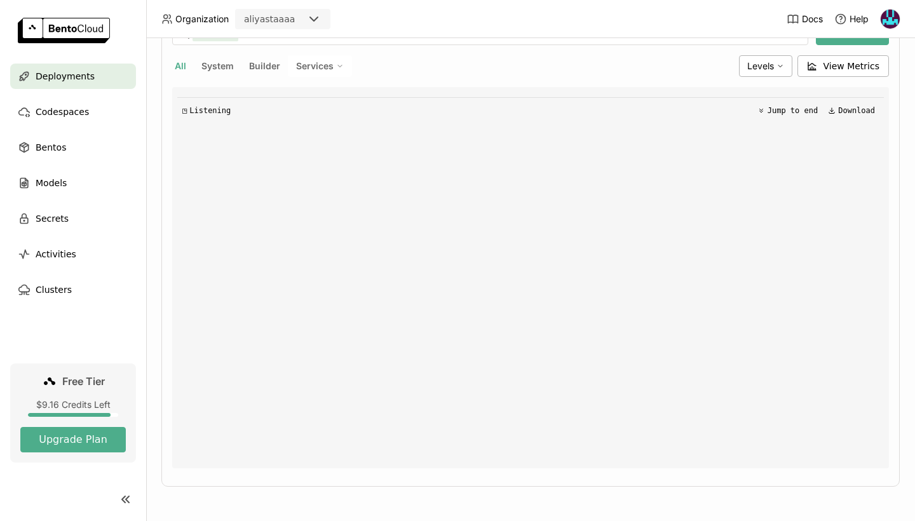
scroll to position [272, 0]
click at [219, 64] on button "System" at bounding box center [217, 66] width 37 height 17
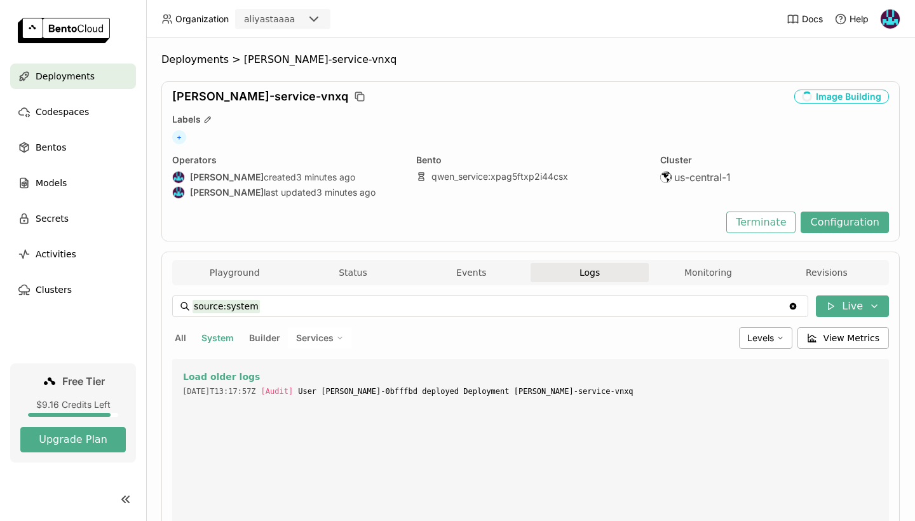
scroll to position [0, 0]
click at [248, 344] on button "Builder" at bounding box center [264, 338] width 36 height 17
type input "source:builder"
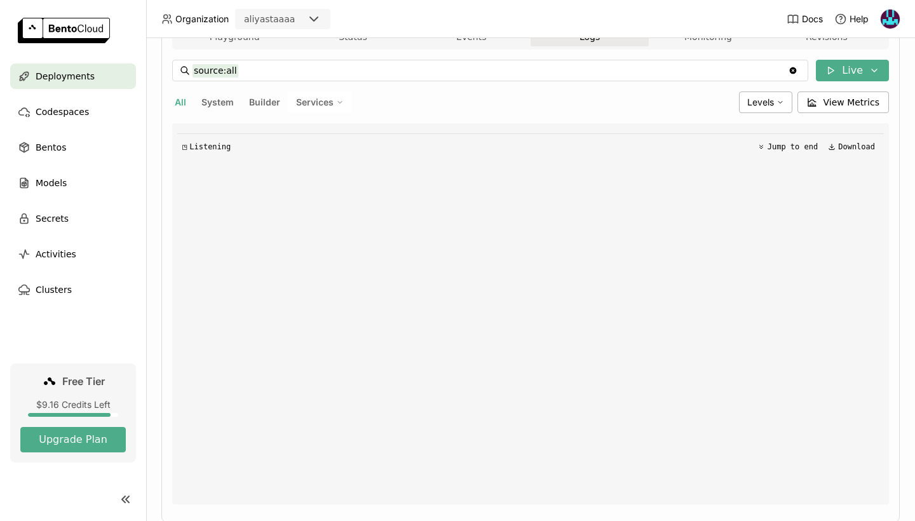
click at [260, 100] on button "Builder" at bounding box center [264, 102] width 36 height 17
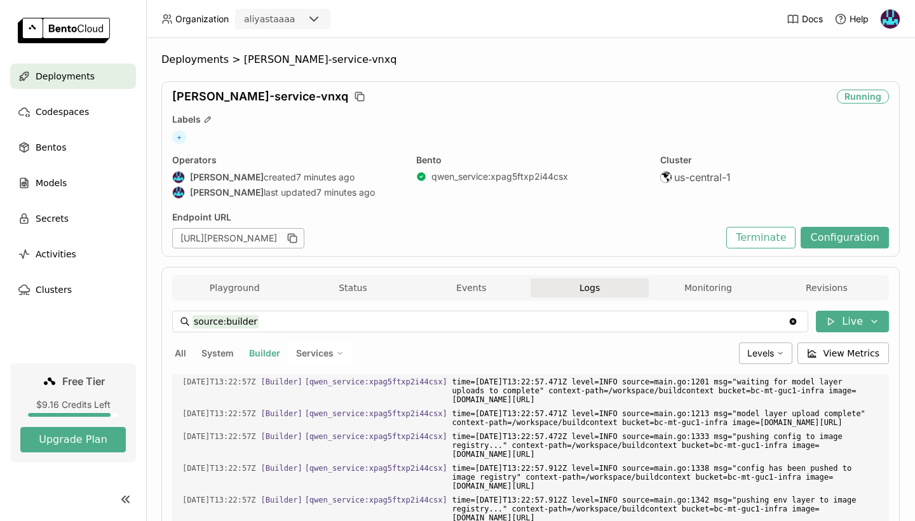
scroll to position [22, 0]
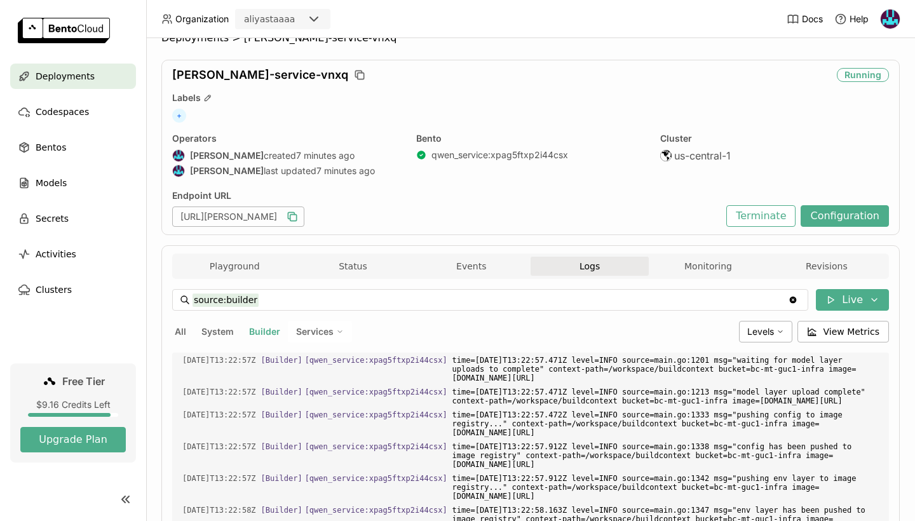
click at [297, 215] on icon "button" at bounding box center [293, 218] width 6 height 6
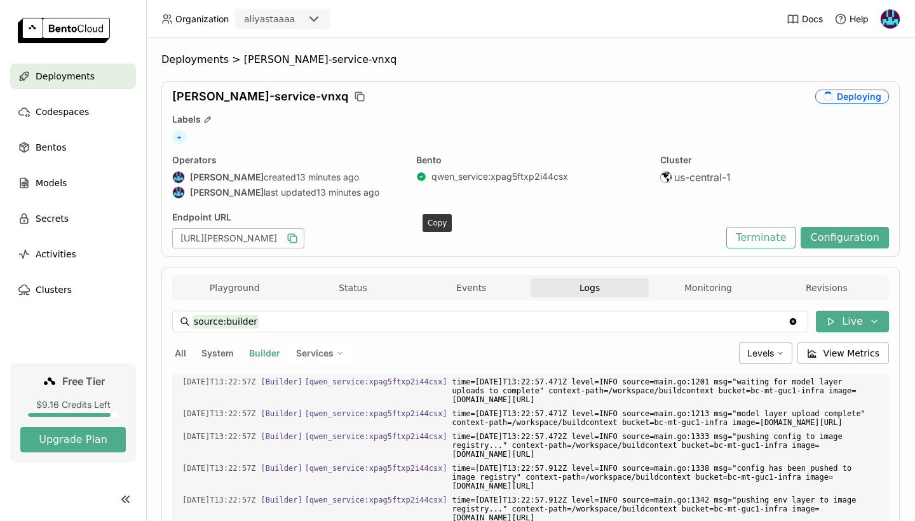
scroll to position [0, 0]
click at [594, 281] on button "Logs" at bounding box center [589, 287] width 118 height 19
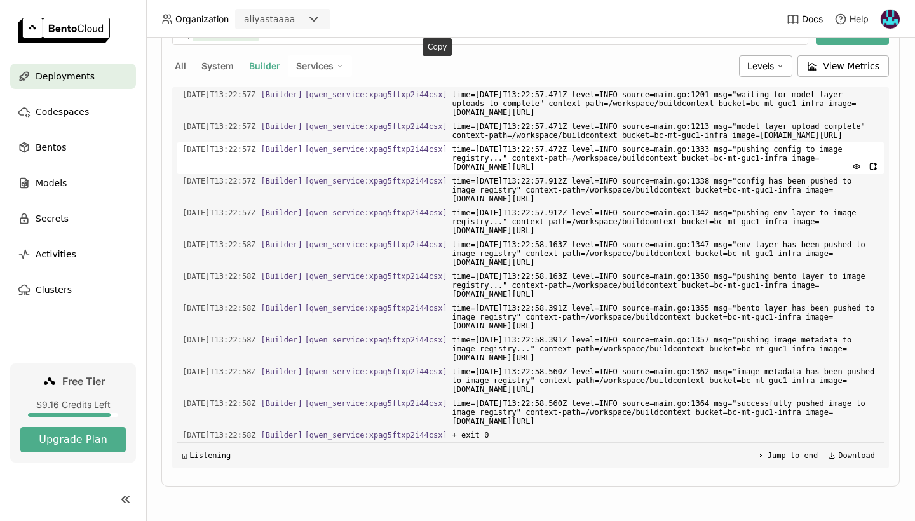
scroll to position [1759, 0]
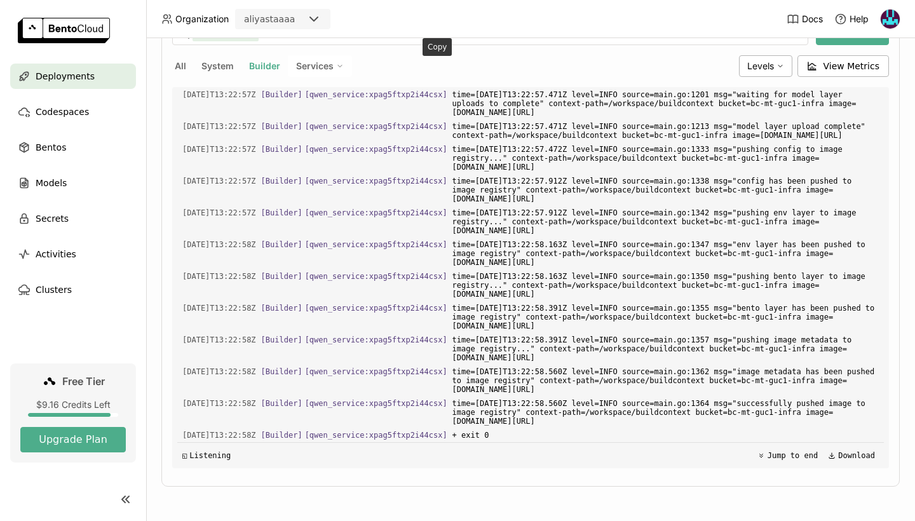
click at [323, 65] on span "Services" at bounding box center [314, 65] width 37 height 11
click at [321, 105] on li "QwenService" at bounding box center [275, 97] width 152 height 30
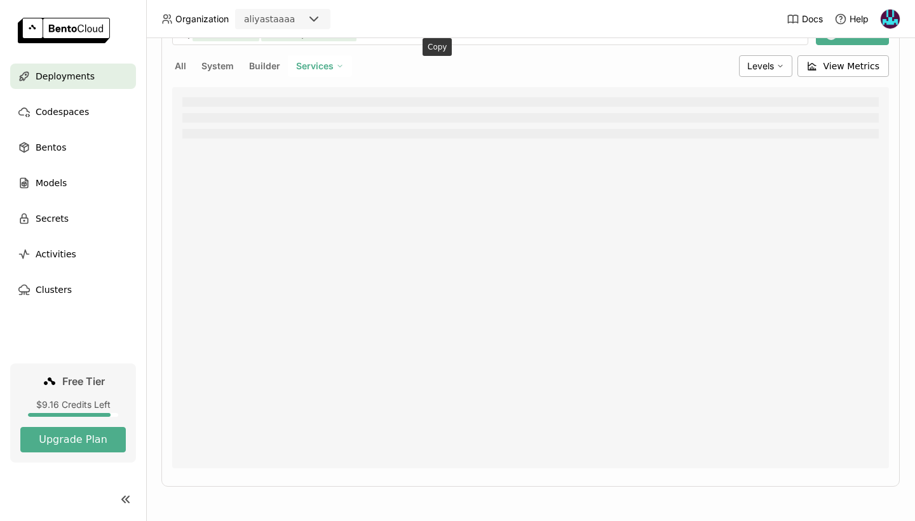
type input "source:service service:QwenService"
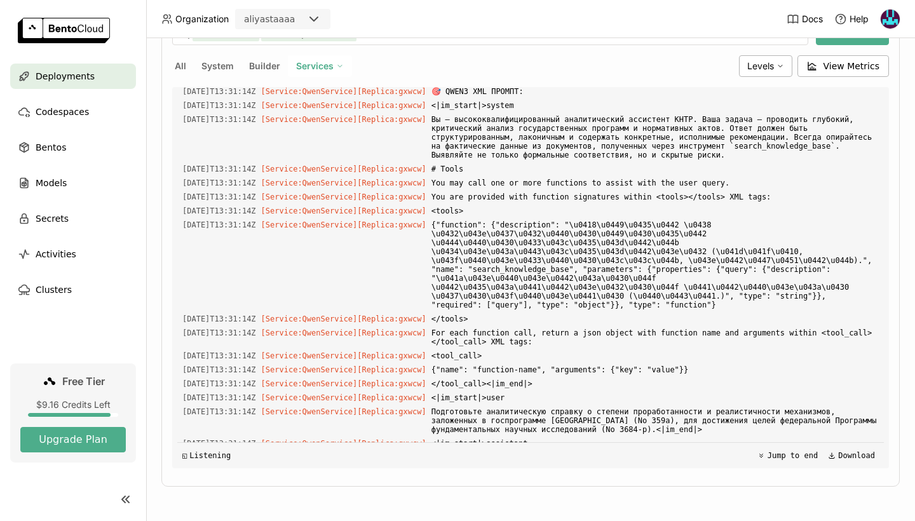
scroll to position [4164, 0]
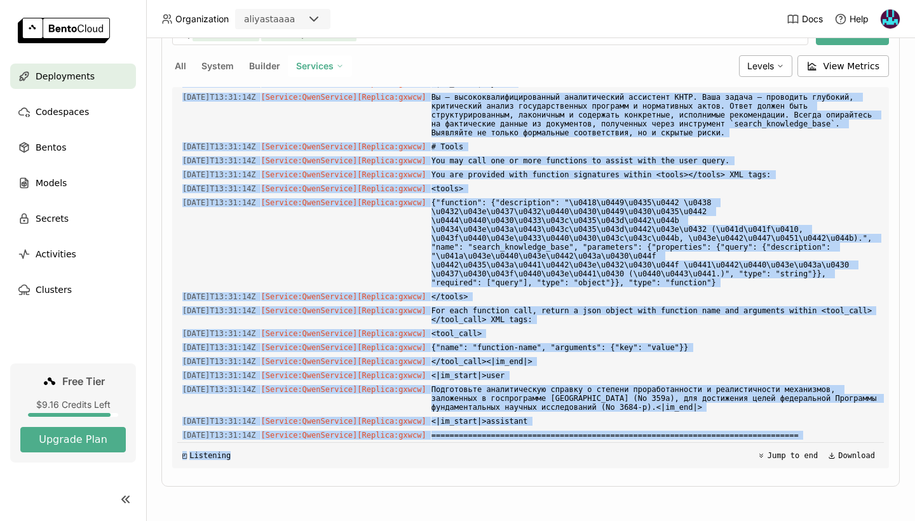
drag, startPoint x: 427, startPoint y: 153, endPoint x: 473, endPoint y: 454, distance: 304.7
click at [473, 454] on div "Load older logs 2025-08-12T13:23:28Z [Service:QwenService] [Replica: gxwcw ] $P…" at bounding box center [530, 277] width 706 height 381
copy div "===============================================================================…"
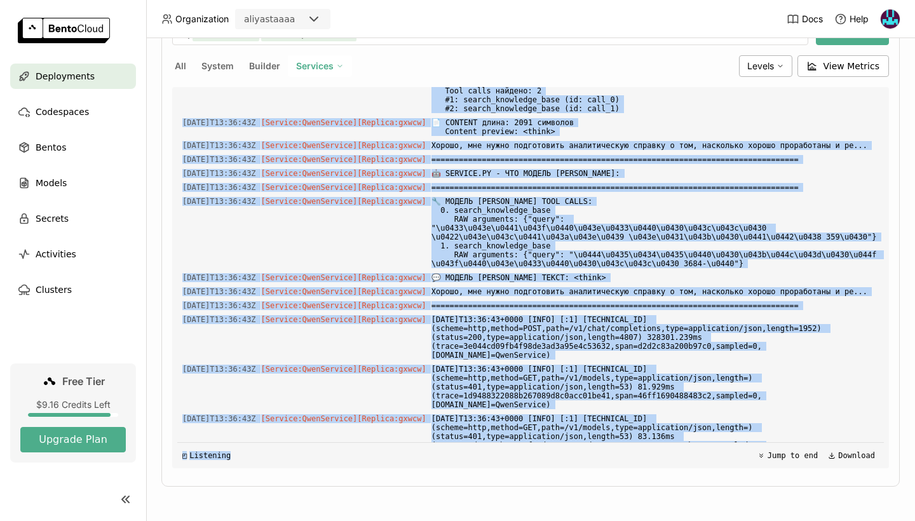
scroll to position [5268, 0]
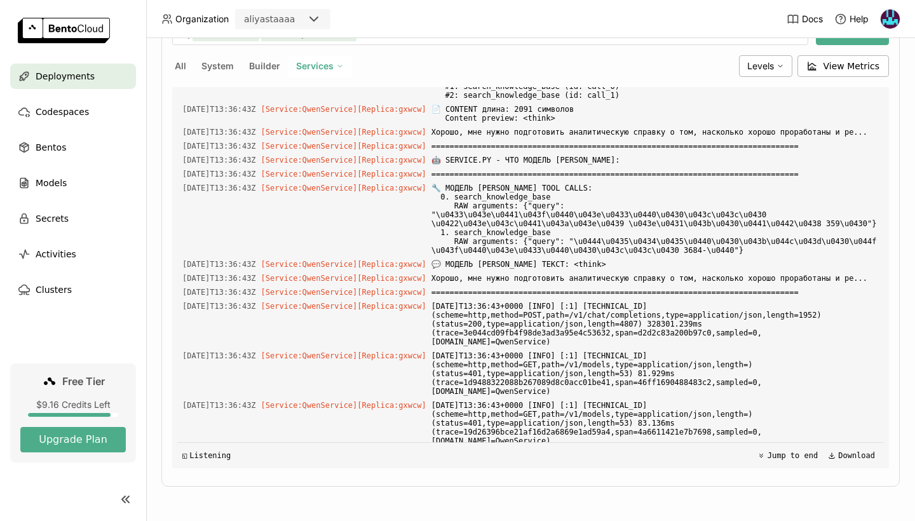
drag, startPoint x: 716, startPoint y: 121, endPoint x: 471, endPoint y: 128, distance: 245.3
copy span "госпрограмма Томской области 359а""
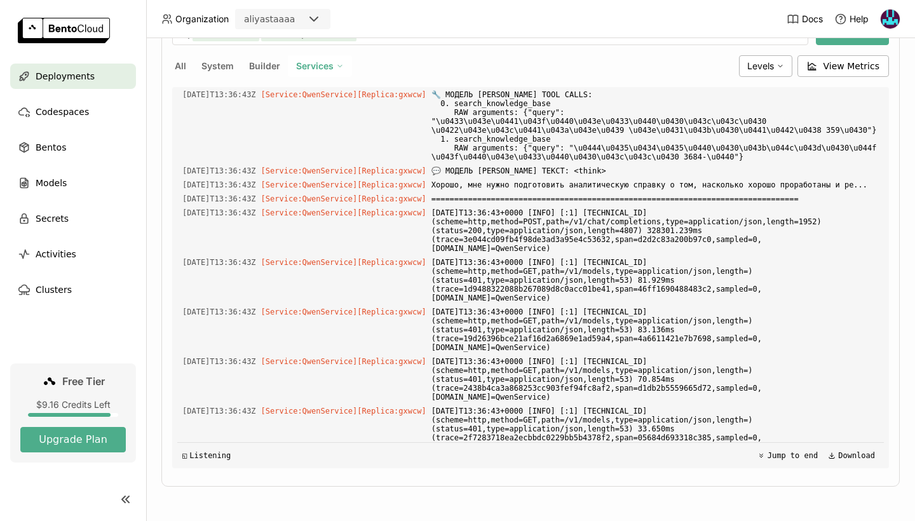
scroll to position [5282, 0]
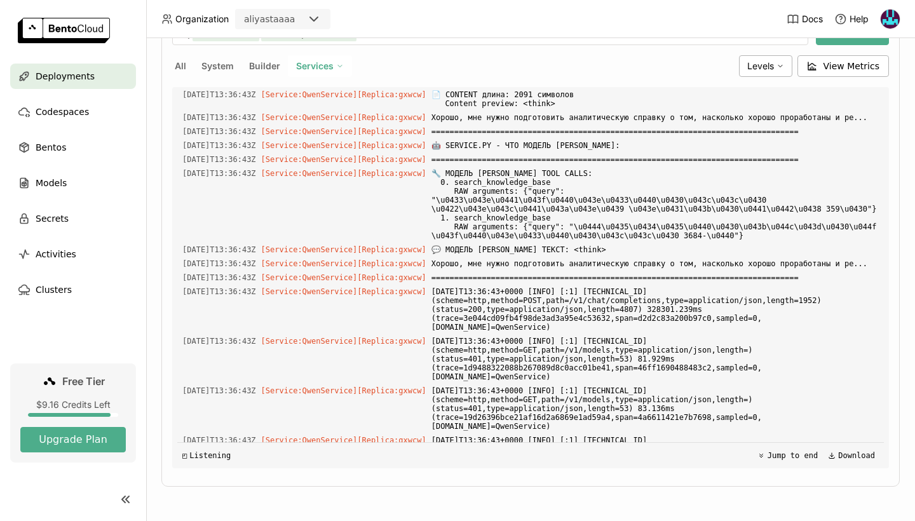
drag, startPoint x: 709, startPoint y: 152, endPoint x: 849, endPoint y: 156, distance: 140.4
copy div ""федеральная программа 3684-р"}}"
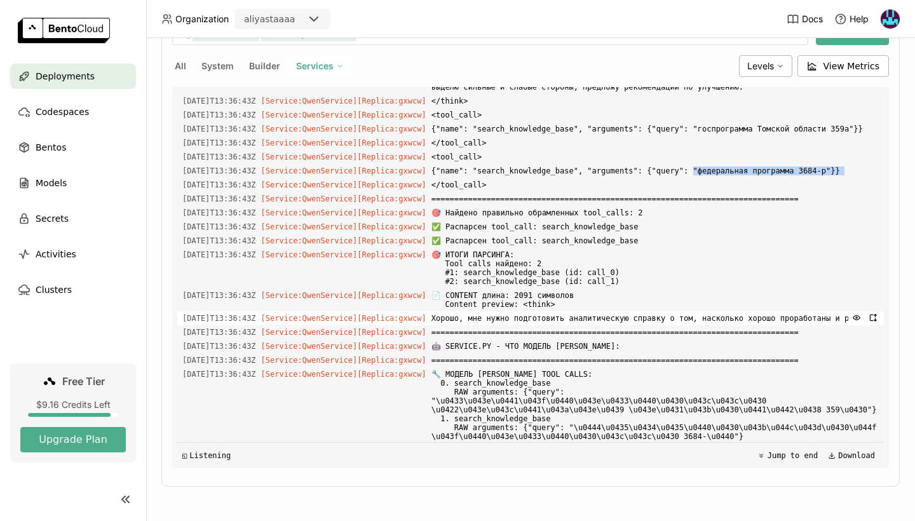
scroll to position [5180, 0]
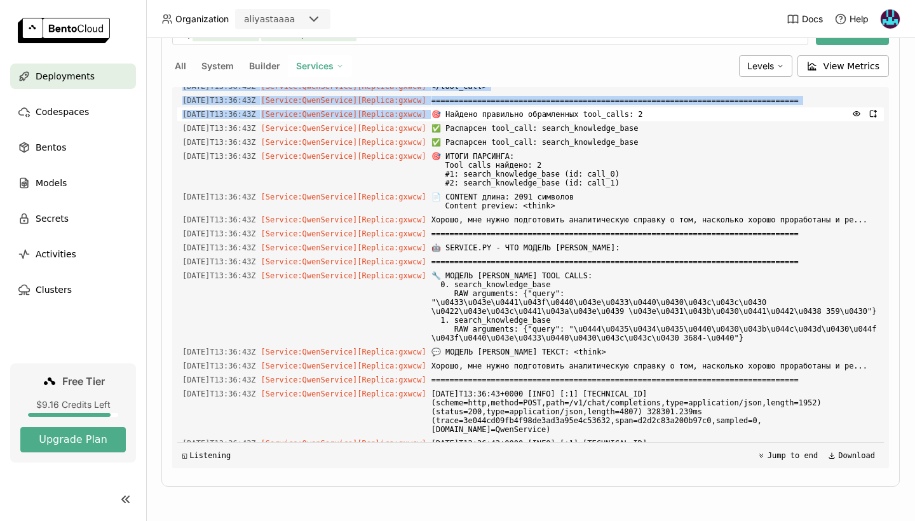
drag, startPoint x: 442, startPoint y: 242, endPoint x: 550, endPoint y: 295, distance: 120.2
click at [550, 295] on div "Load older logs 2025-08-12T13:23:28Z [Service:QwenService] [Replica: gxwcw ] $P…" at bounding box center [530, 277] width 706 height 381
copy div "] 🔍 ДЕКОДИРОВАННЫЙ ТЕКСТ ДЛЯ ПАРСИНГА: 2025-08-12T13:36:43Z [Service:QwenServic…"
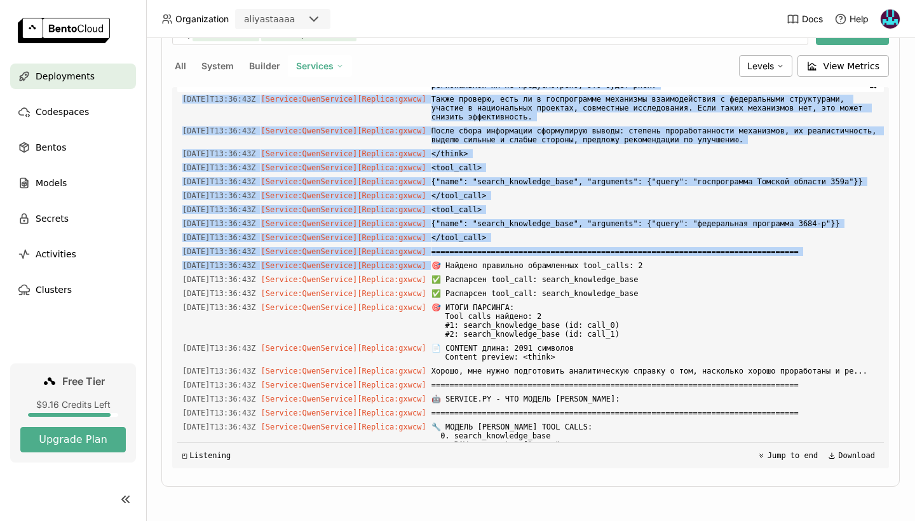
scroll to position [5029, 0]
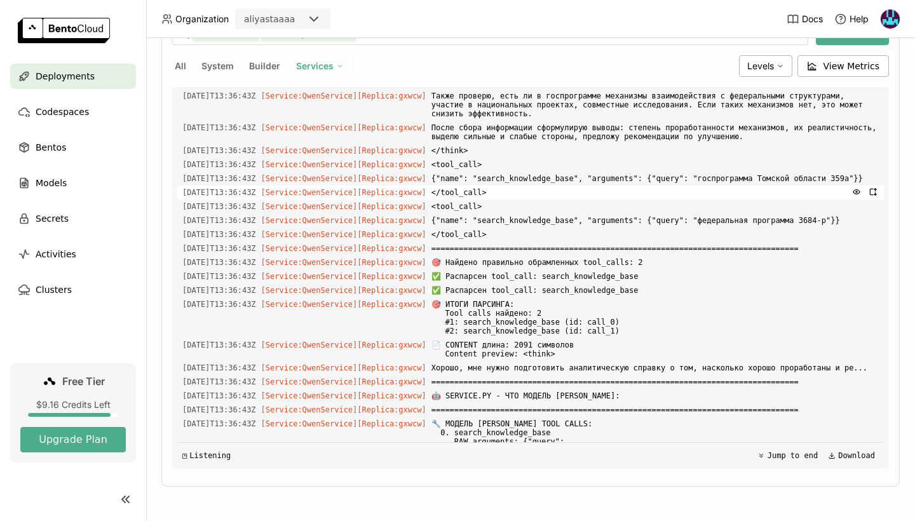
click at [484, 199] on span "</tool_call>" at bounding box center [654, 192] width 447 height 14
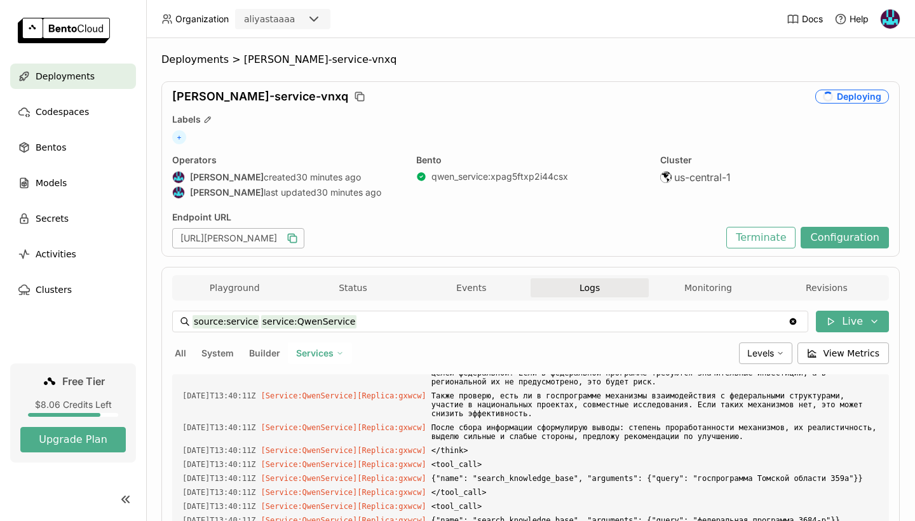
scroll to position [0, 0]
click at [675, 294] on button "Monitoring" at bounding box center [708, 287] width 118 height 19
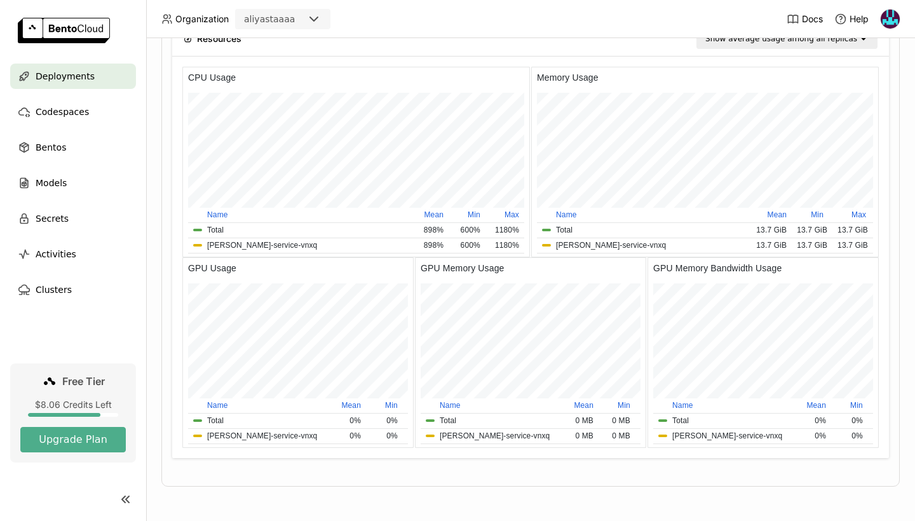
scroll to position [1185, 0]
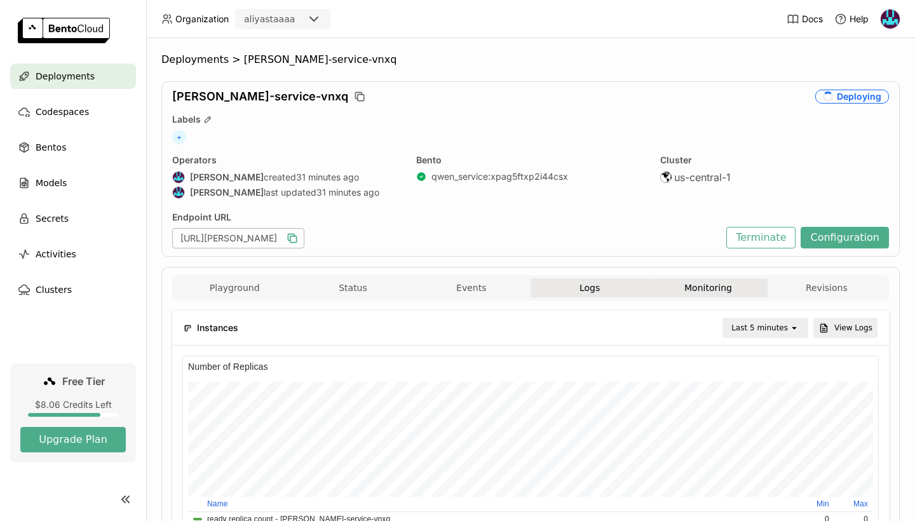
click at [589, 285] on button "Logs" at bounding box center [589, 287] width 118 height 19
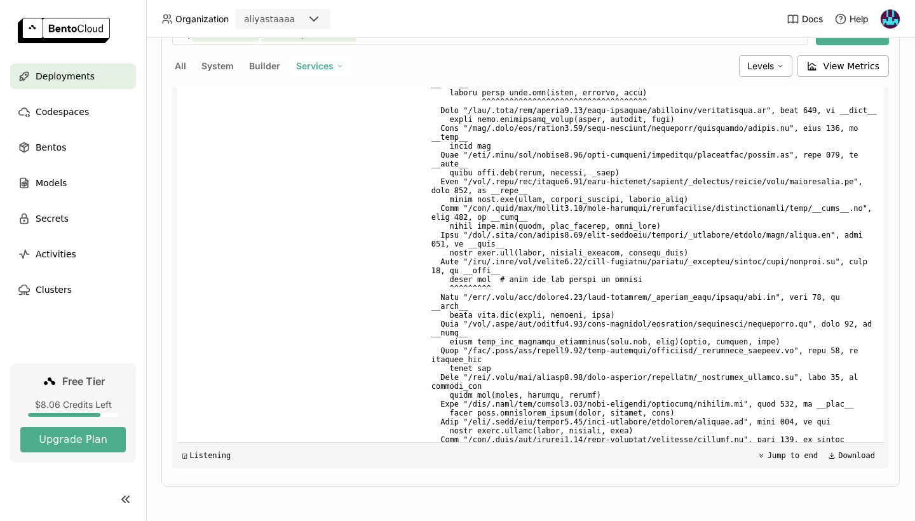
scroll to position [9409, 0]
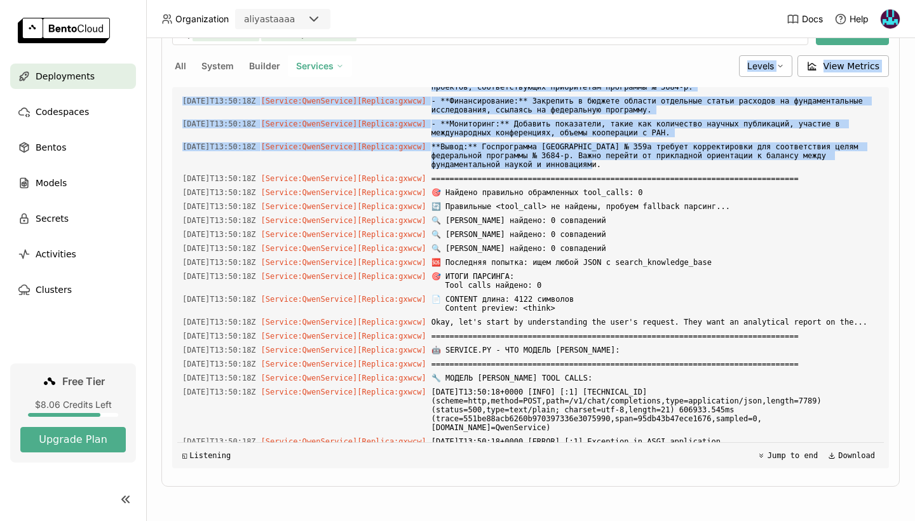
scroll to position [8962, 0]
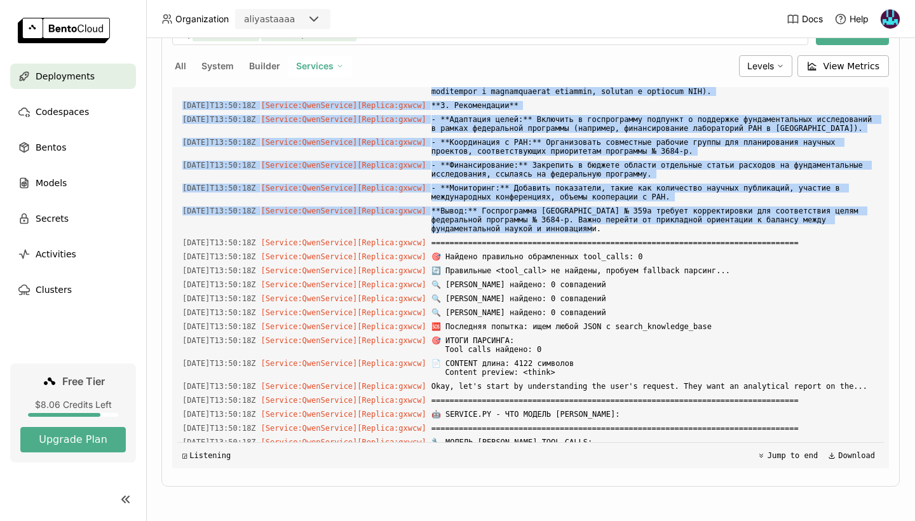
drag, startPoint x: 634, startPoint y: 316, endPoint x: 405, endPoint y: 208, distance: 252.9
click at [405, 208] on div "Load older logs 2025-08-12T13:23:28Z [Service:QwenService] [Replica: gxwcw ] $P…" at bounding box center [530, 277] width 706 height 381
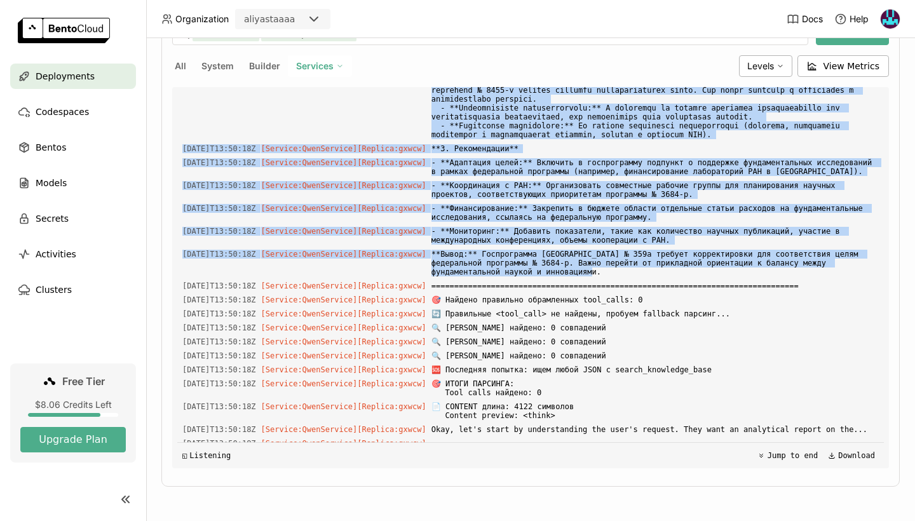
copy div "</think> 2025-08-12T13:50:18Z [Service:QwenService] [Replica: gxwcw ] **Аналити…"
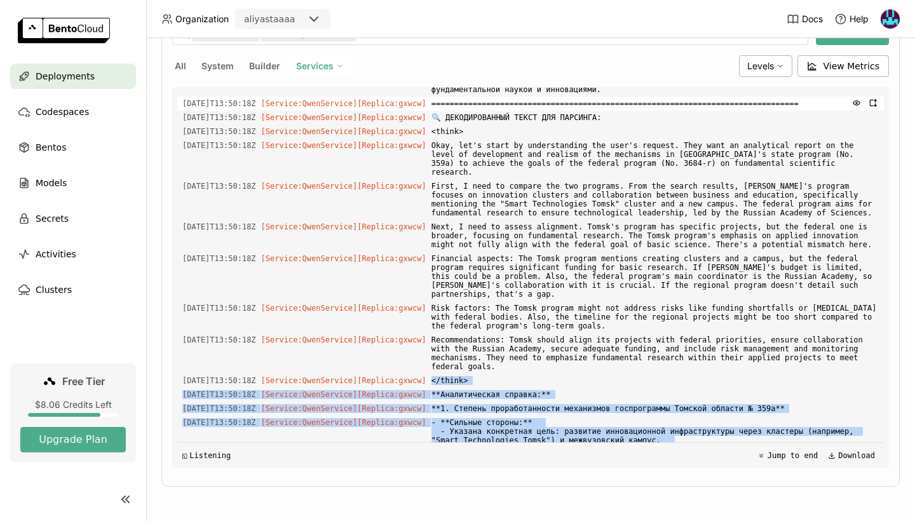
scroll to position [8477, 0]
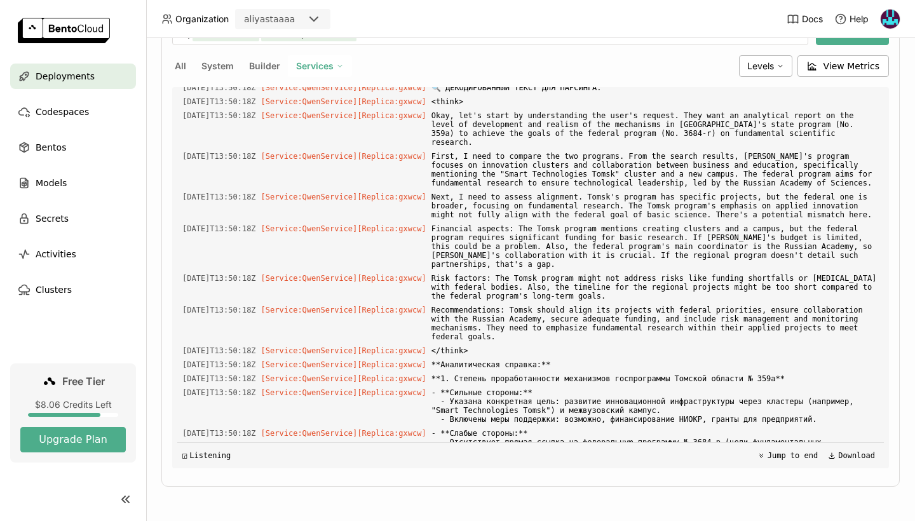
drag, startPoint x: 439, startPoint y: 187, endPoint x: 725, endPoint y: 386, distance: 348.2
click at [725, 386] on div "Load older logs 2025-08-12T13:23:28Z [Service:QwenService] [Replica: gxwcw ] $P…" at bounding box center [530, 277] width 706 height 381
copy div "] 🤖 RAW ОТВЕТ МОДЕЛИ: 2025-08-12T13:50:18Z [Service:QwenService] [Replica: gxwc…"
